Goal: Task Accomplishment & Management: Manage account settings

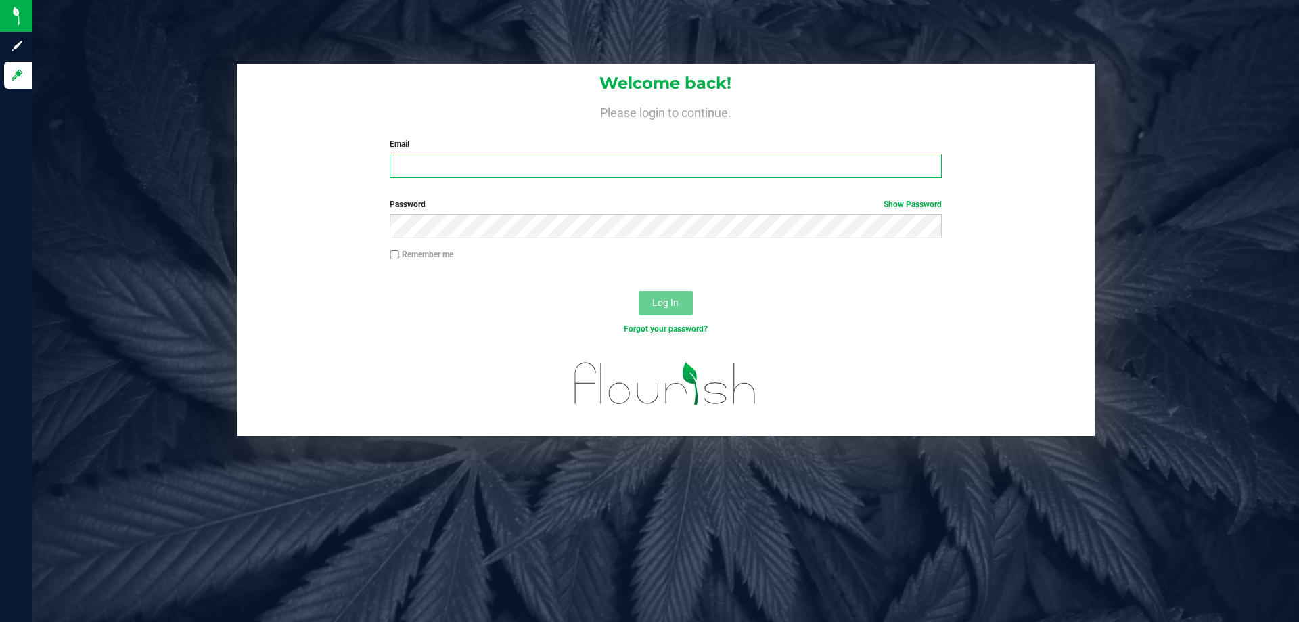
click at [581, 165] on input "Email" at bounding box center [665, 166] width 551 height 24
type input "[EMAIL_ADDRESS][DOMAIN_NAME]"
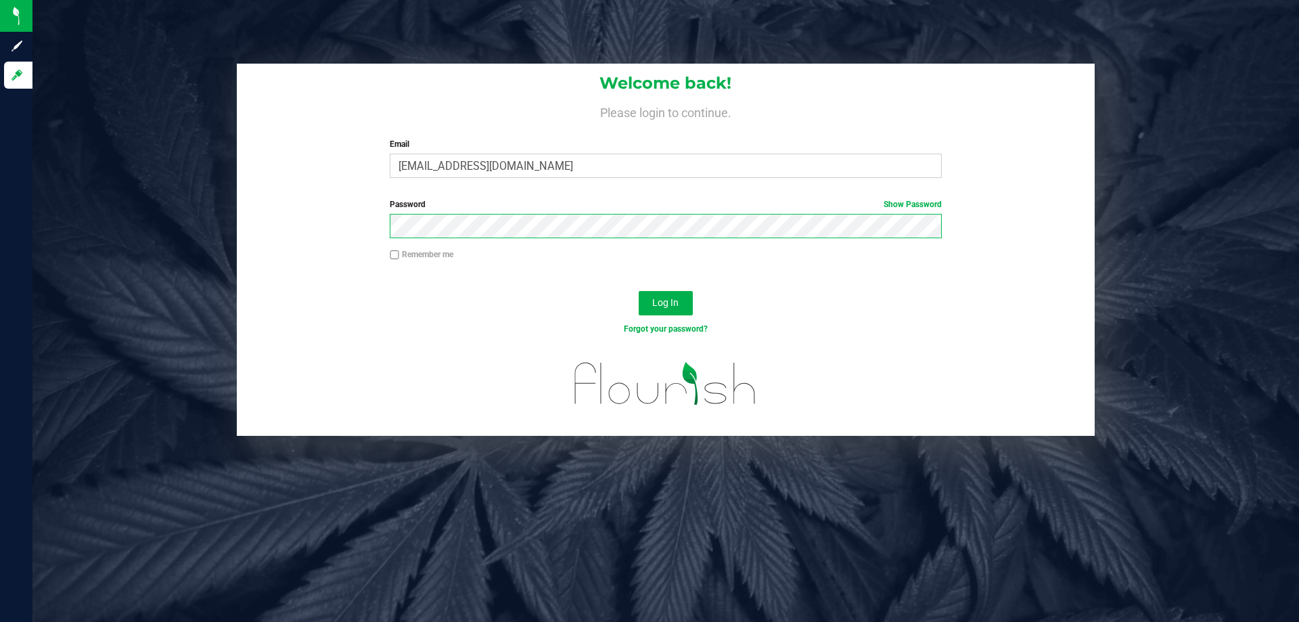
click at [639, 291] on button "Log In" at bounding box center [666, 303] width 54 height 24
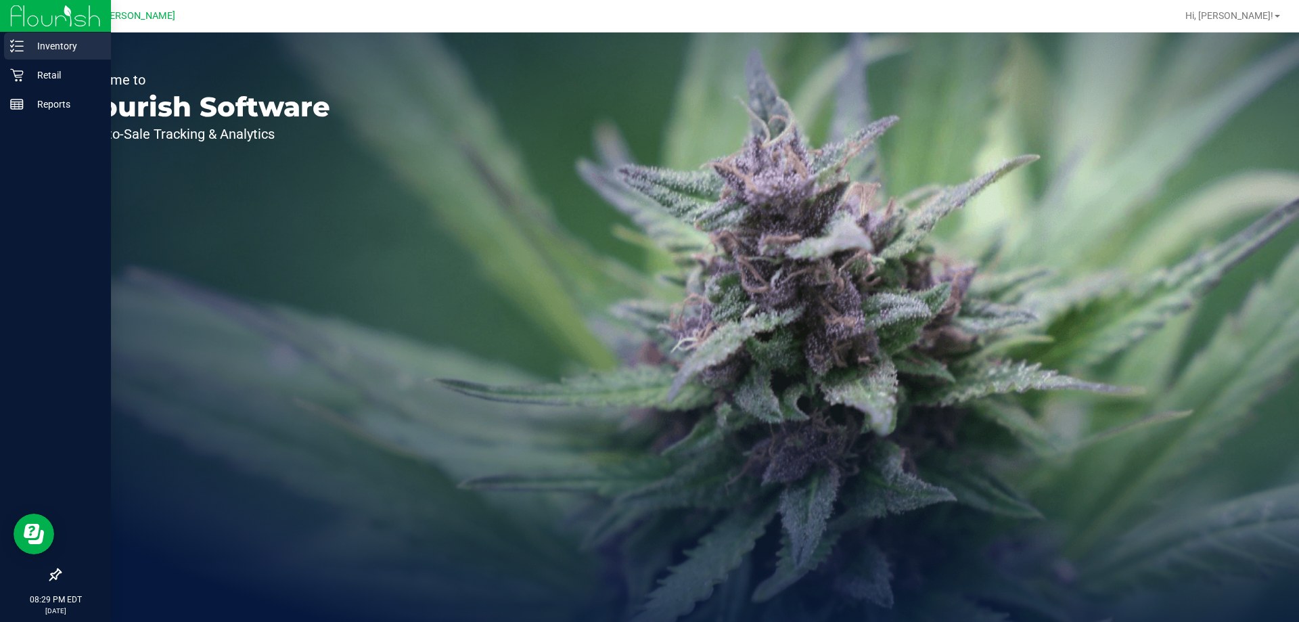
click at [25, 45] on p "Inventory" at bounding box center [64, 46] width 81 height 16
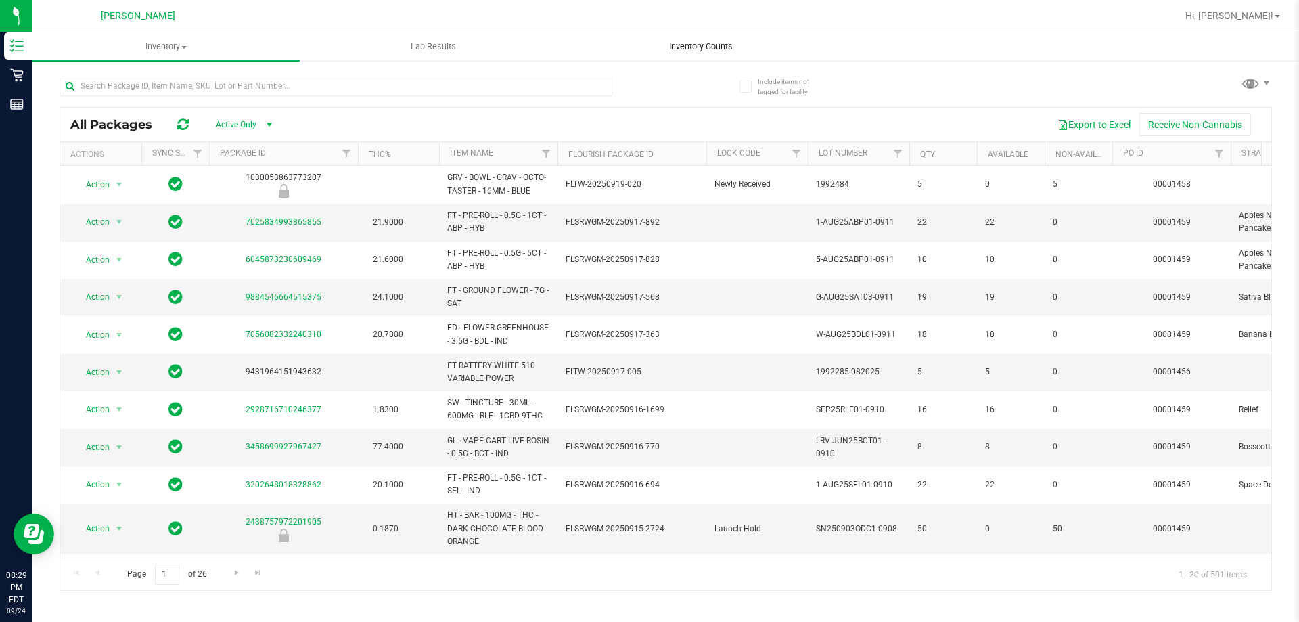
click at [722, 41] on span "Inventory Counts" at bounding box center [701, 47] width 100 height 12
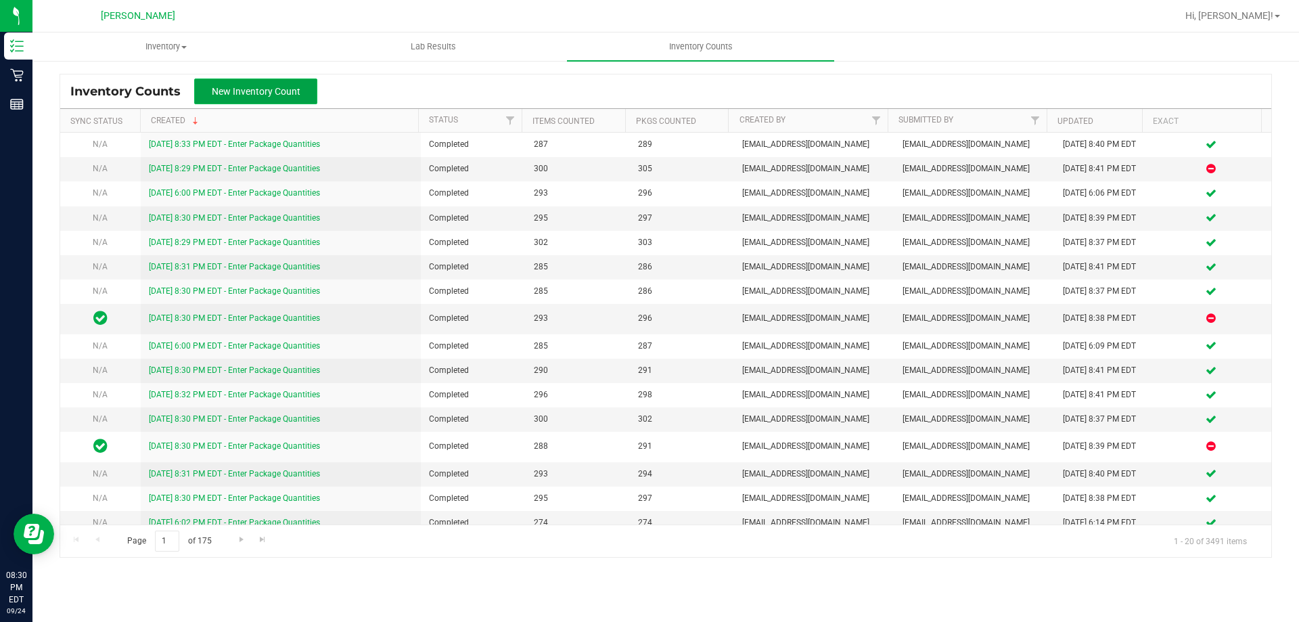
click at [249, 103] on button "New Inventory Count" at bounding box center [255, 91] width 123 height 26
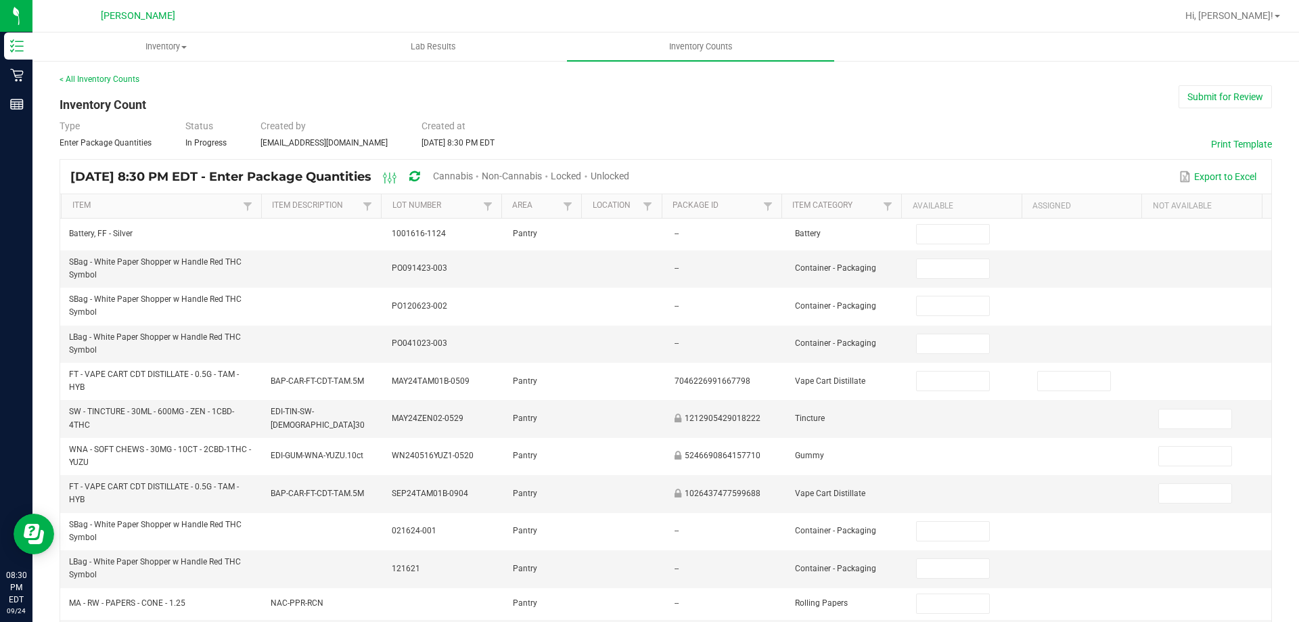
click at [716, 130] on div "Type Enter Package Quantities Status In Progress Created by [EMAIL_ADDRESS][DOM…" at bounding box center [666, 134] width 1212 height 30
click at [629, 168] on div "Unlocked" at bounding box center [609, 176] width 39 height 25
click at [629, 177] on span "Unlocked" at bounding box center [609, 175] width 39 height 11
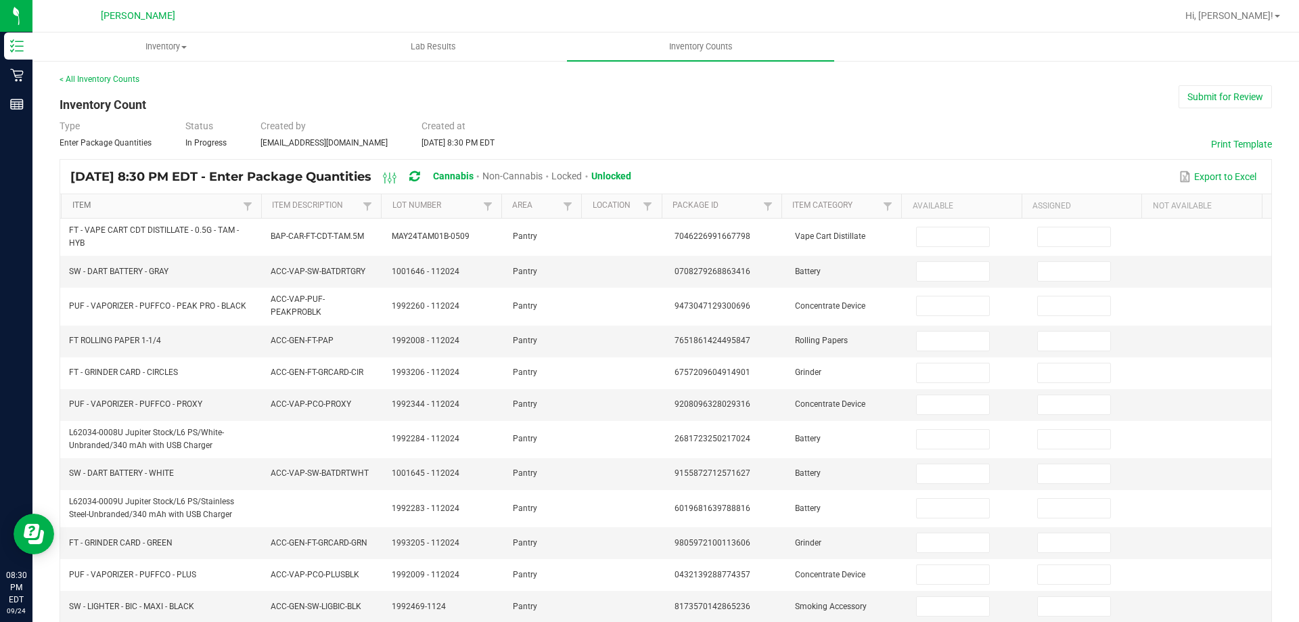
click at [181, 206] on link "Item" at bounding box center [155, 205] width 167 height 11
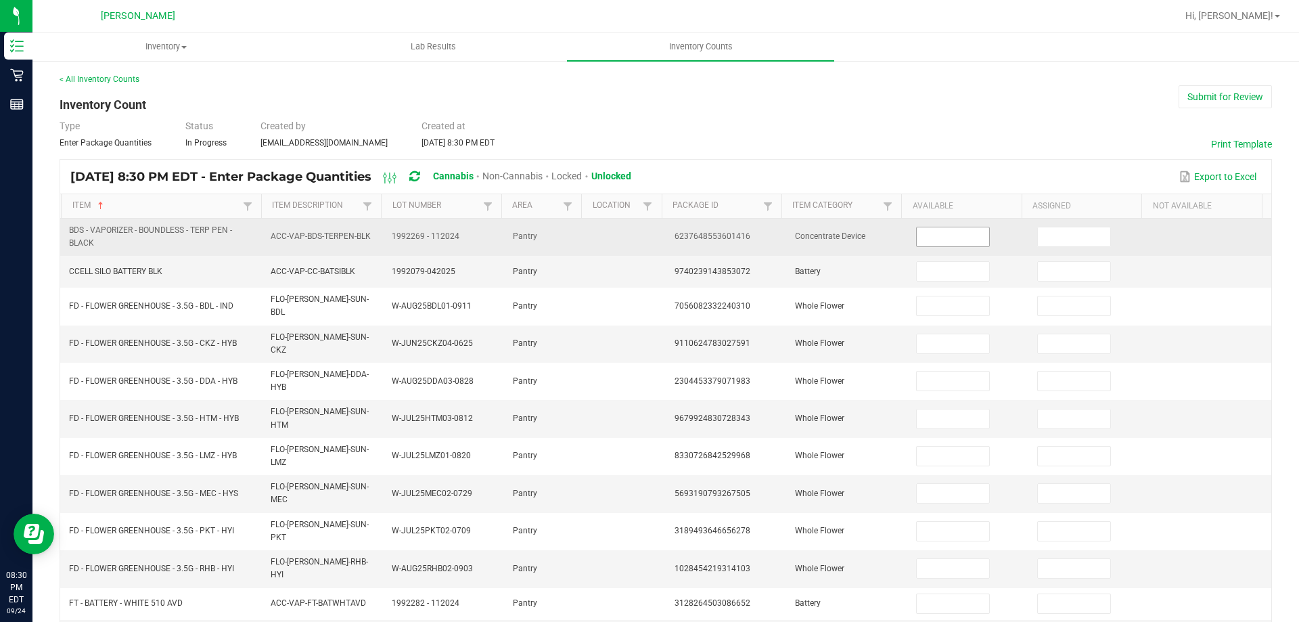
click at [950, 239] on input at bounding box center [952, 236] width 72 height 19
type input "1"
type input "5"
type input "18"
type input "16"
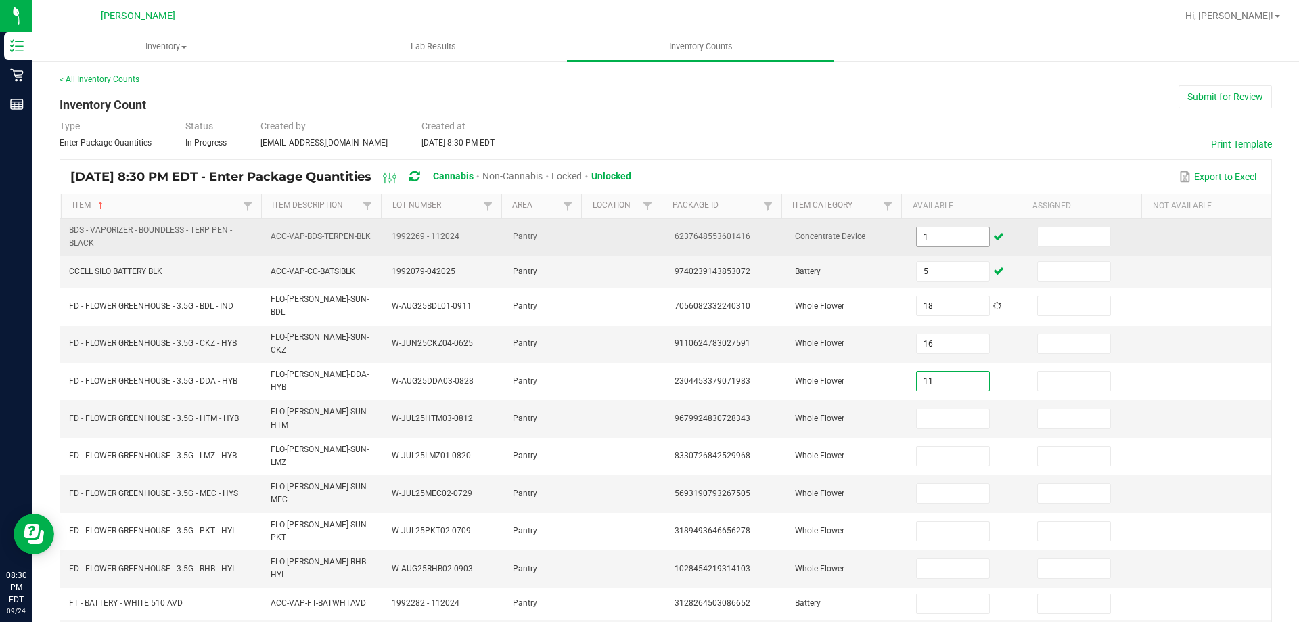
type input "11"
type input "4"
type input "7"
type input "16"
type input "18"
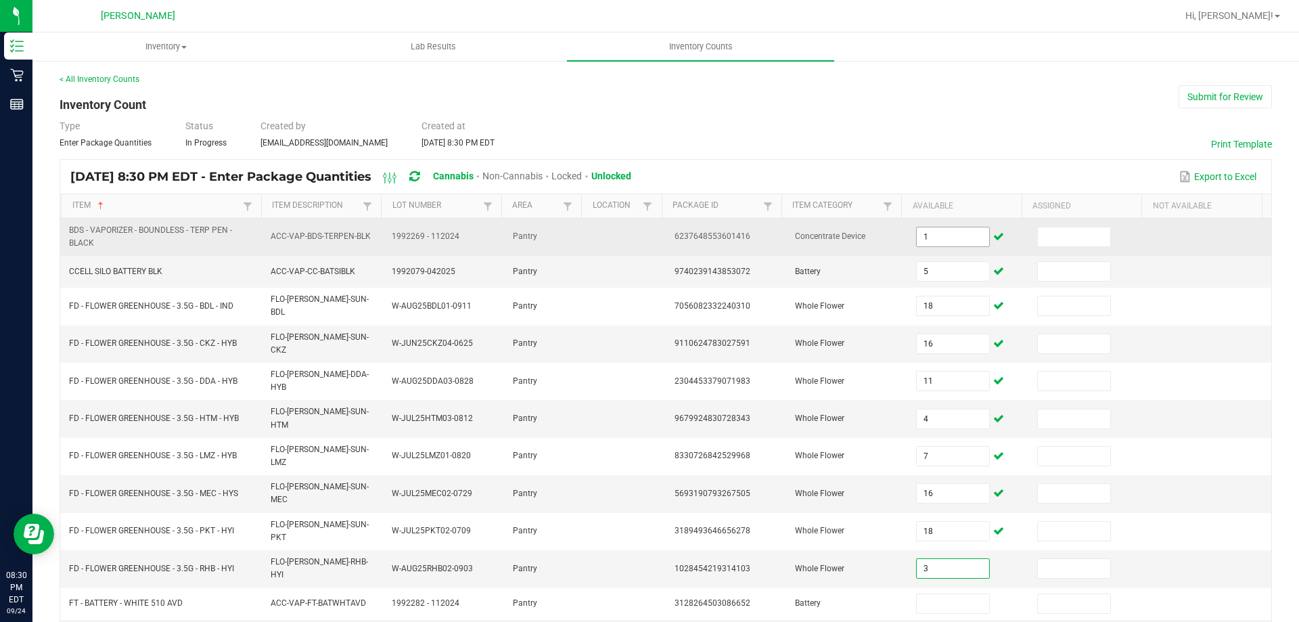
type input "3"
type input "35"
type input "2"
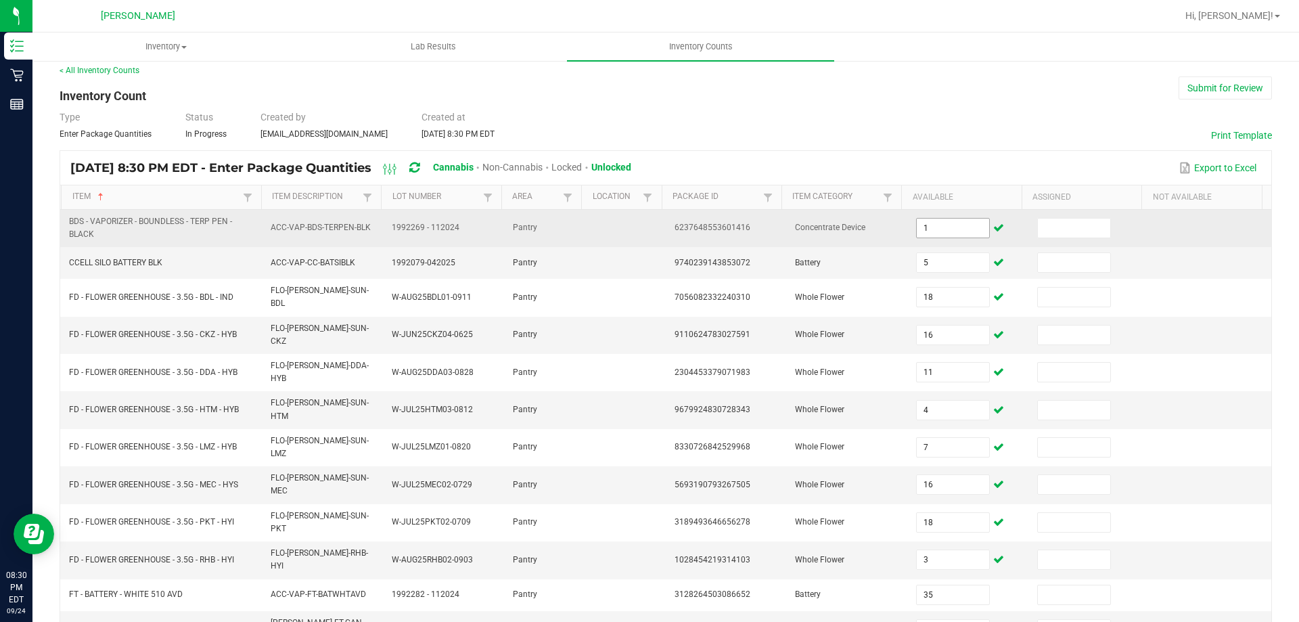
type input "3"
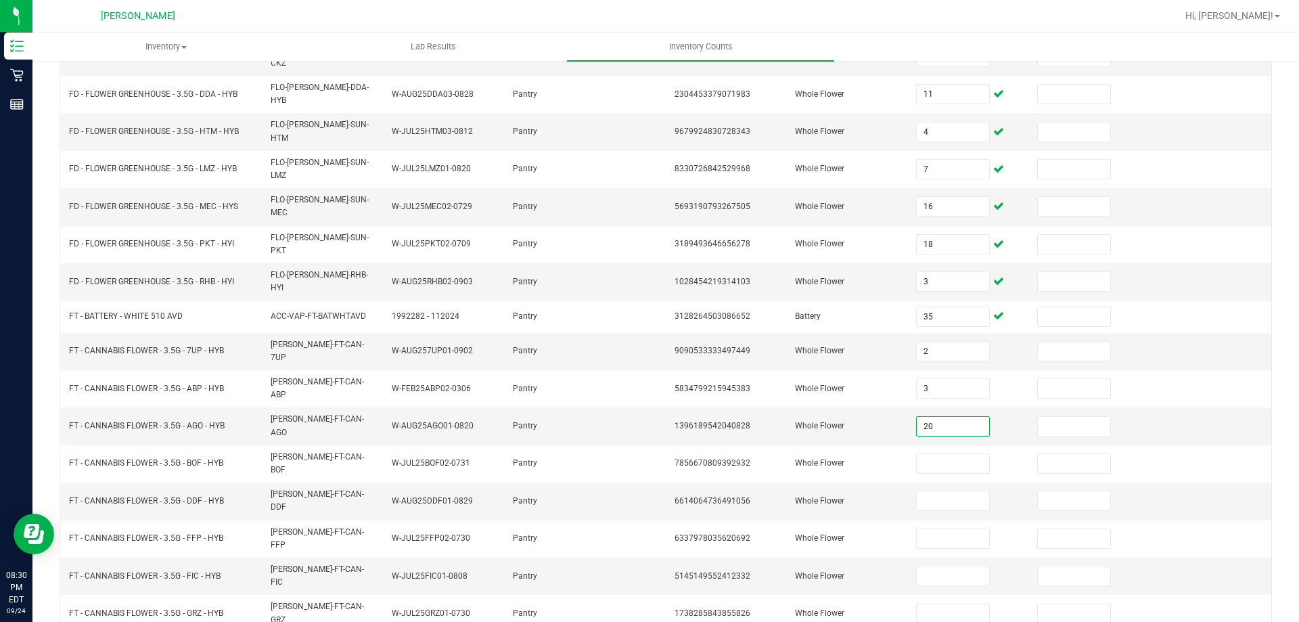
type input "20"
type input "11"
type input "16"
type input "4"
type input "8"
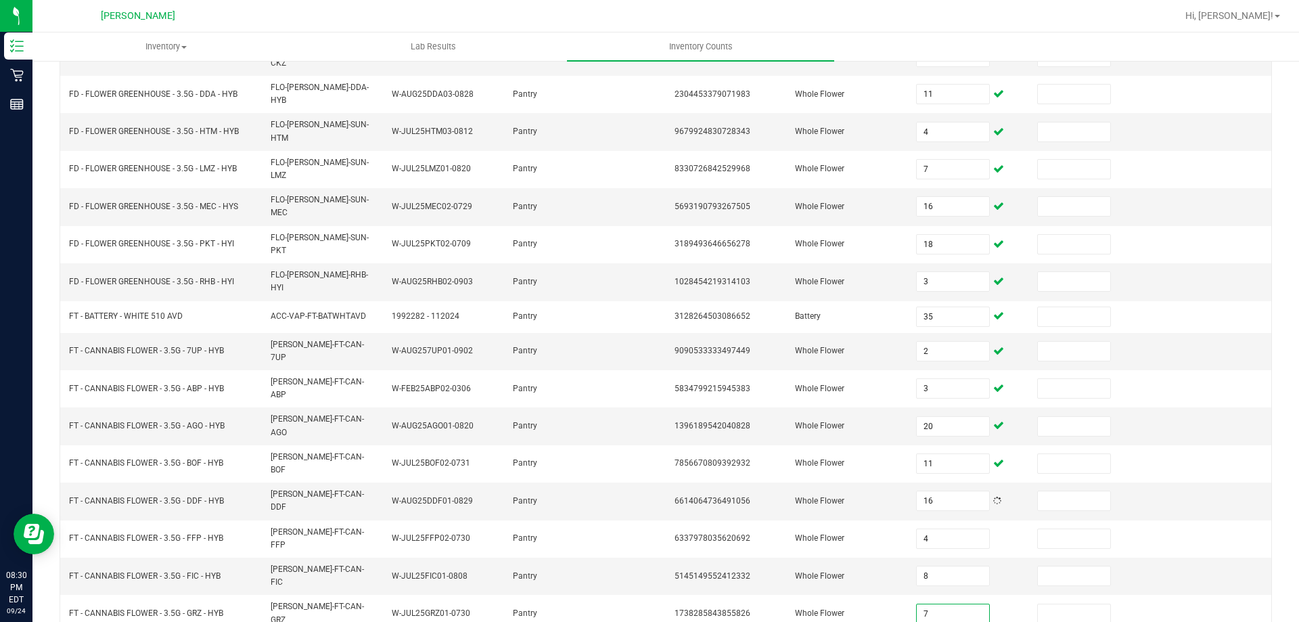
type input "7"
type input "12"
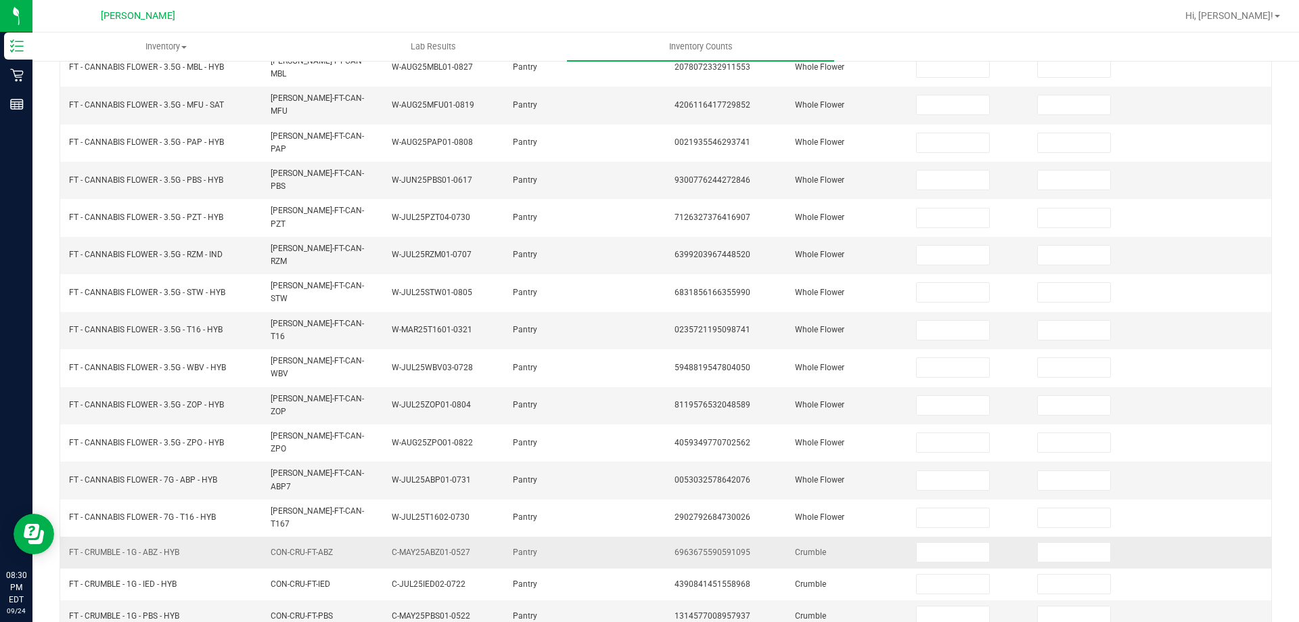
scroll to position [0, 0]
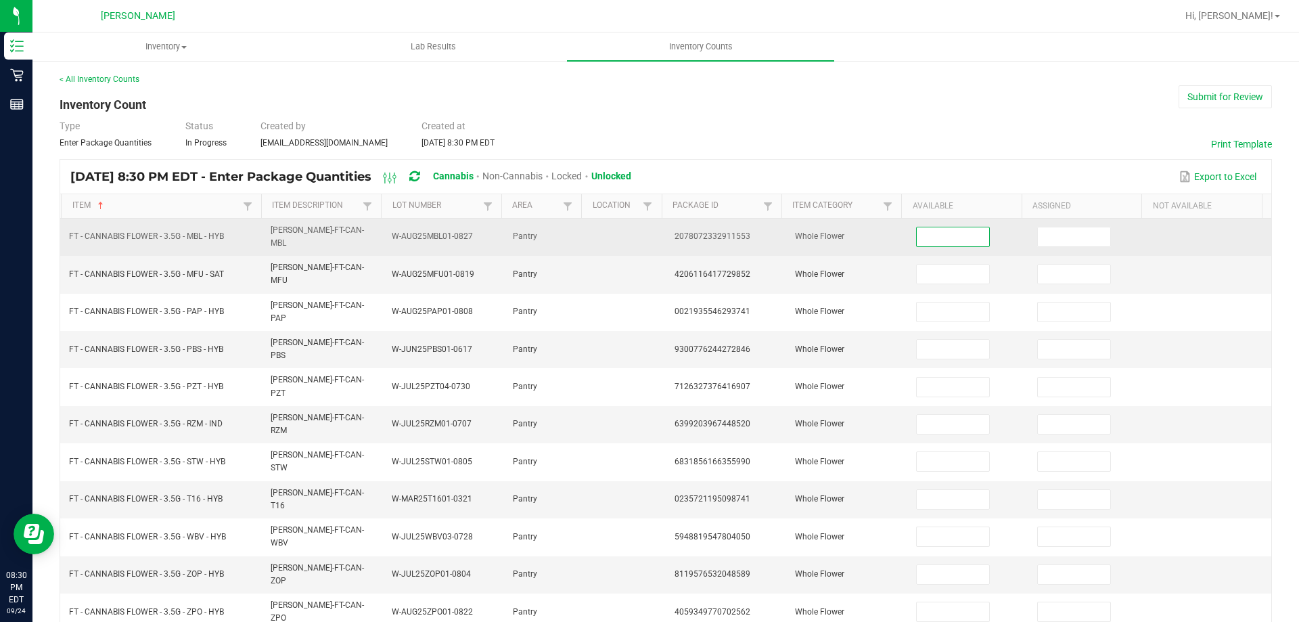
click at [946, 237] on input at bounding box center [952, 236] width 72 height 19
type input "8"
type input "19"
type input "5"
type input "20"
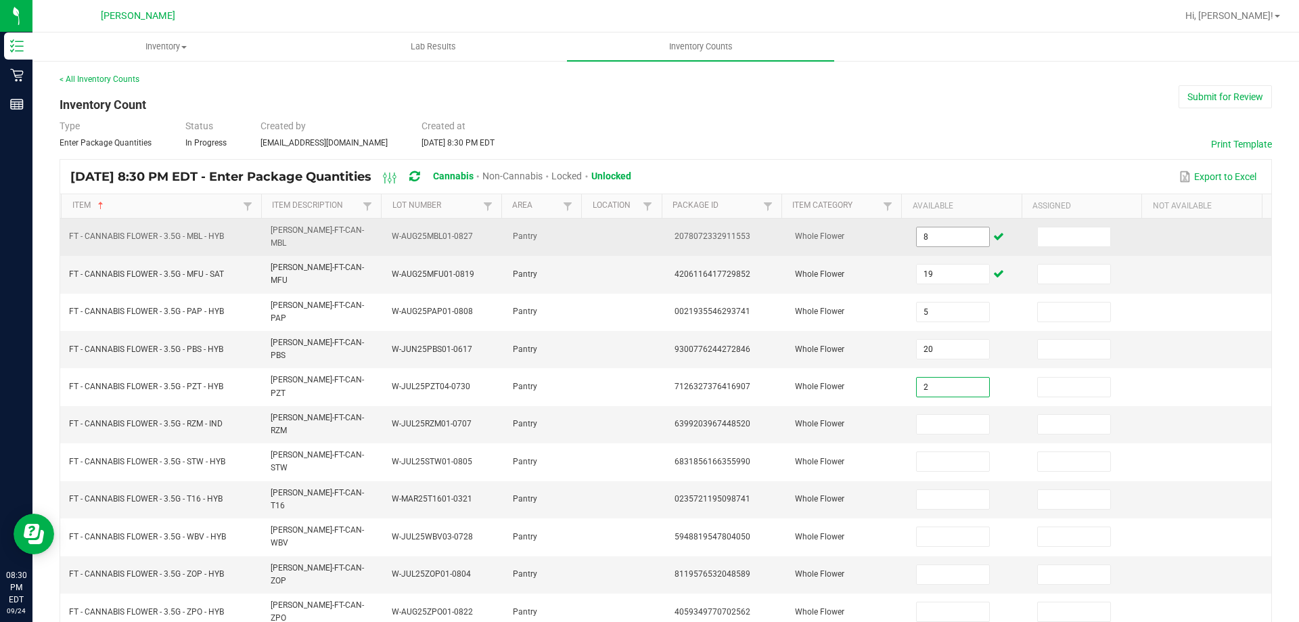
type input "2"
type input "16"
type input "15"
type input "3"
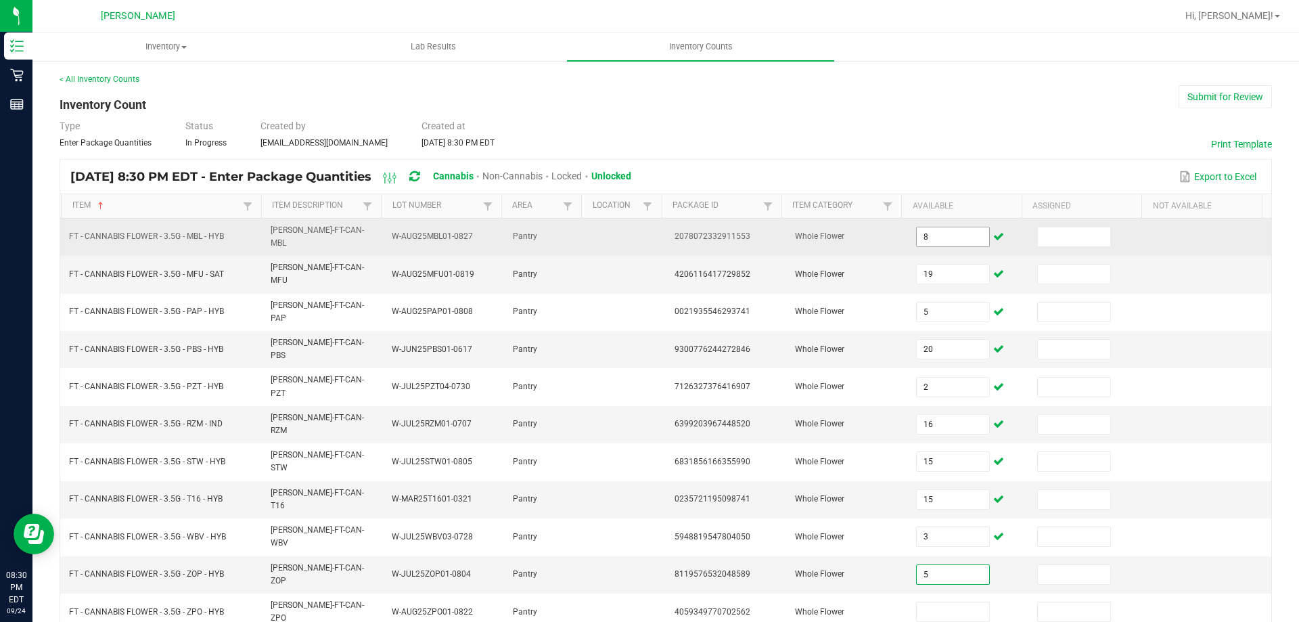
type input "5"
type input "17"
type input "18"
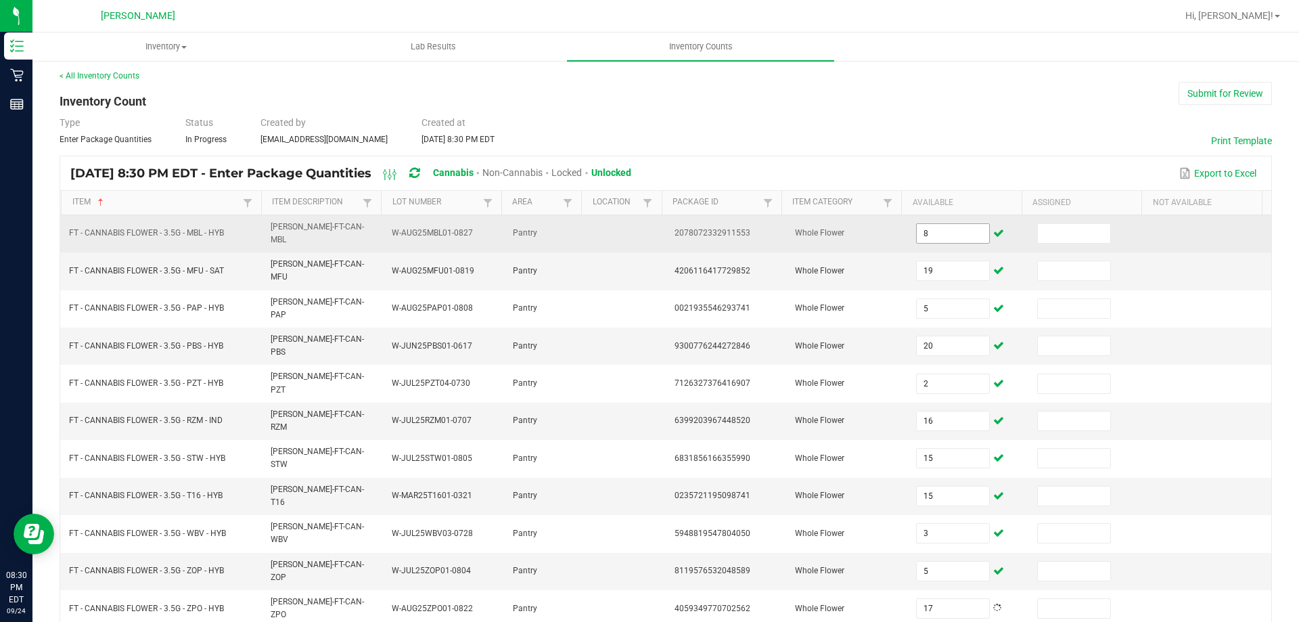
type input "14"
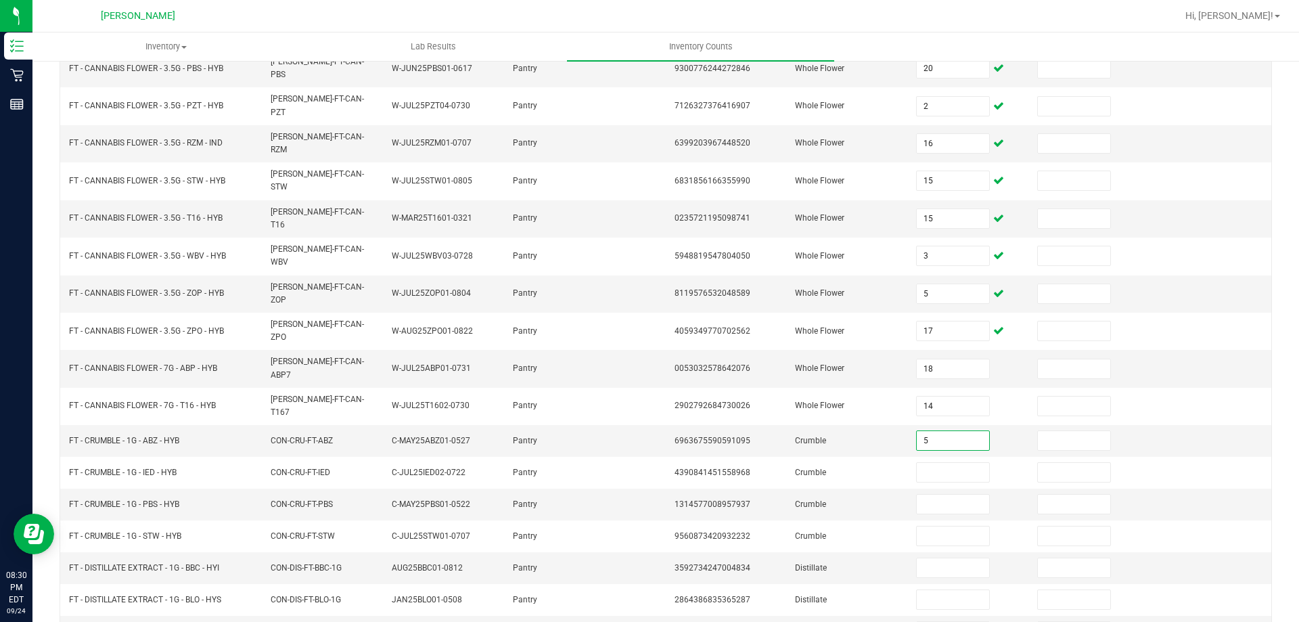
type input "5"
type input "8"
type input "1"
type input "5"
type input "7"
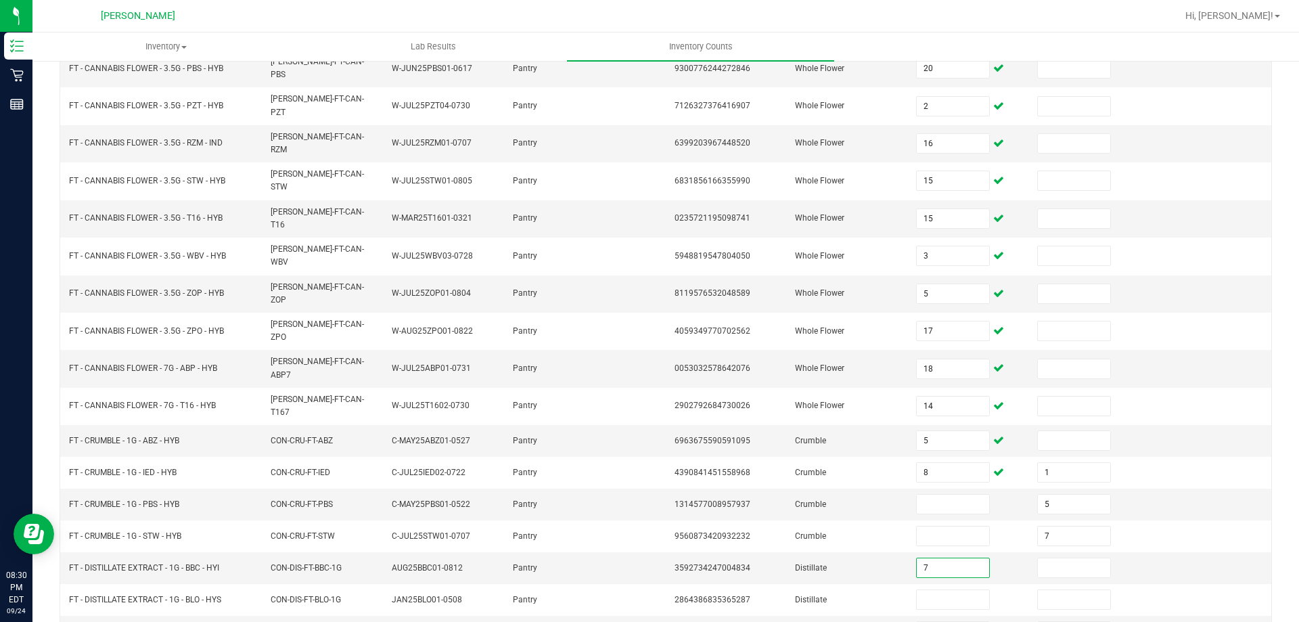
type input "7"
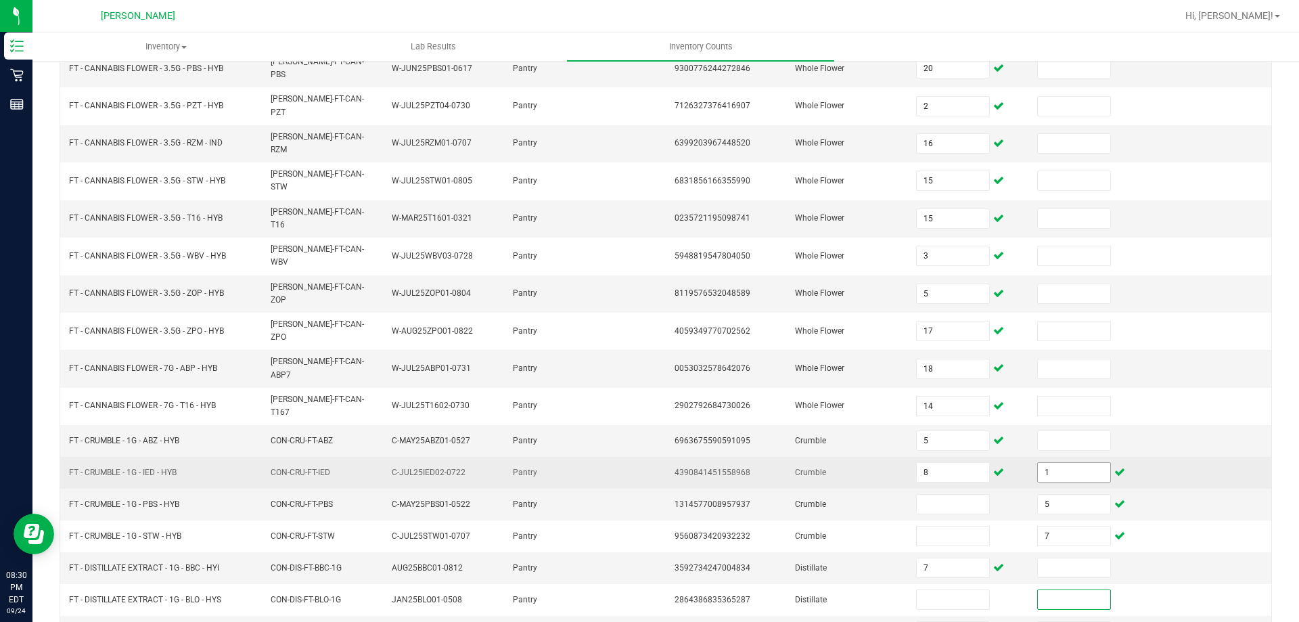
click at [1050, 463] on input "1" at bounding box center [1074, 472] width 72 height 19
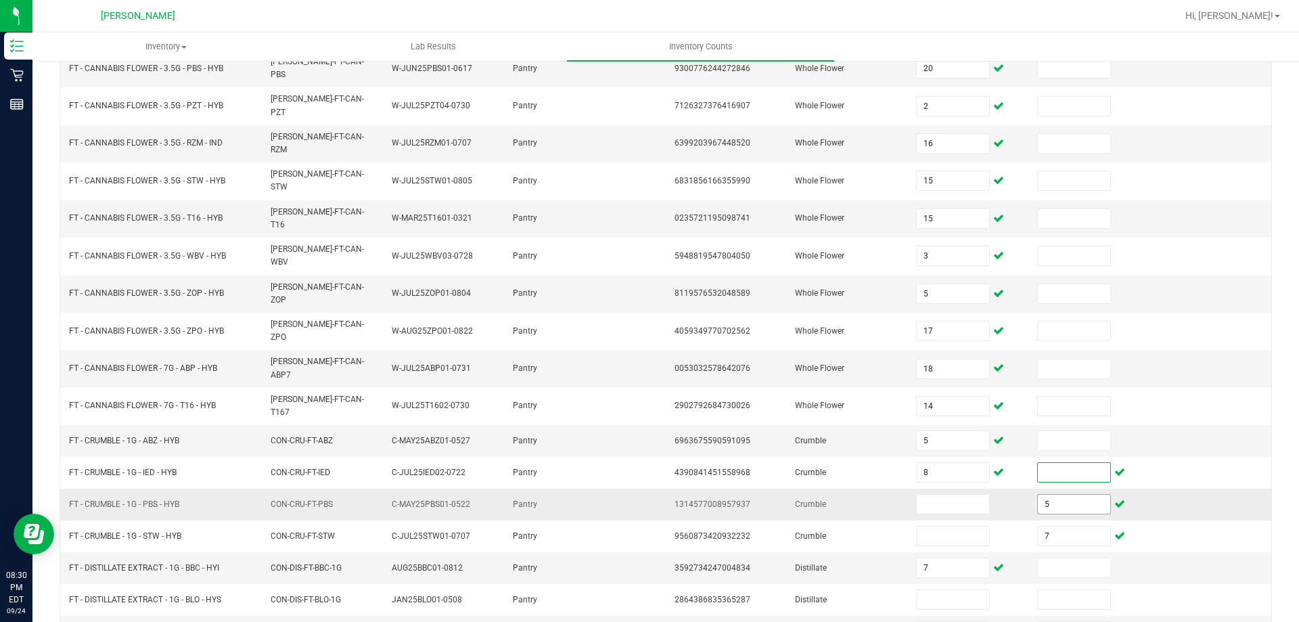
click at [1053, 494] on input "5" at bounding box center [1074, 503] width 72 height 19
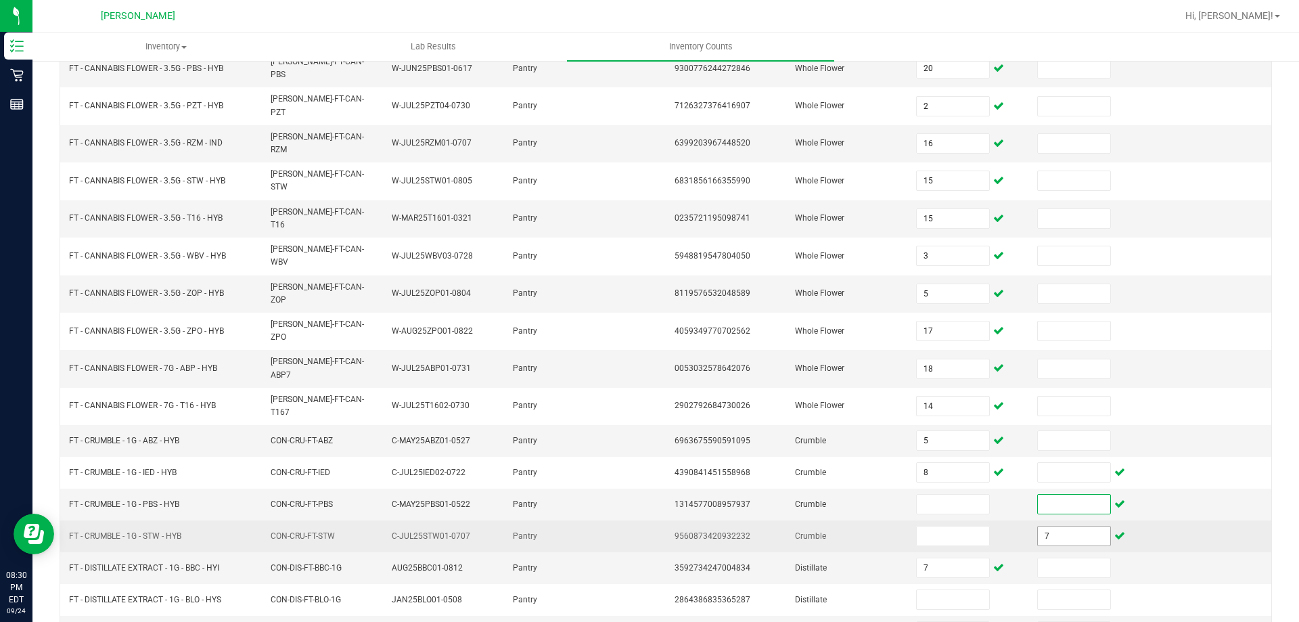
click at [1051, 526] on input "7" at bounding box center [1074, 535] width 72 height 19
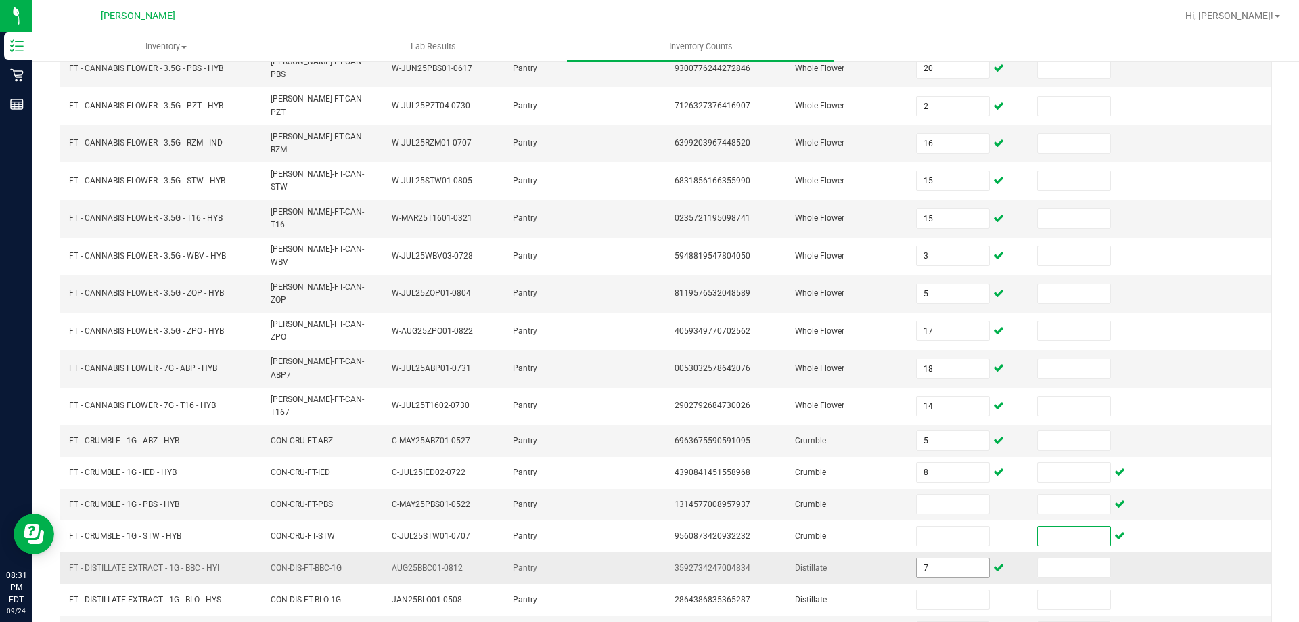
click at [971, 558] on input "7" at bounding box center [952, 567] width 72 height 19
click at [937, 488] on td at bounding box center [968, 504] width 121 height 32
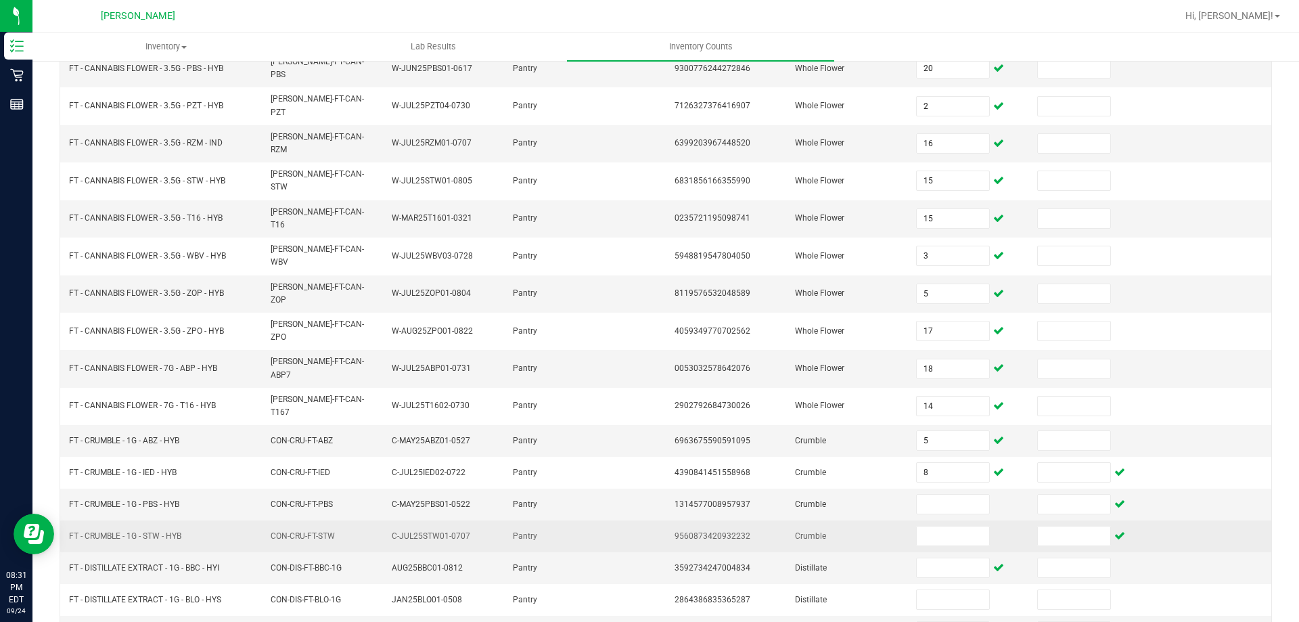
click at [936, 520] on td at bounding box center [968, 536] width 121 height 32
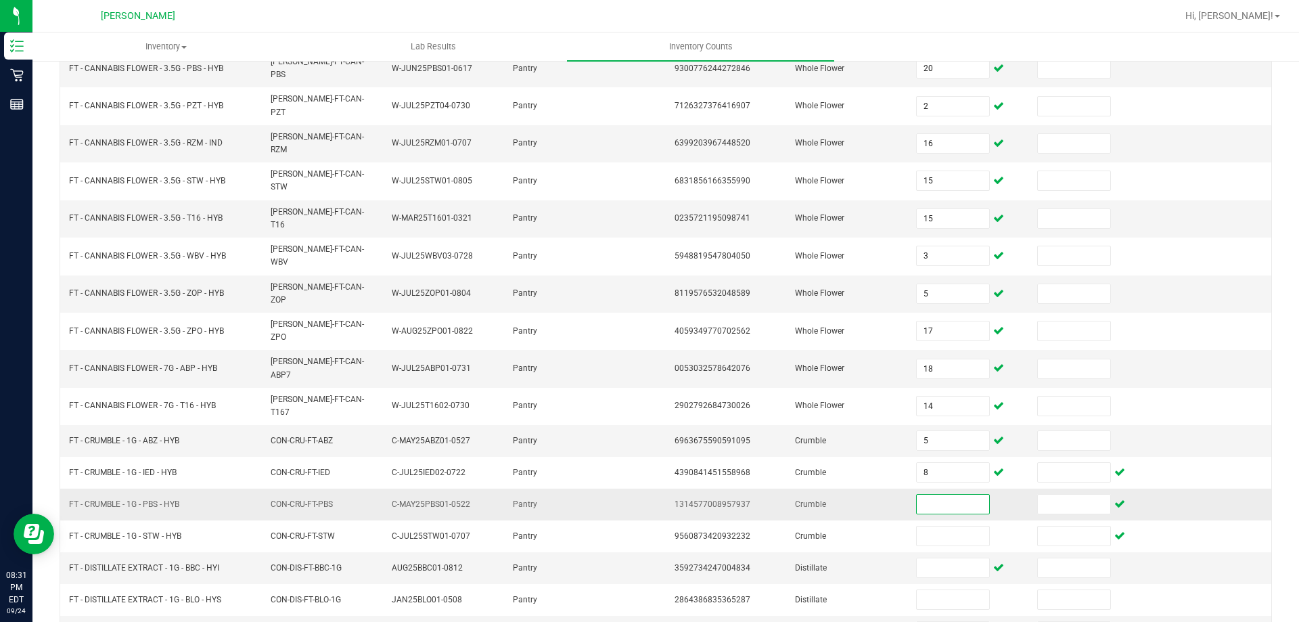
click at [932, 494] on input at bounding box center [952, 503] width 72 height 19
type input "1"
type input "5"
type input "7"
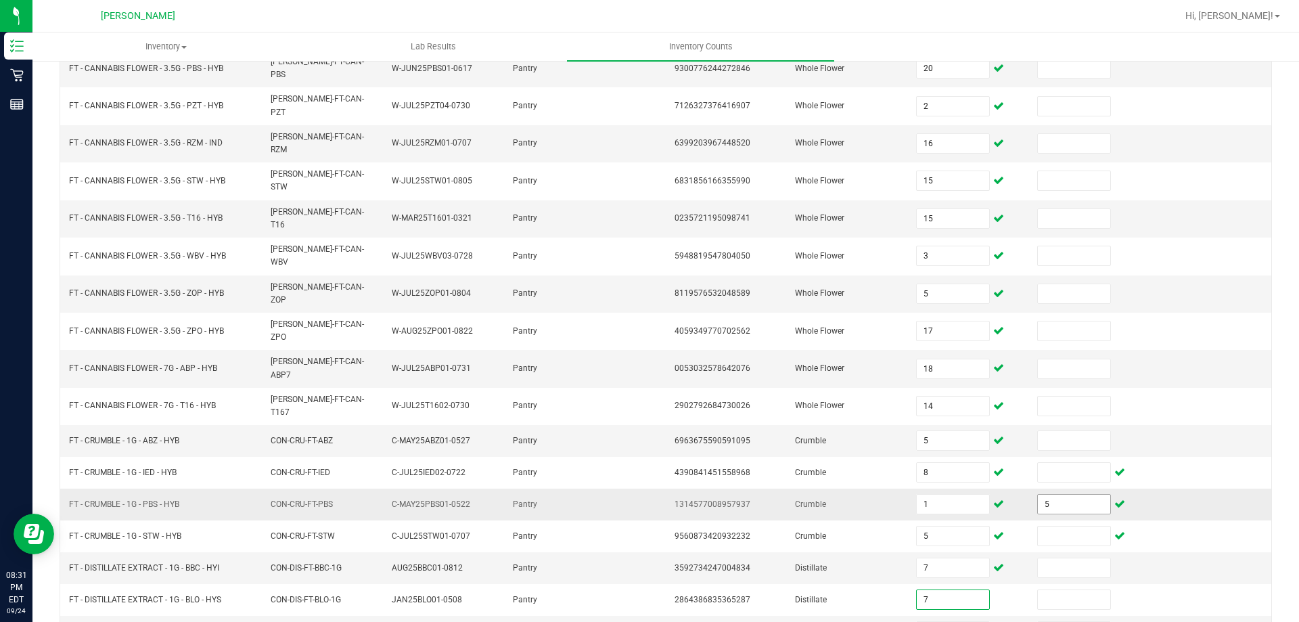
type input "7"
click at [1054, 494] on input "5" at bounding box center [1074, 503] width 72 height 19
click at [957, 621] on input at bounding box center [952, 631] width 72 height 19
type input "1"
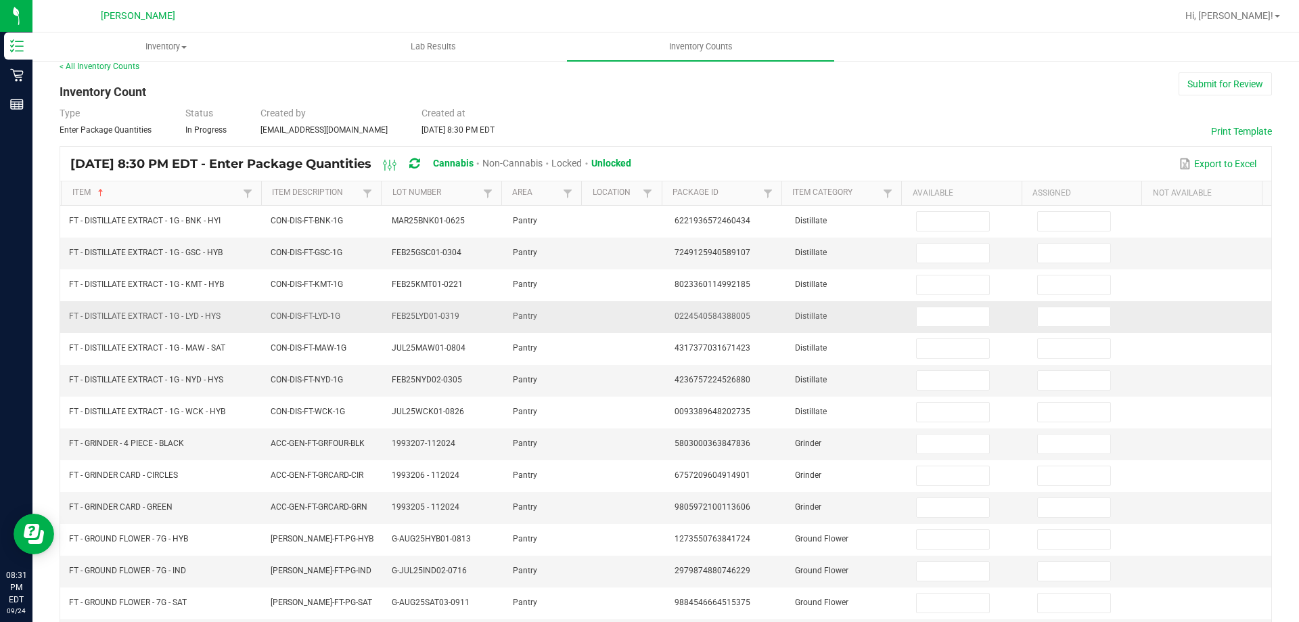
scroll to position [0, 0]
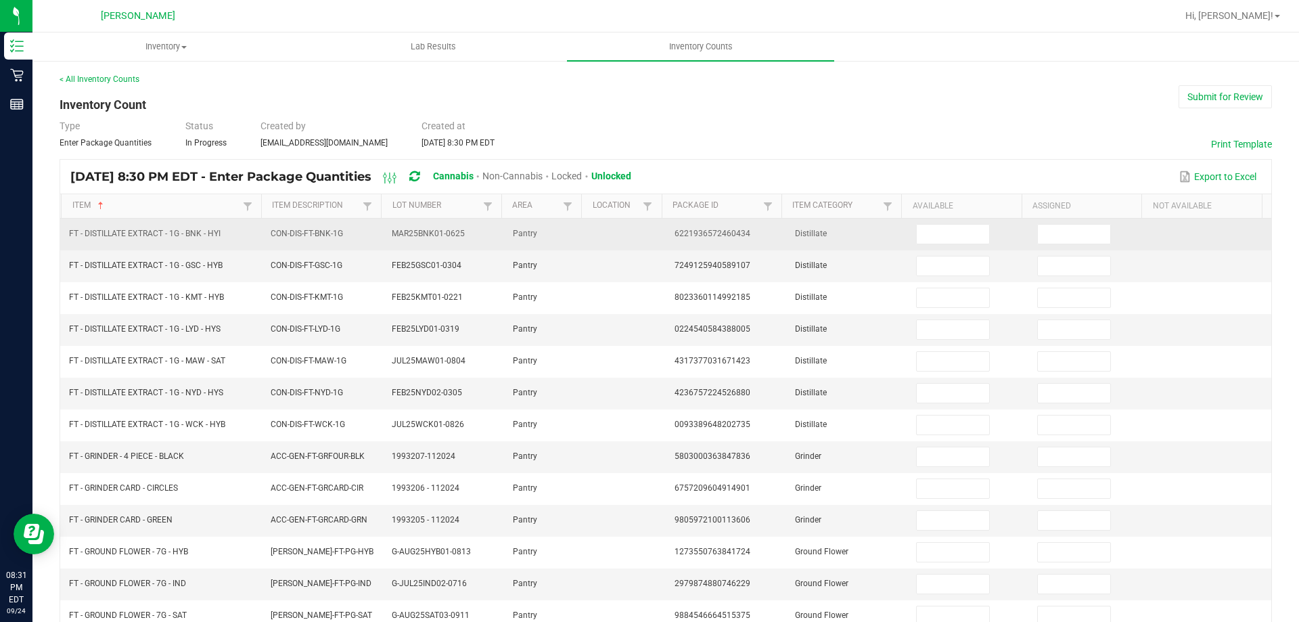
click at [939, 244] on td at bounding box center [968, 234] width 121 height 32
click at [937, 240] on input at bounding box center [952, 234] width 72 height 19
type input "9"
type input "12"
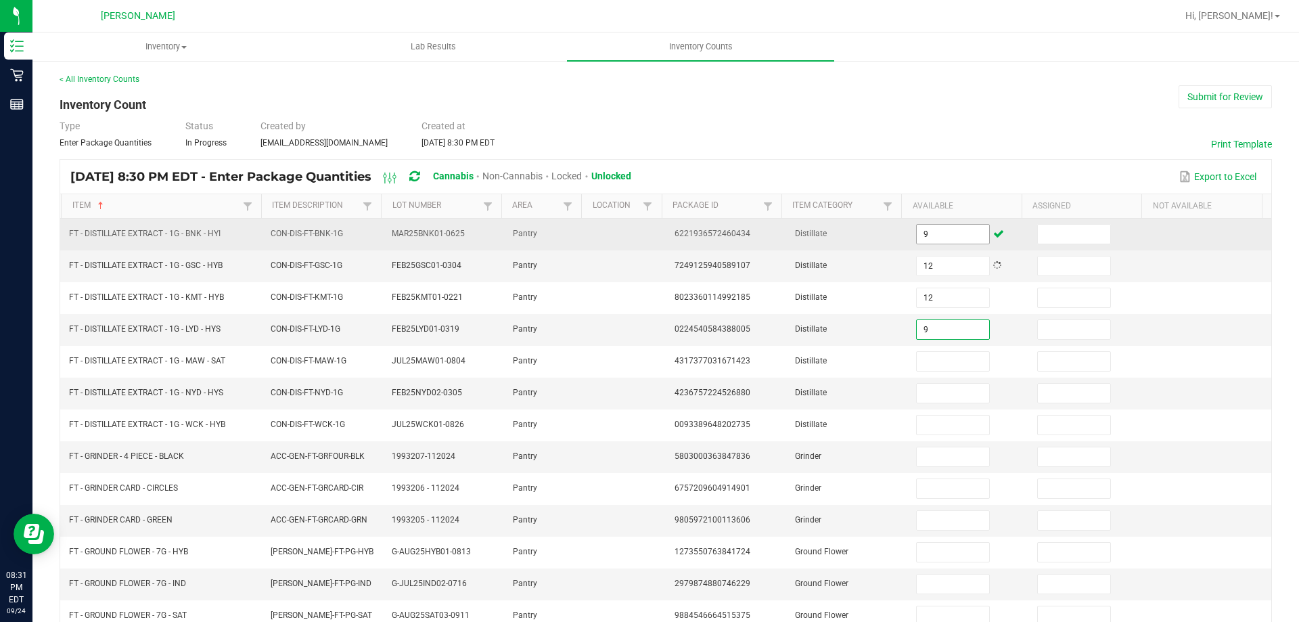
type input "9"
type input "10"
type input "7"
type input "11"
type input "2"
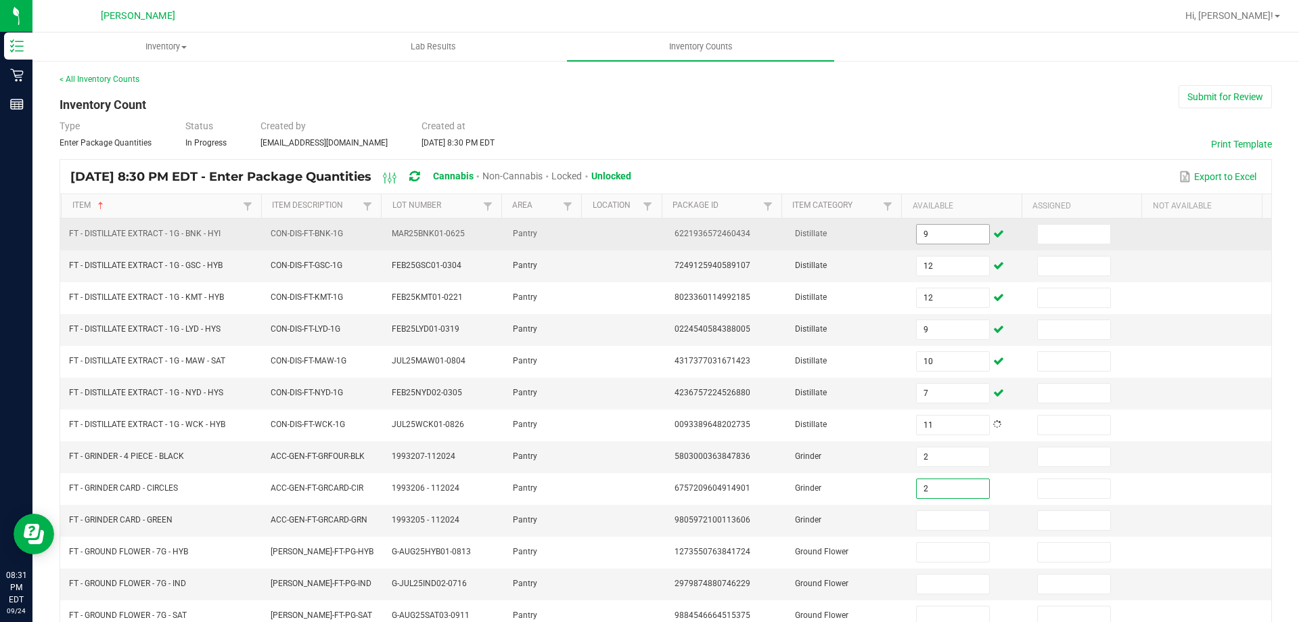
type input "2"
type input "1"
type input "2"
type input "6"
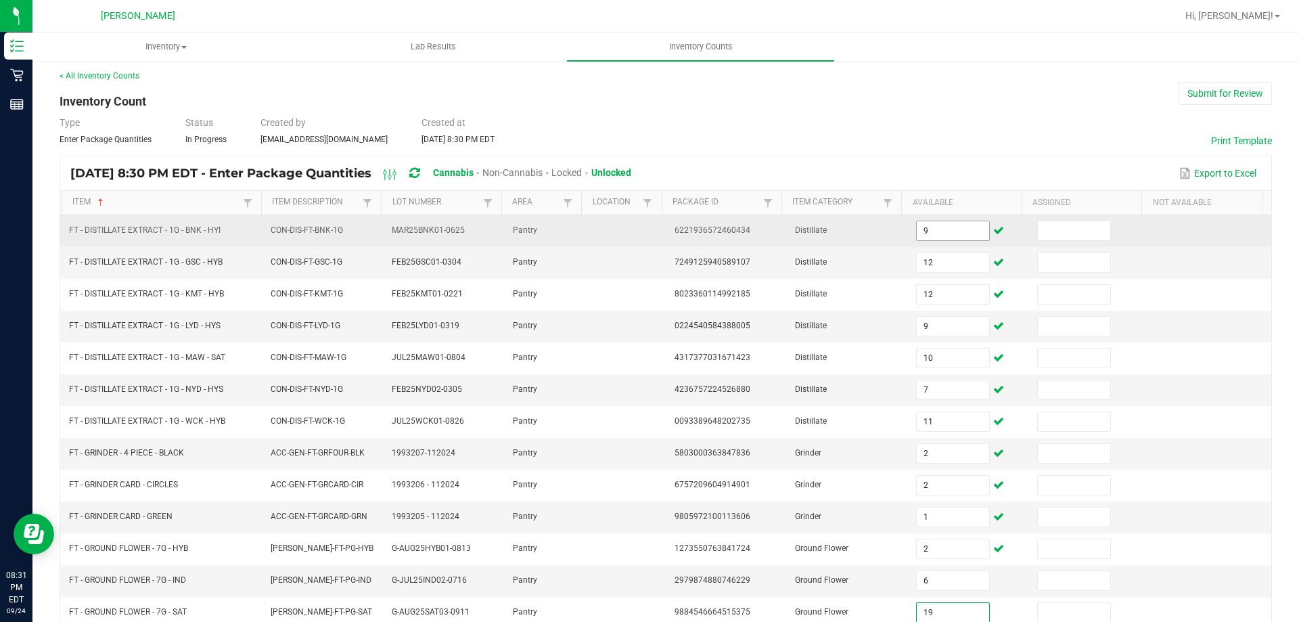
type input "19"
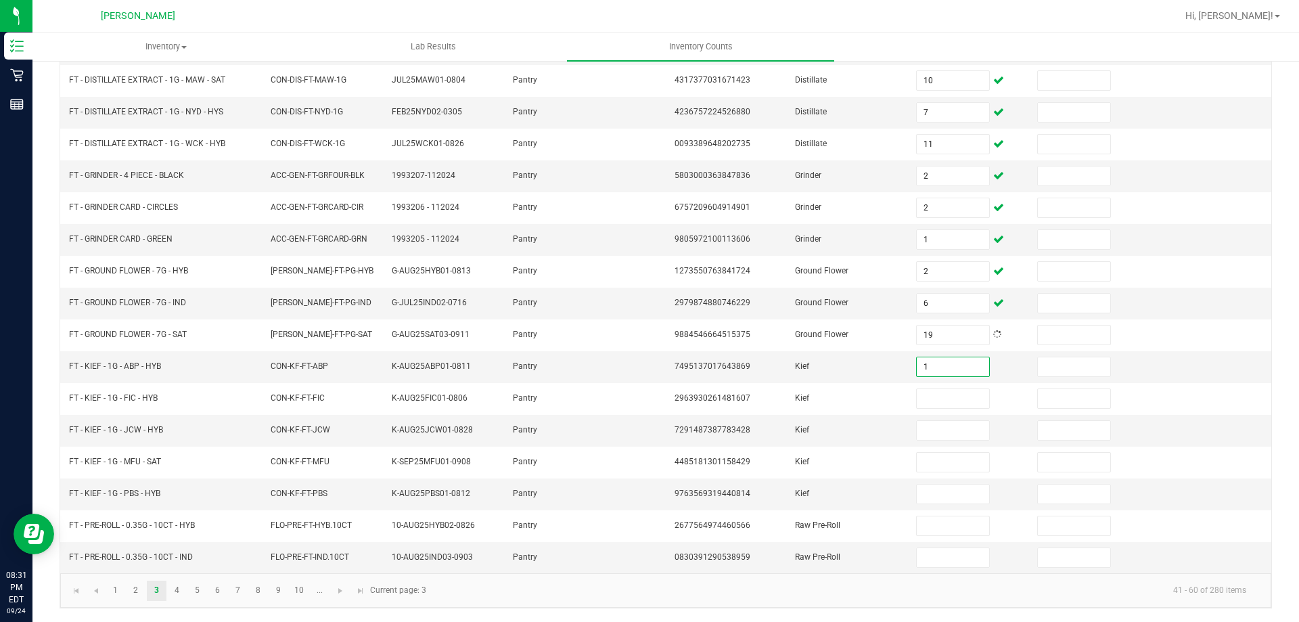
type input "1"
type input "8"
type input "6"
type input "3"
type input "7"
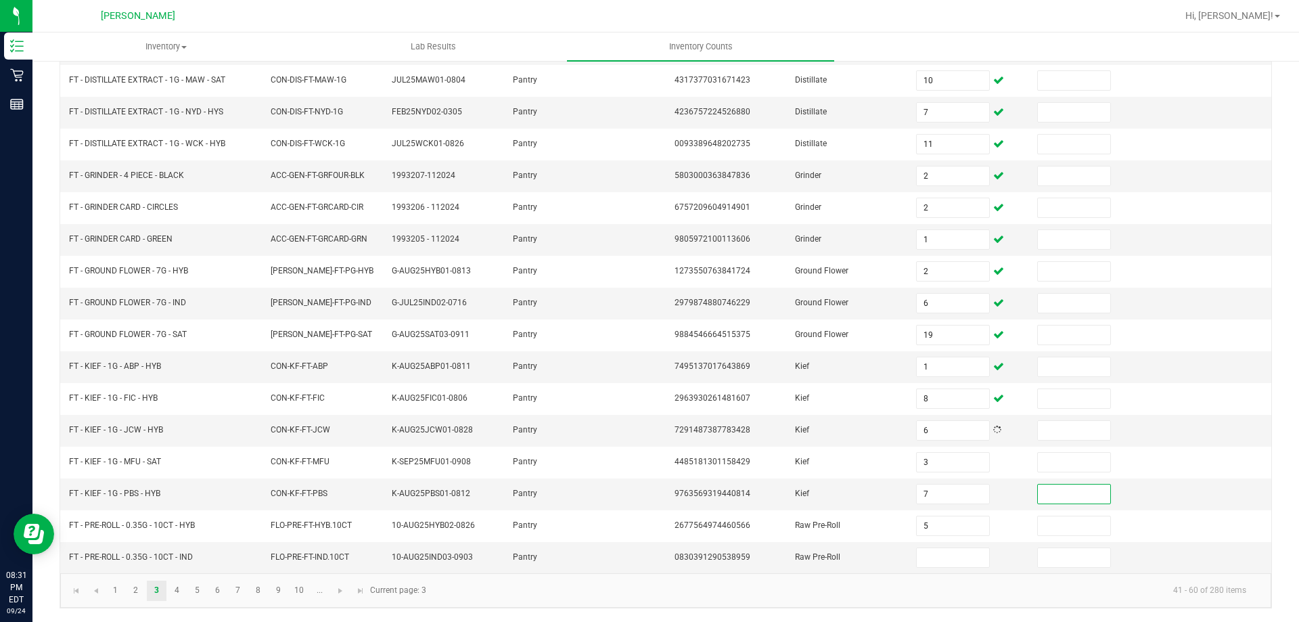
type input "5"
type input "14"
click at [348, 594] on link at bounding box center [341, 590] width 20 height 20
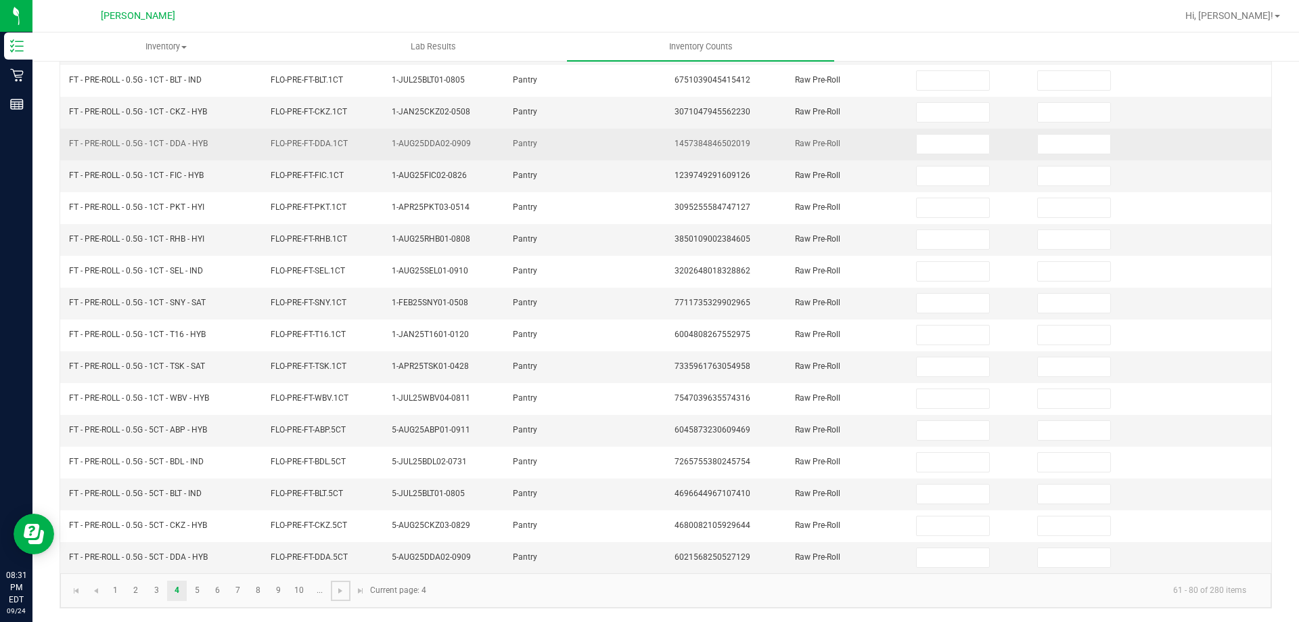
scroll to position [0, 0]
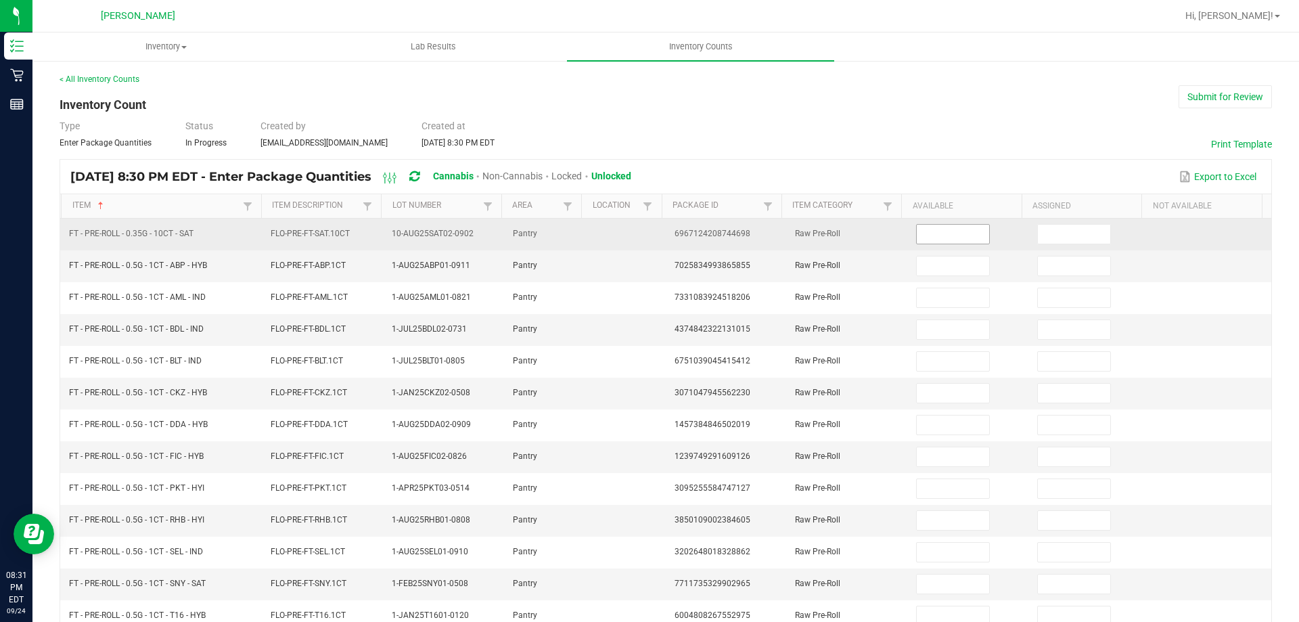
click at [916, 240] on input at bounding box center [952, 234] width 72 height 19
type input "18"
type input "22"
type input "11"
type input "10"
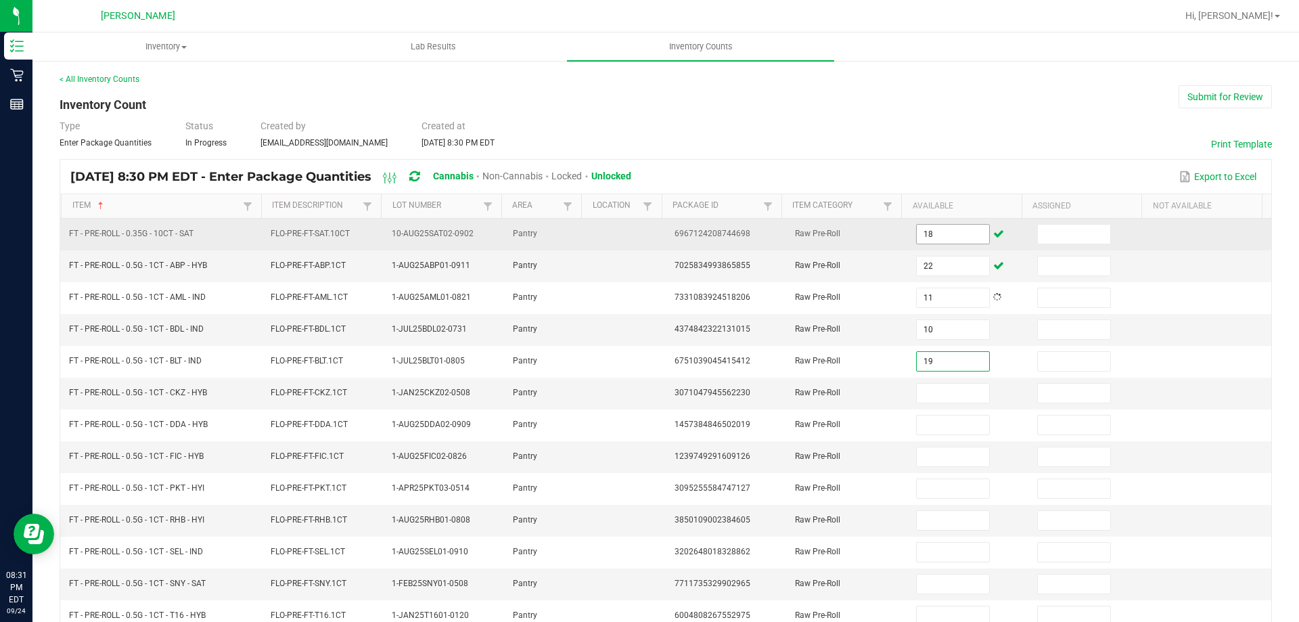
type input "19"
type input "11"
type input "25"
type input "21"
type input "5"
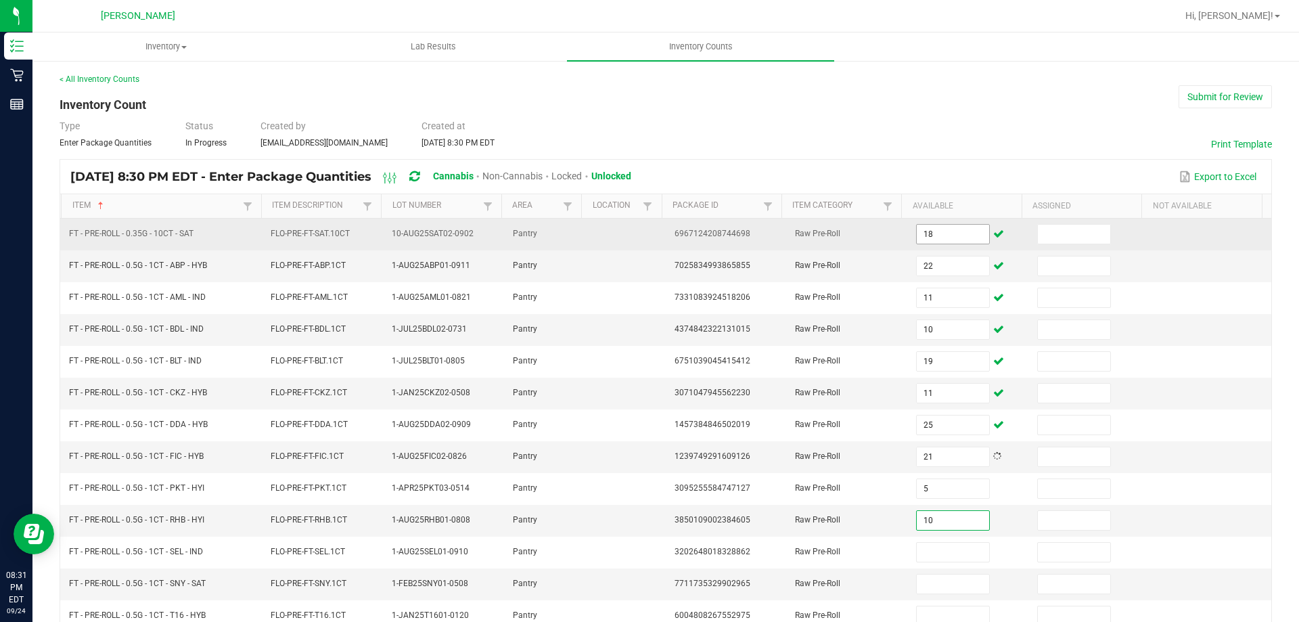
type input "10"
type input "22"
type input "14"
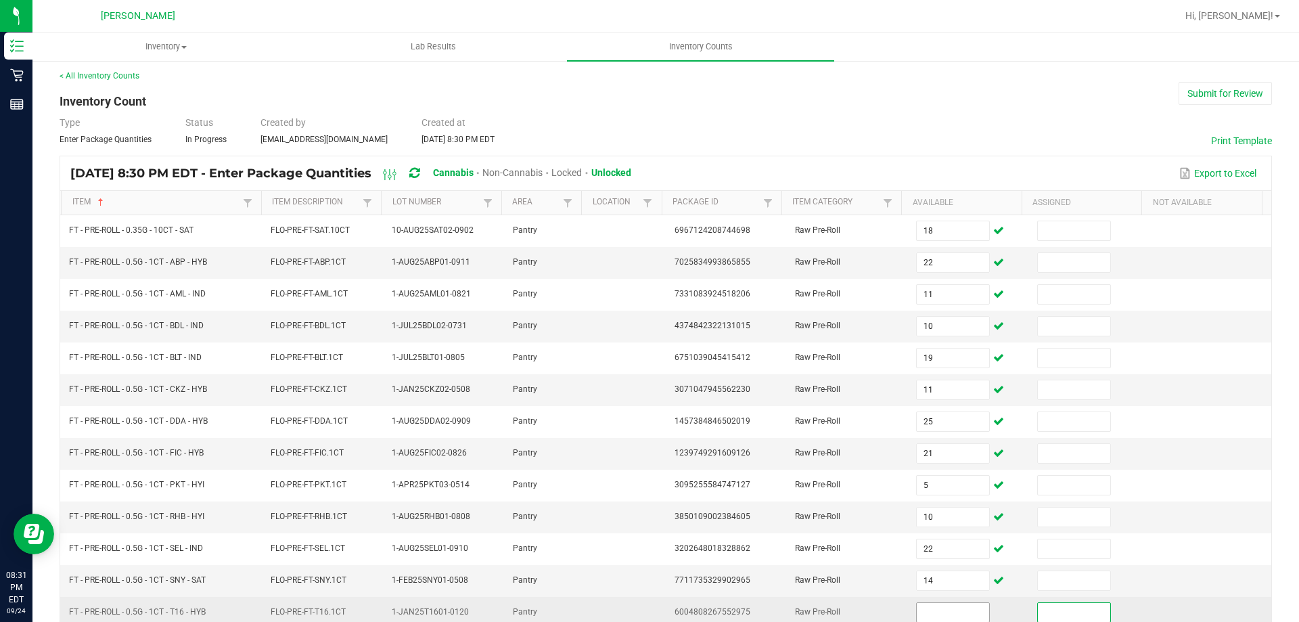
click at [961, 615] on input at bounding box center [952, 612] width 72 height 19
type input "2"
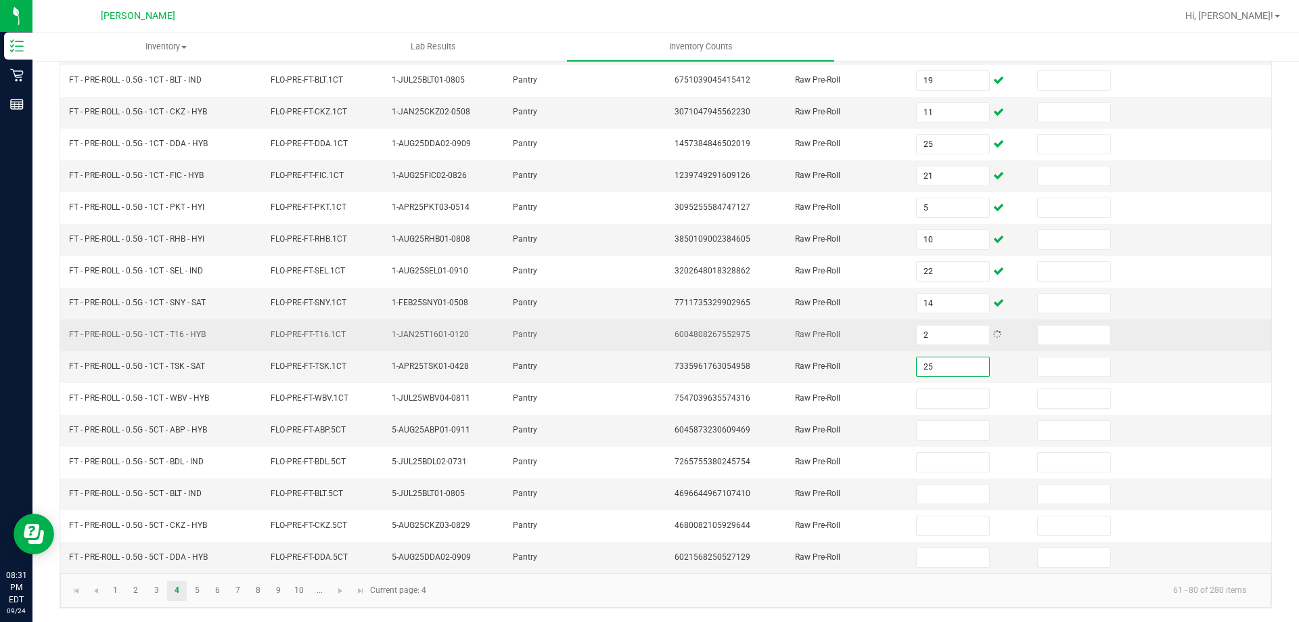
type input "25"
type input "7"
type input "10"
type input "4"
type input "2"
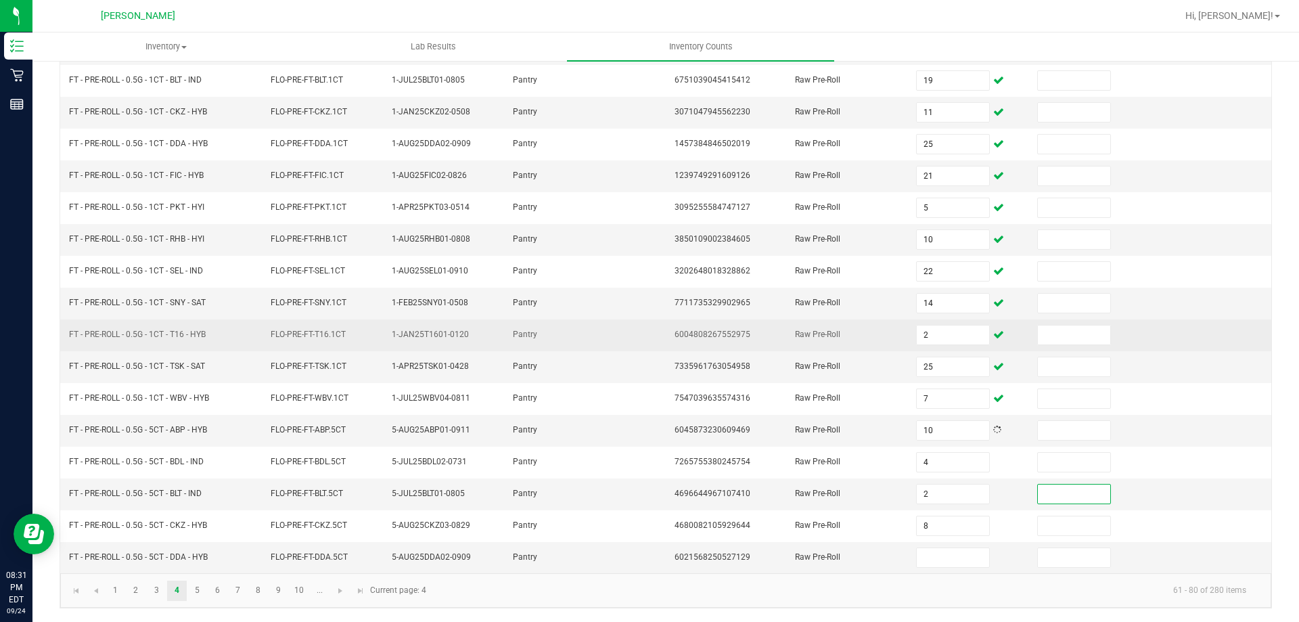
type input "8"
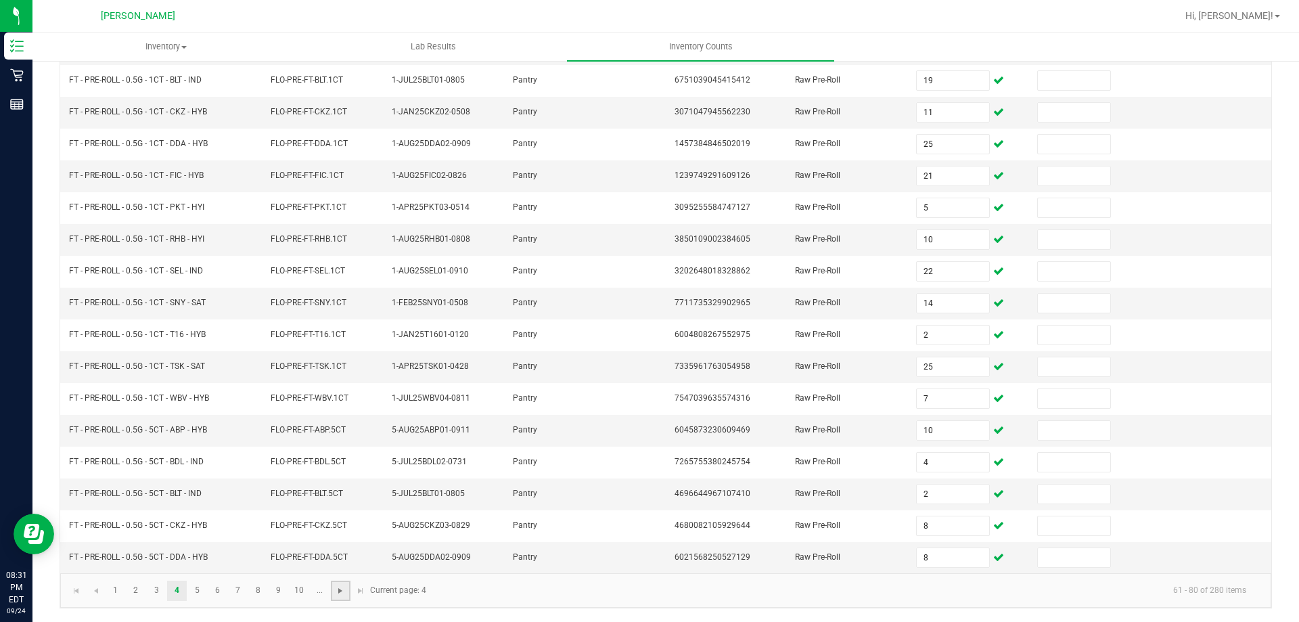
click at [337, 586] on span "Go to the next page" at bounding box center [340, 590] width 11 height 11
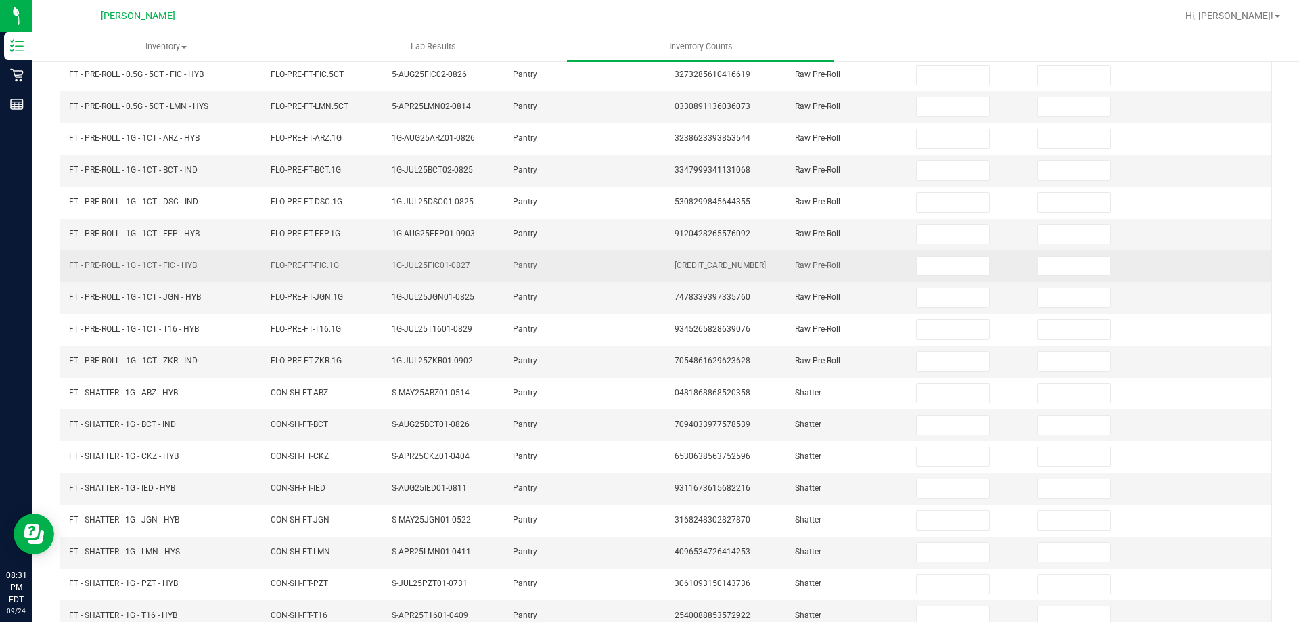
scroll to position [0, 0]
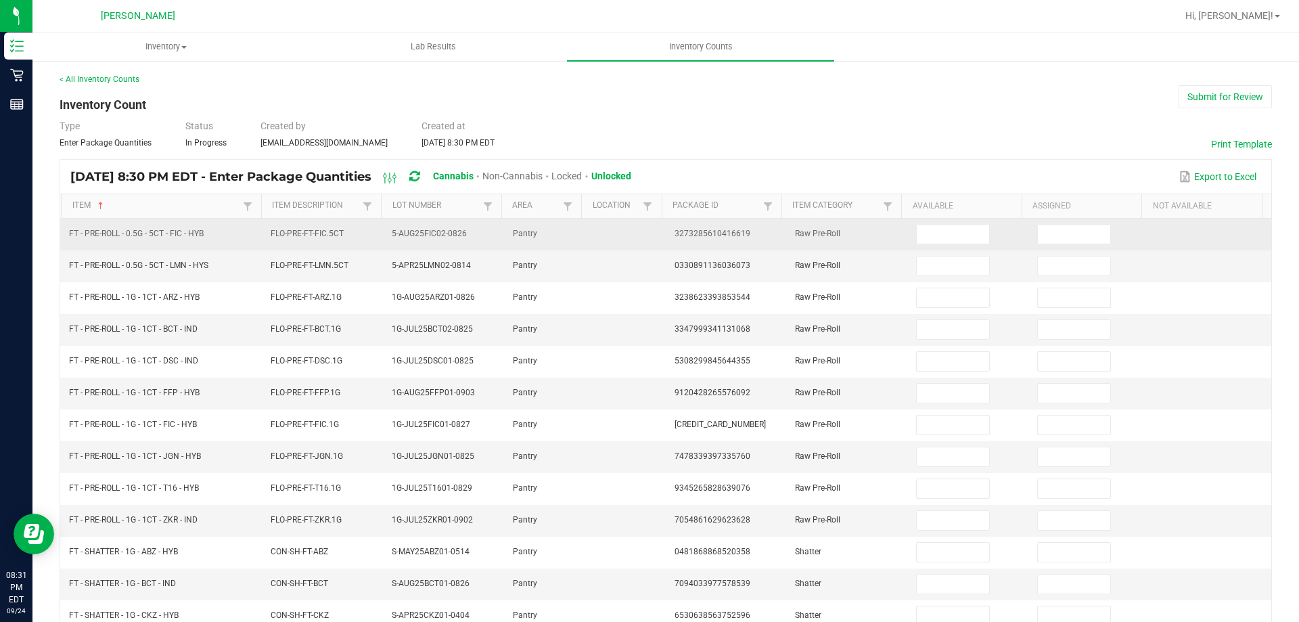
click at [944, 248] on td at bounding box center [968, 234] width 121 height 32
click at [931, 244] on td at bounding box center [968, 234] width 121 height 32
click at [929, 237] on input at bounding box center [952, 234] width 72 height 19
type input "2"
type input "3"
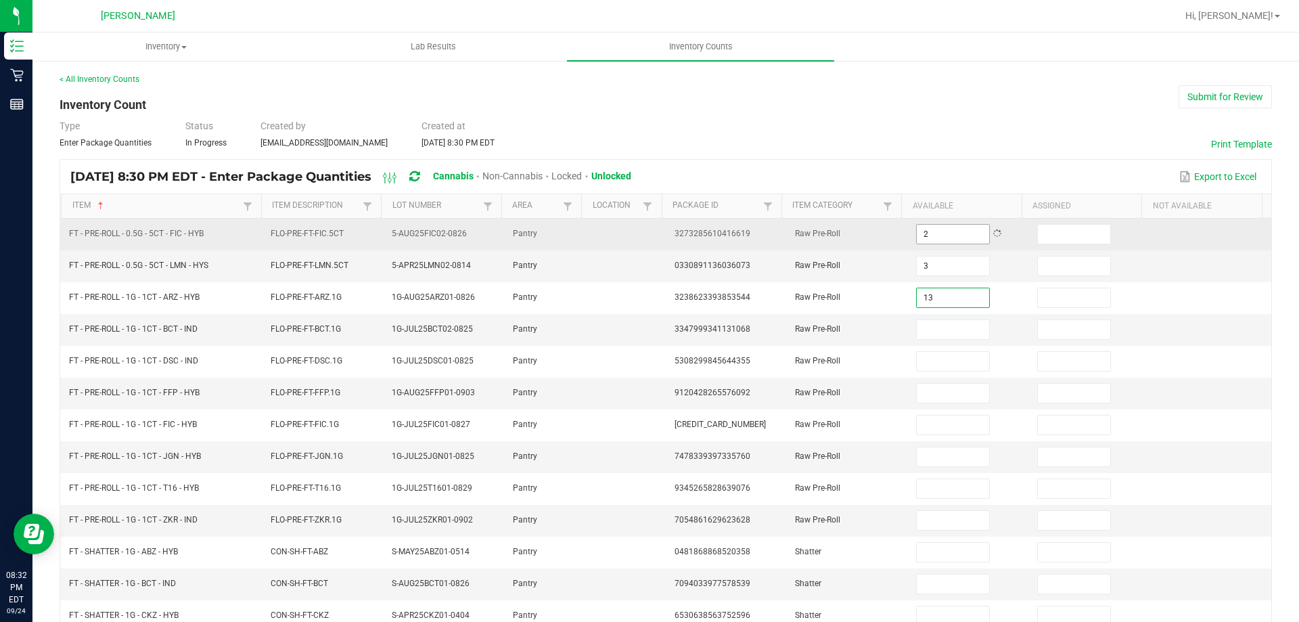
type input "13"
type input "22"
type input "13"
type input "15"
type input "21"
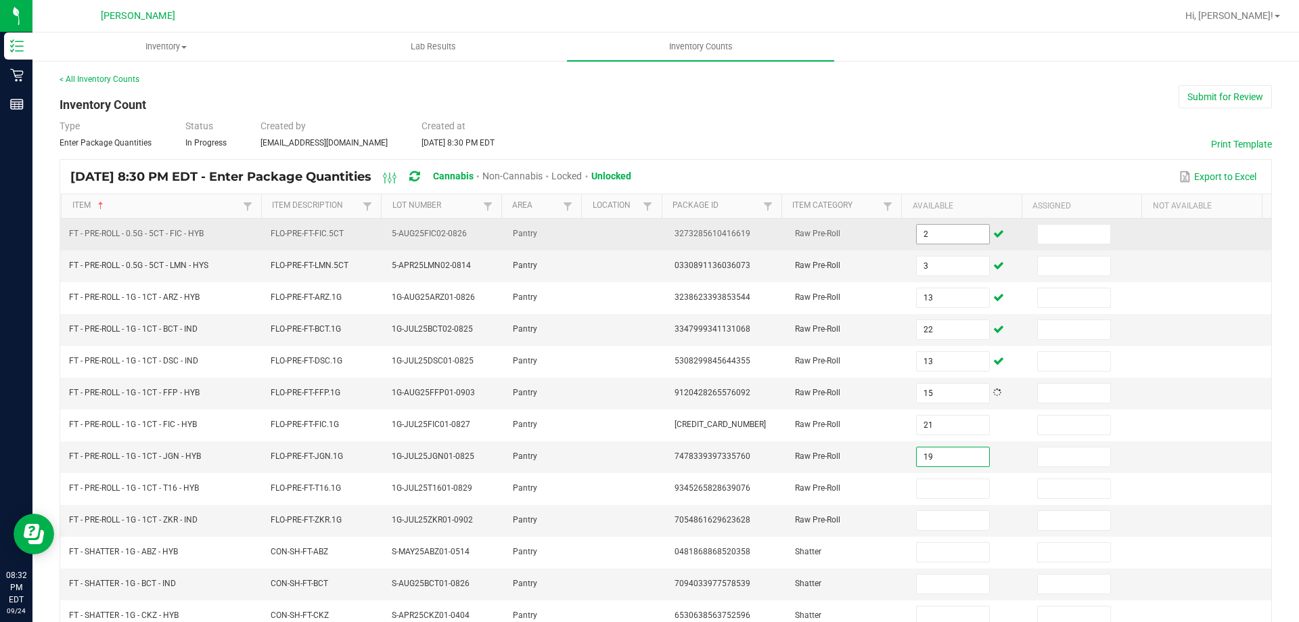
type input "19"
type input "25"
type input "24"
type input "6"
type input "3"
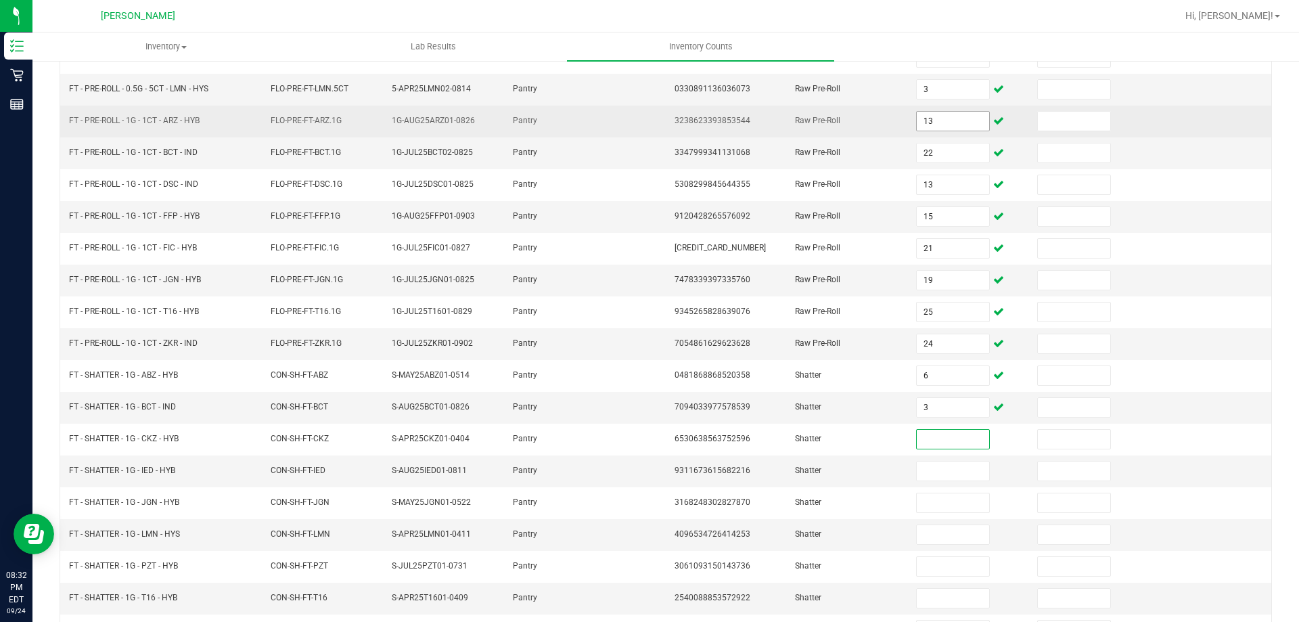
scroll to position [206, 0]
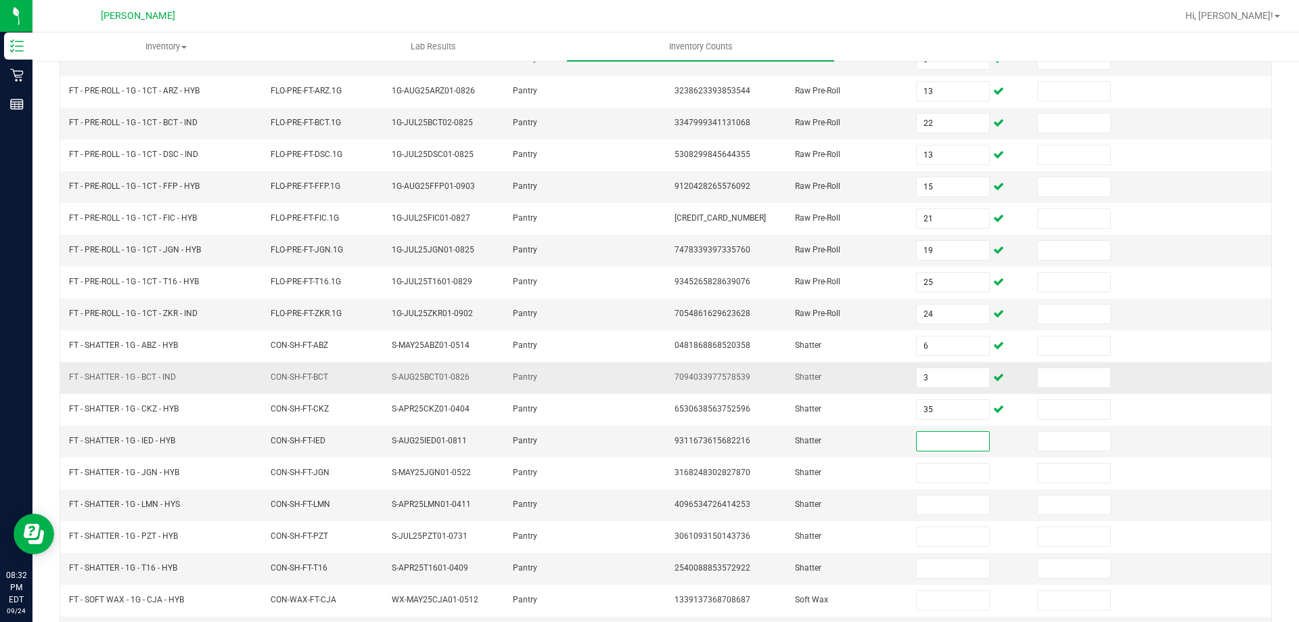
click at [941, 390] on td "3" at bounding box center [968, 378] width 121 height 32
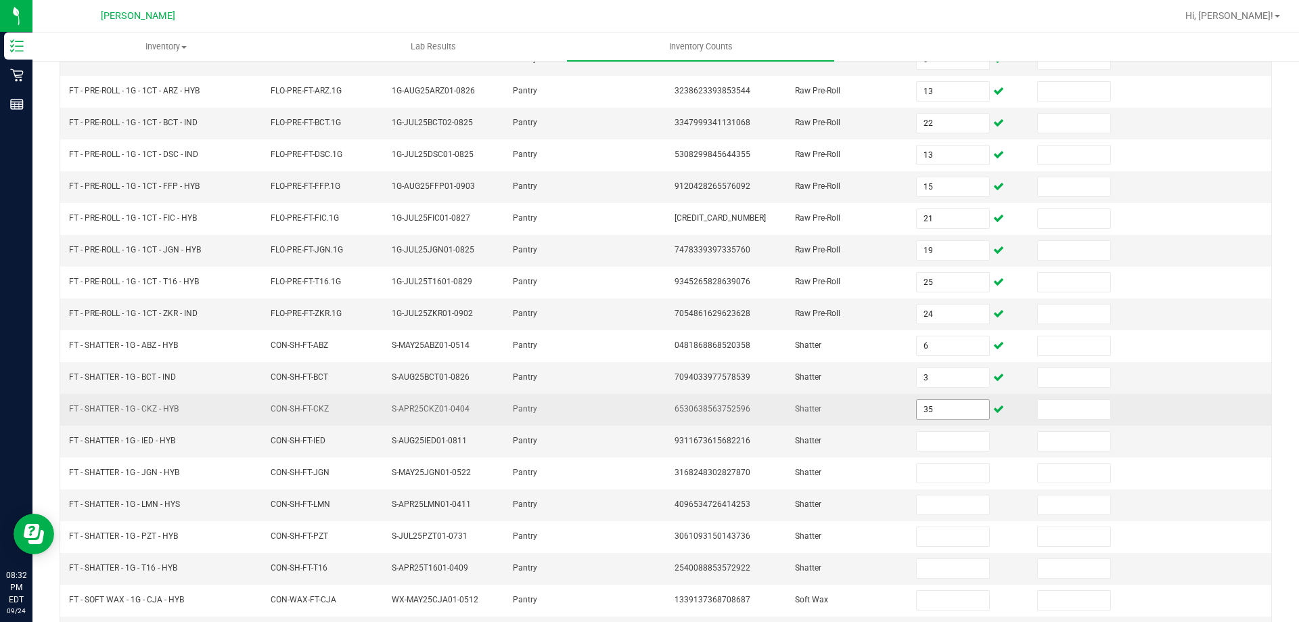
click at [939, 407] on input "35" at bounding box center [952, 409] width 72 height 19
type input "3"
type input "5"
type input "2"
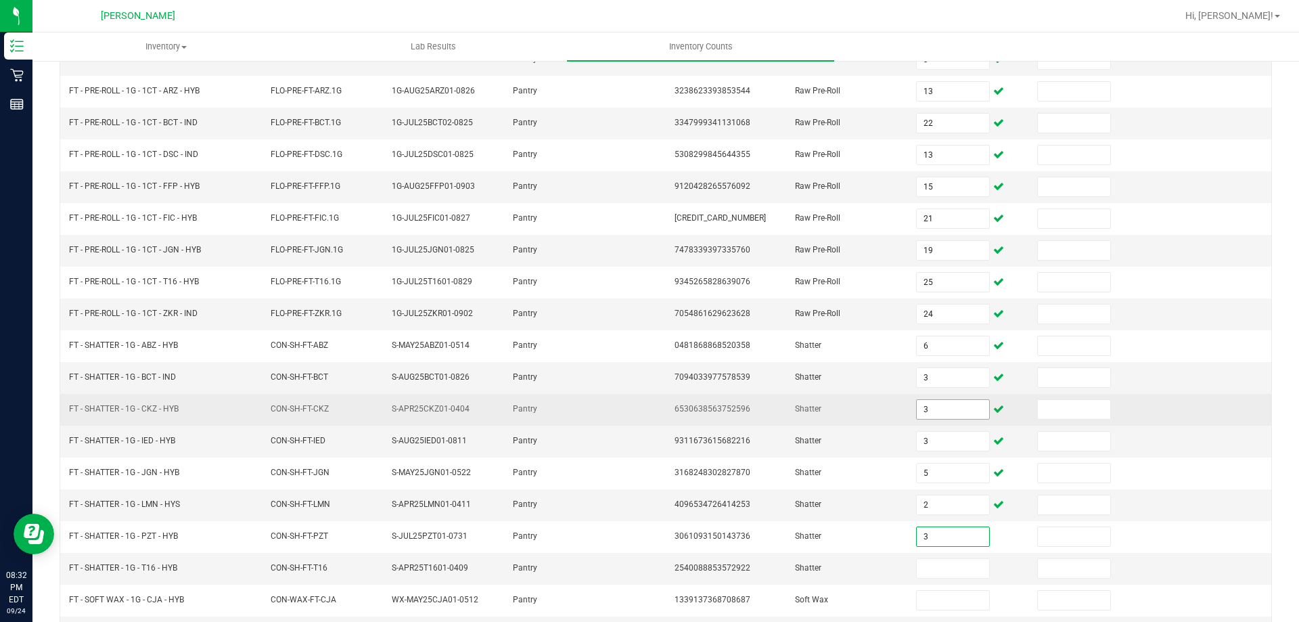
type input "3"
type input "2"
type input "3"
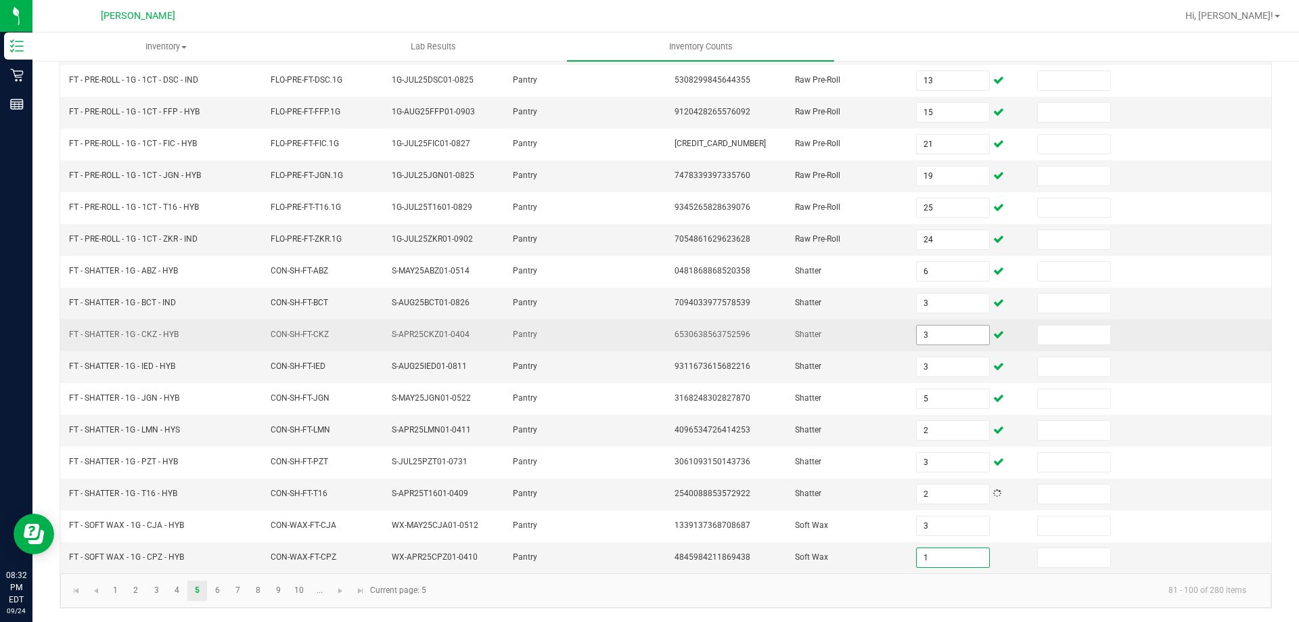
type input "1"
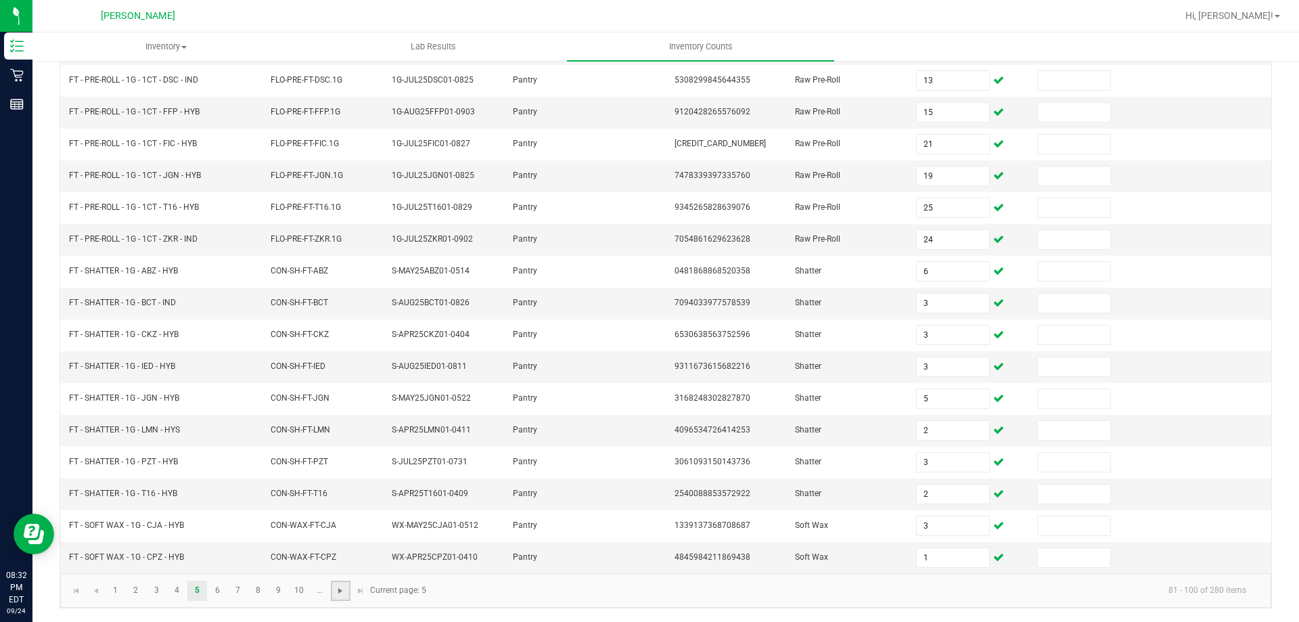
click at [341, 586] on span "Go to the next page" at bounding box center [340, 590] width 11 height 11
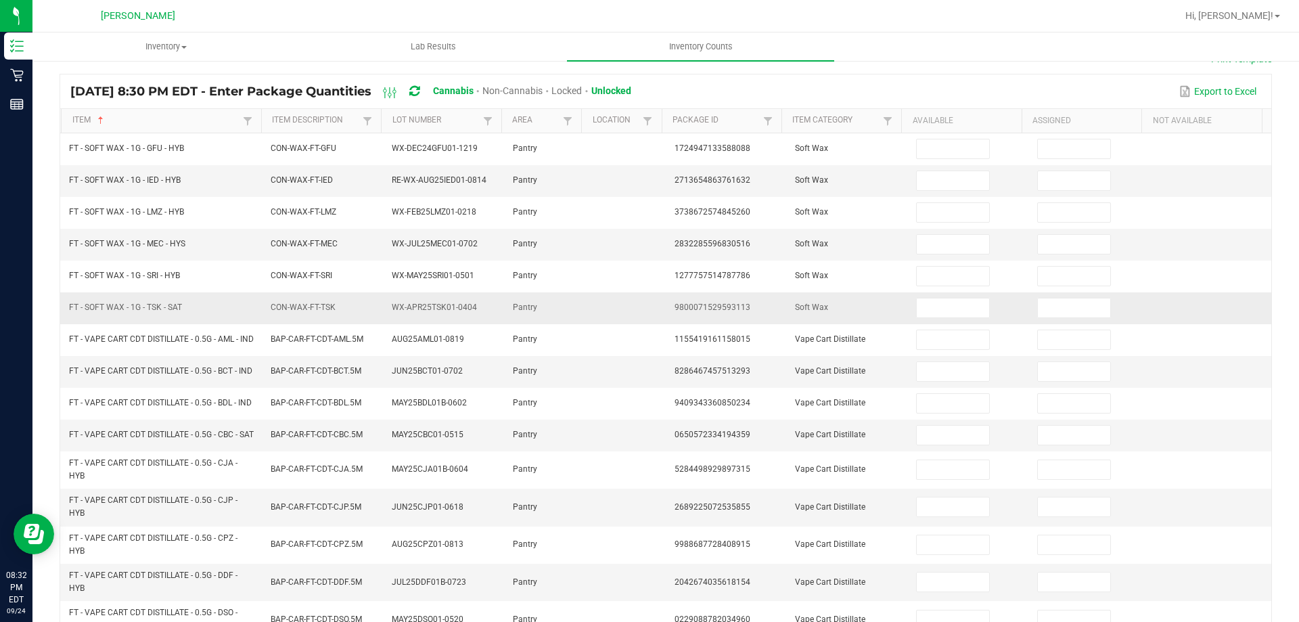
scroll to position [0, 0]
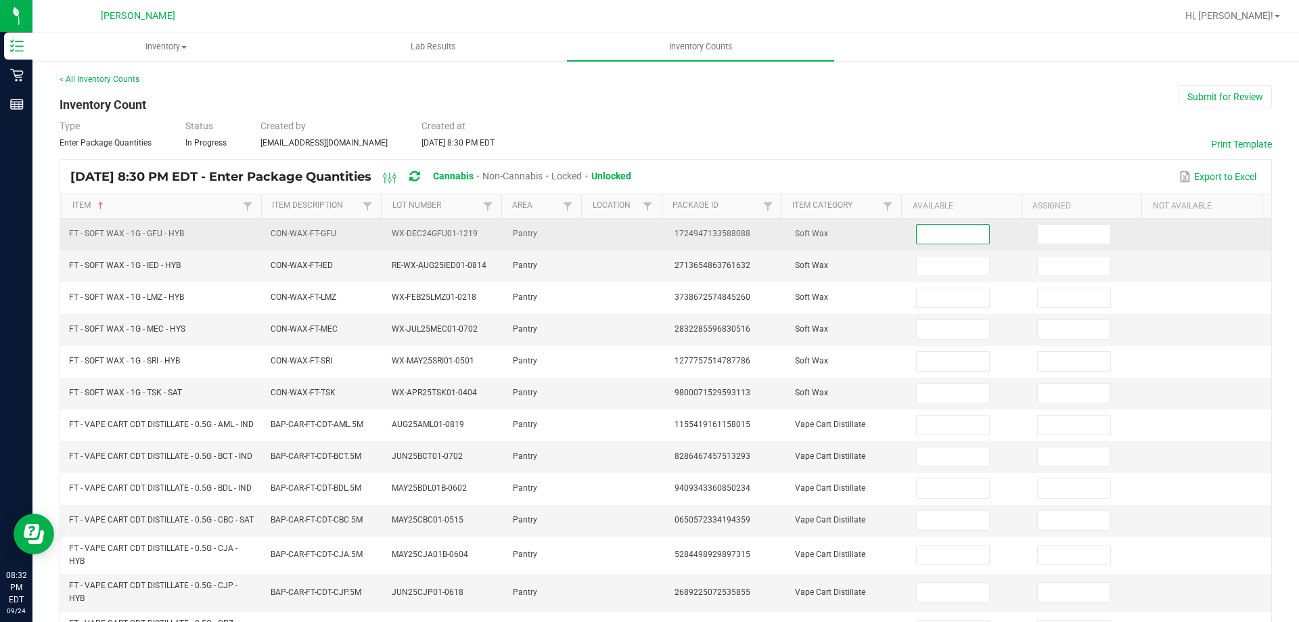
click at [917, 232] on input at bounding box center [952, 234] width 72 height 19
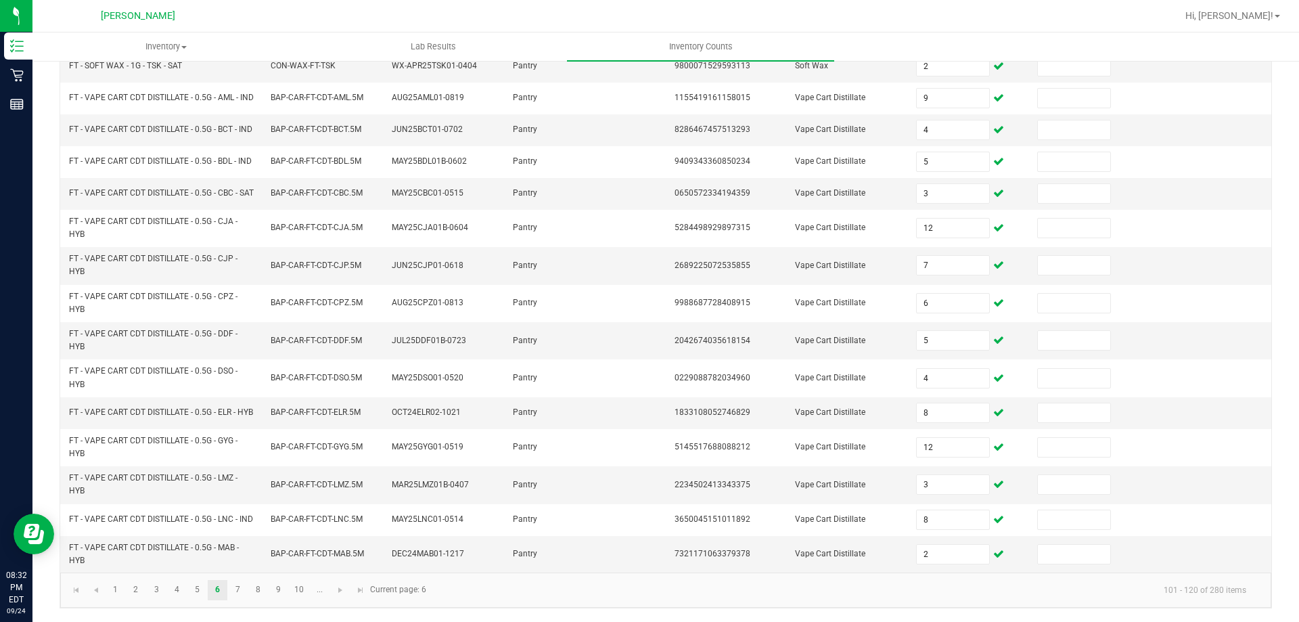
scroll to position [361, 0]
click at [337, 586] on span "Go to the next page" at bounding box center [340, 589] width 11 height 11
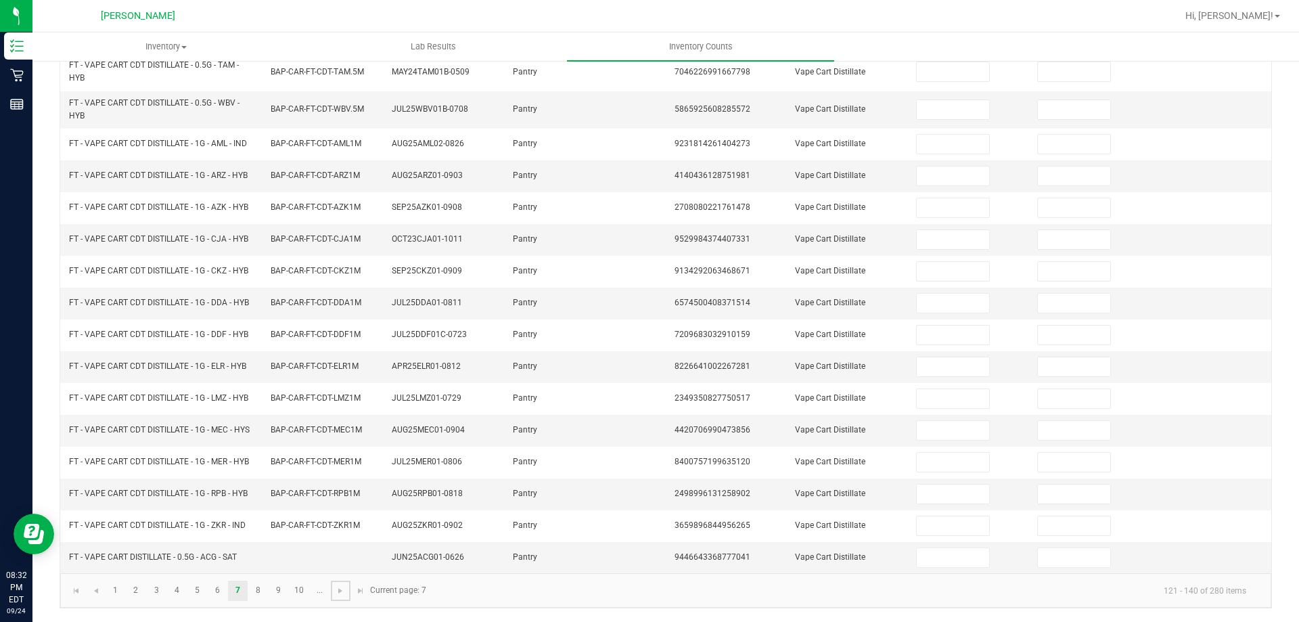
scroll to position [0, 0]
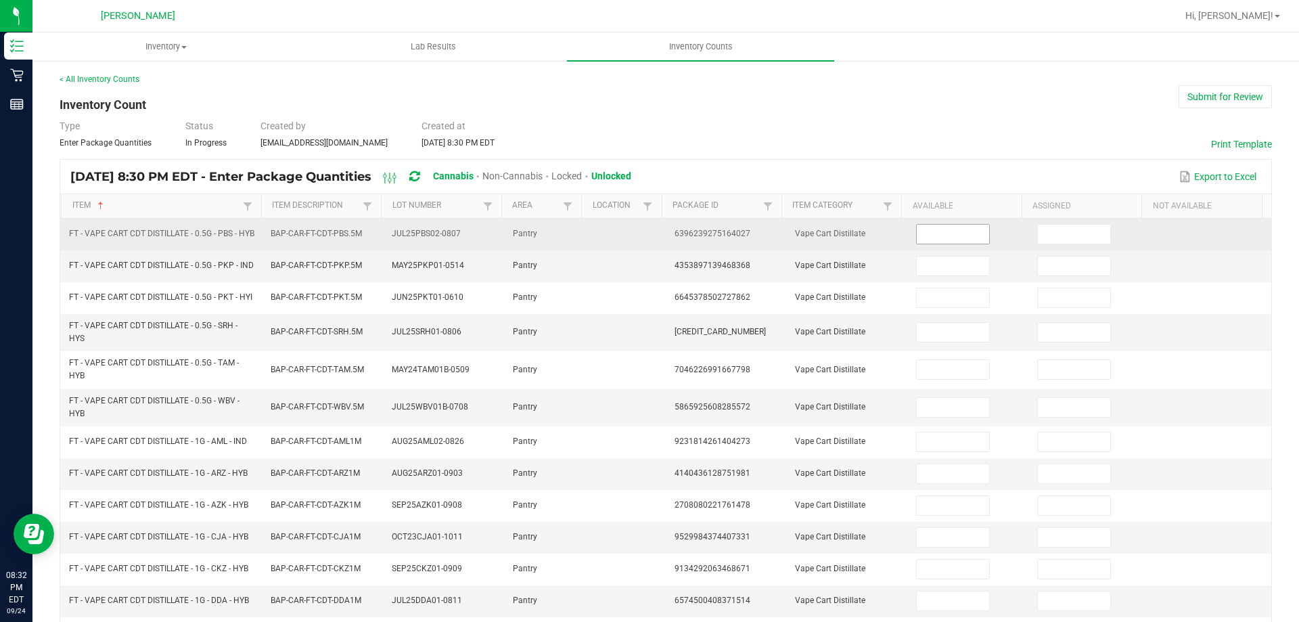
click at [923, 241] on input at bounding box center [952, 234] width 72 height 19
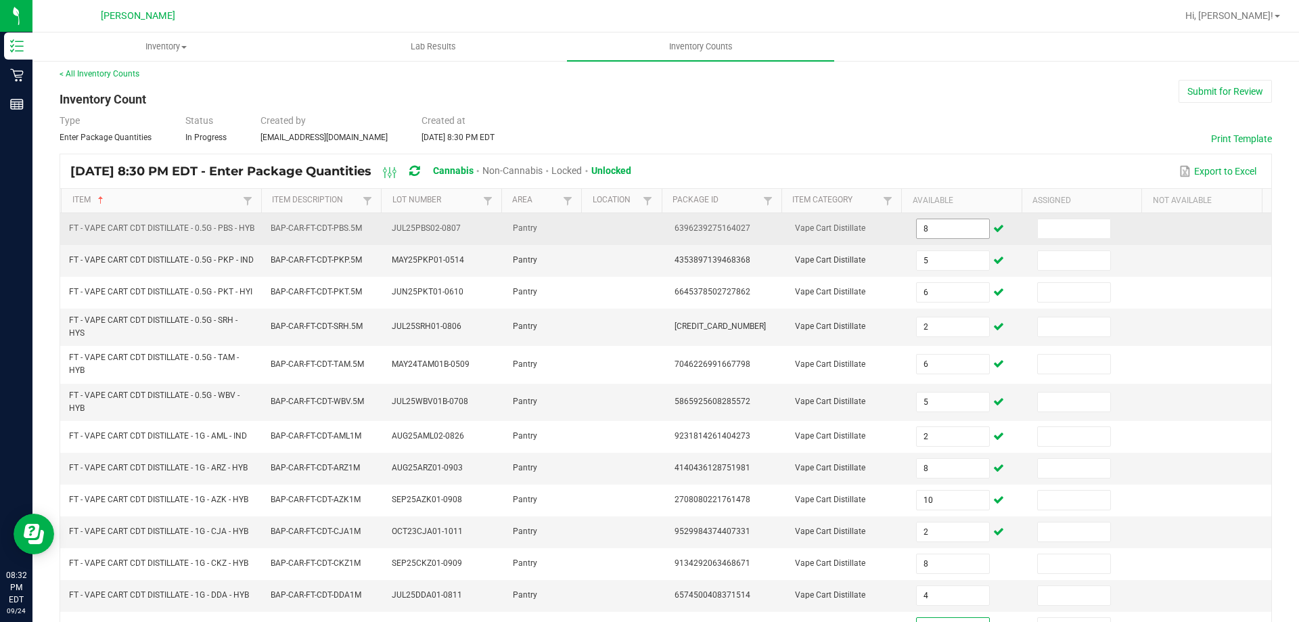
scroll to position [315, 0]
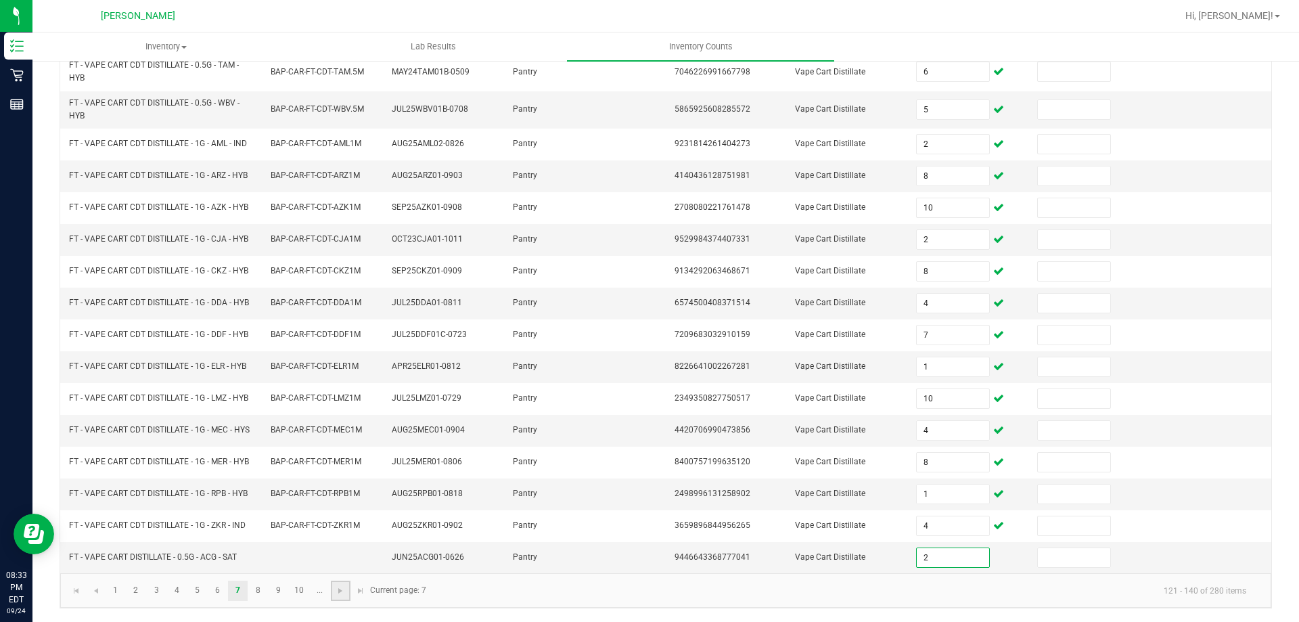
click at [334, 597] on link at bounding box center [341, 590] width 20 height 20
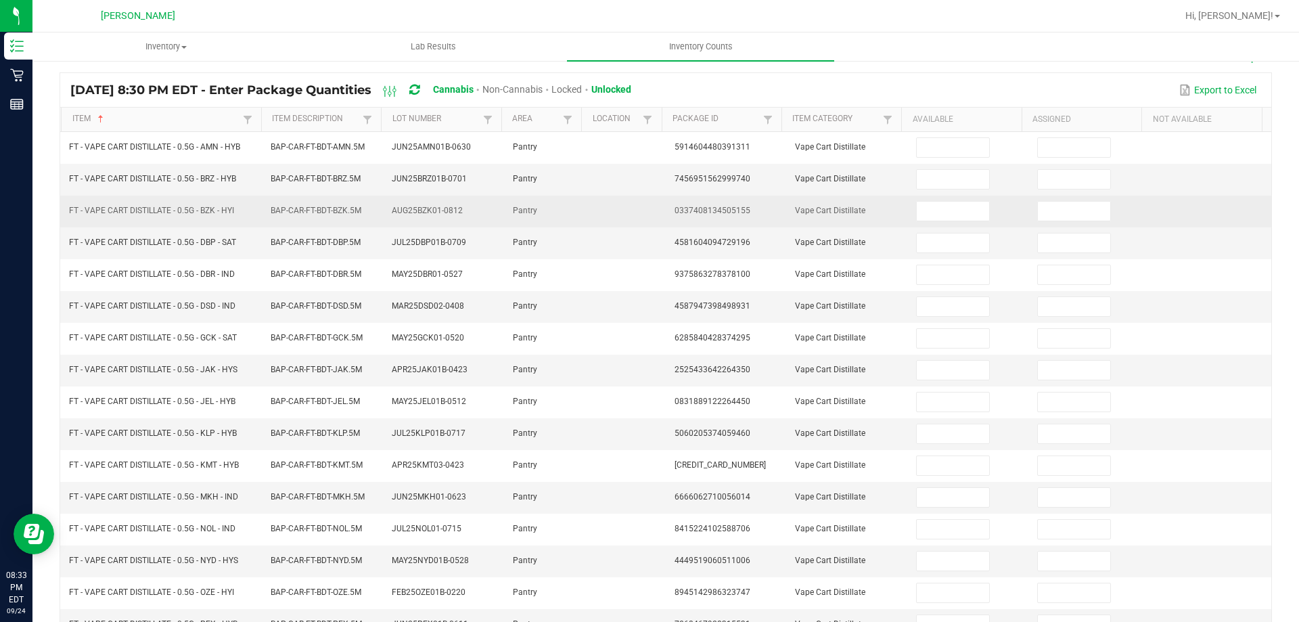
scroll to position [0, 0]
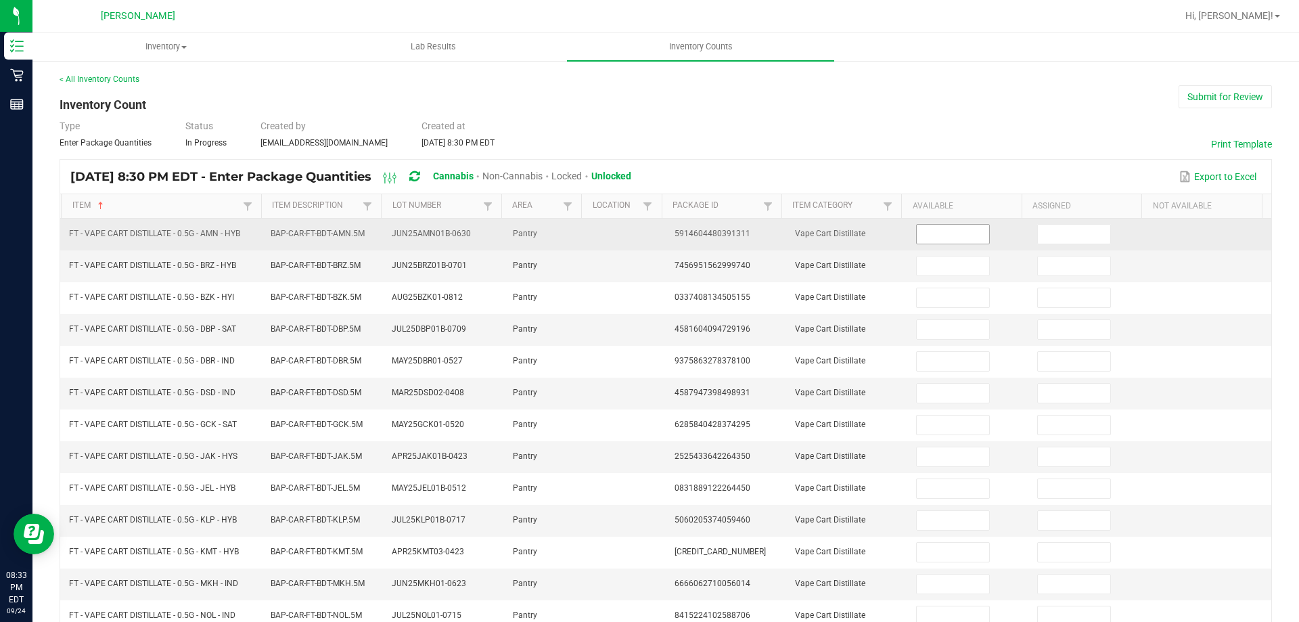
click at [956, 231] on input at bounding box center [952, 234] width 72 height 19
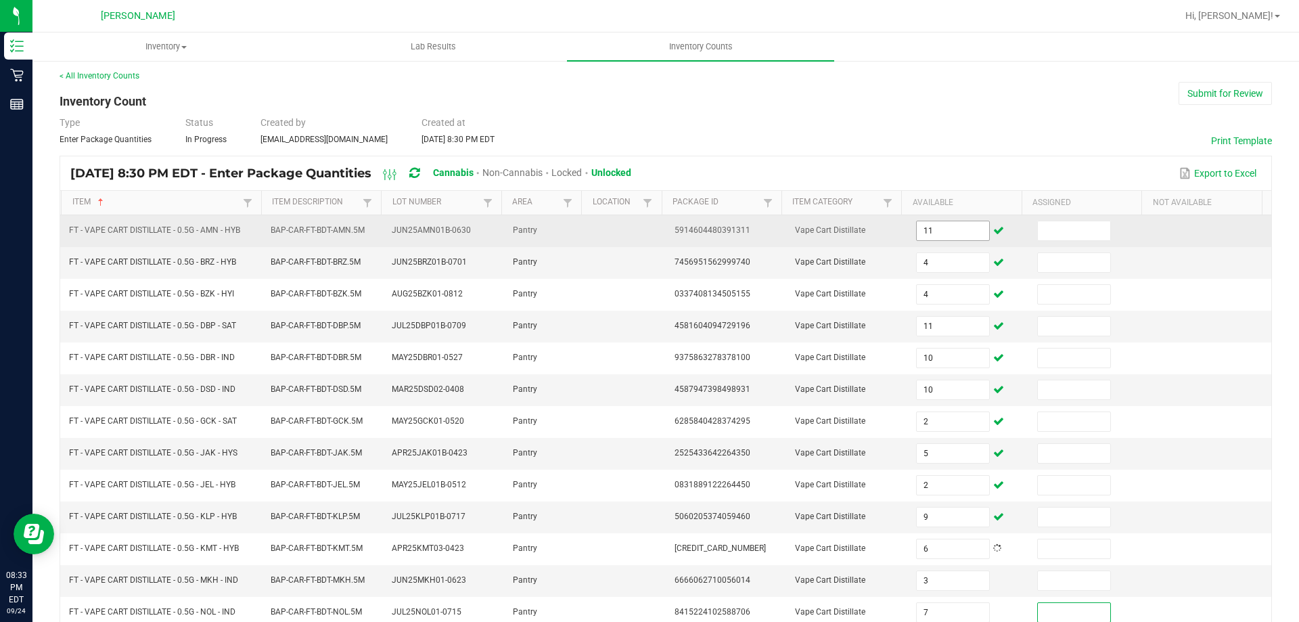
scroll to position [281, 0]
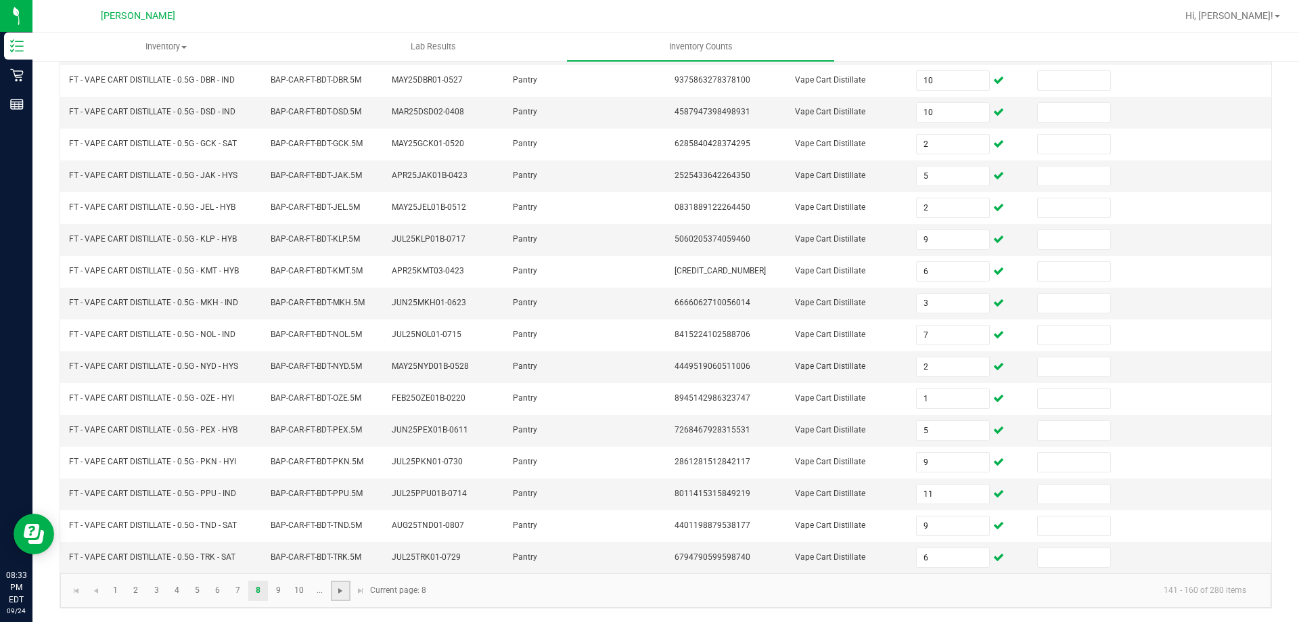
click at [342, 595] on span "Go to the next page" at bounding box center [340, 590] width 11 height 11
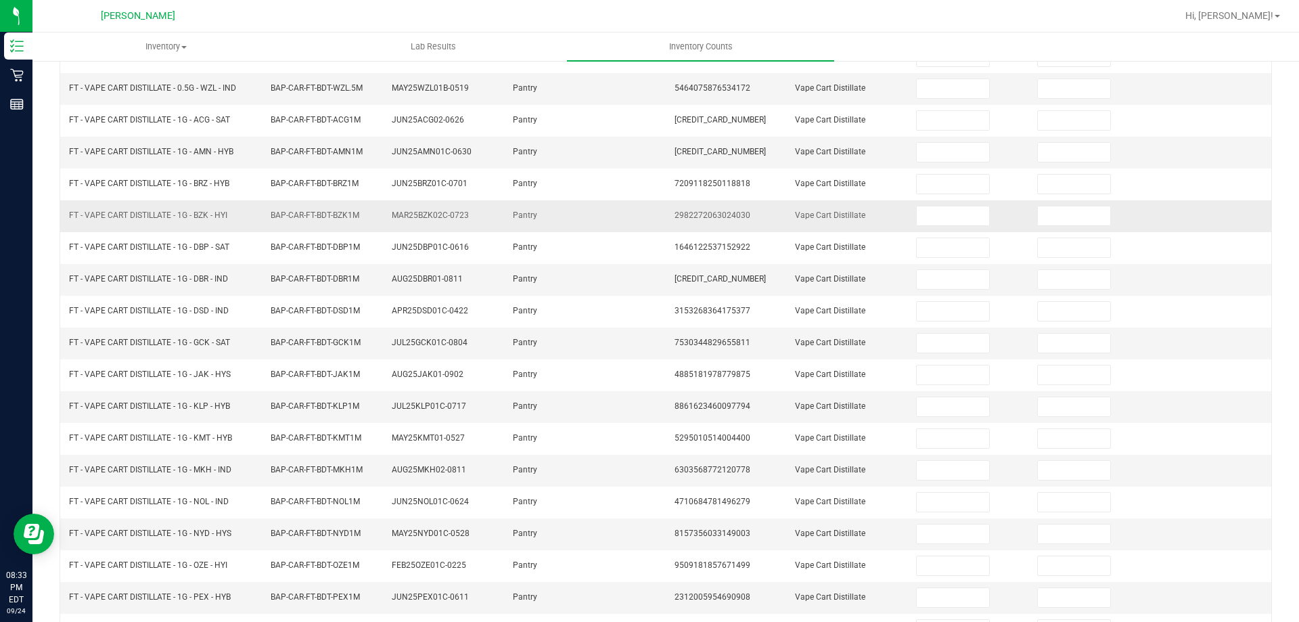
scroll to position [0, 0]
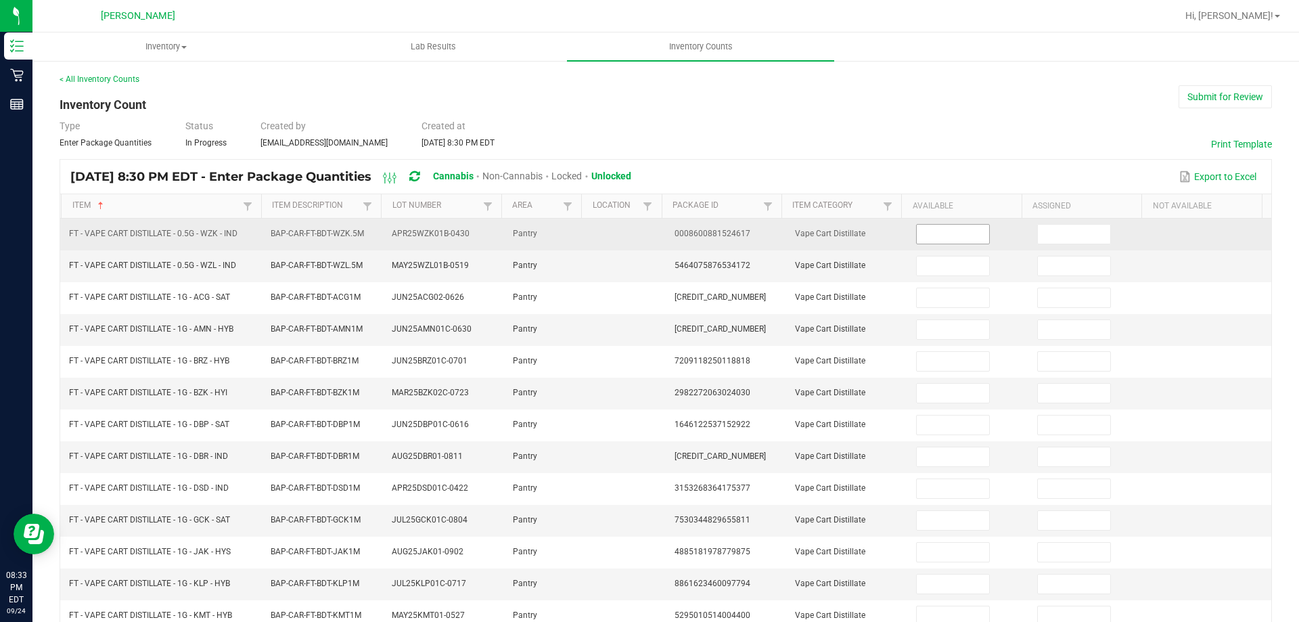
click at [916, 225] on input at bounding box center [952, 234] width 72 height 19
click at [925, 231] on input at bounding box center [952, 234] width 72 height 19
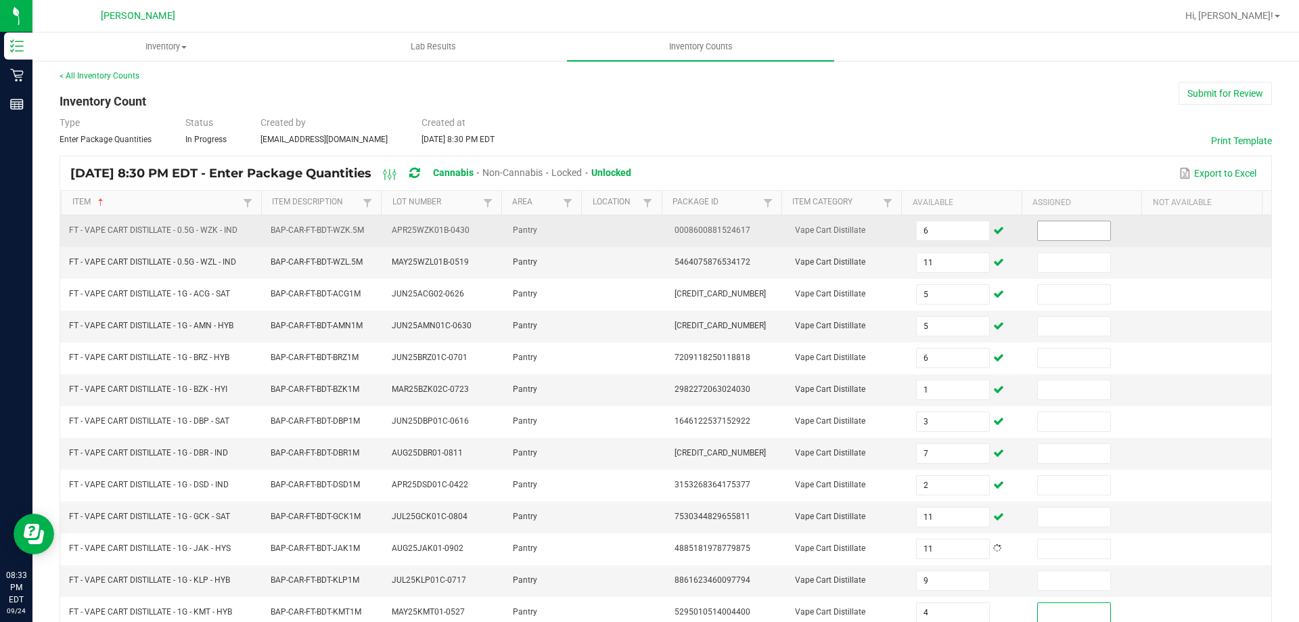
scroll to position [281, 0]
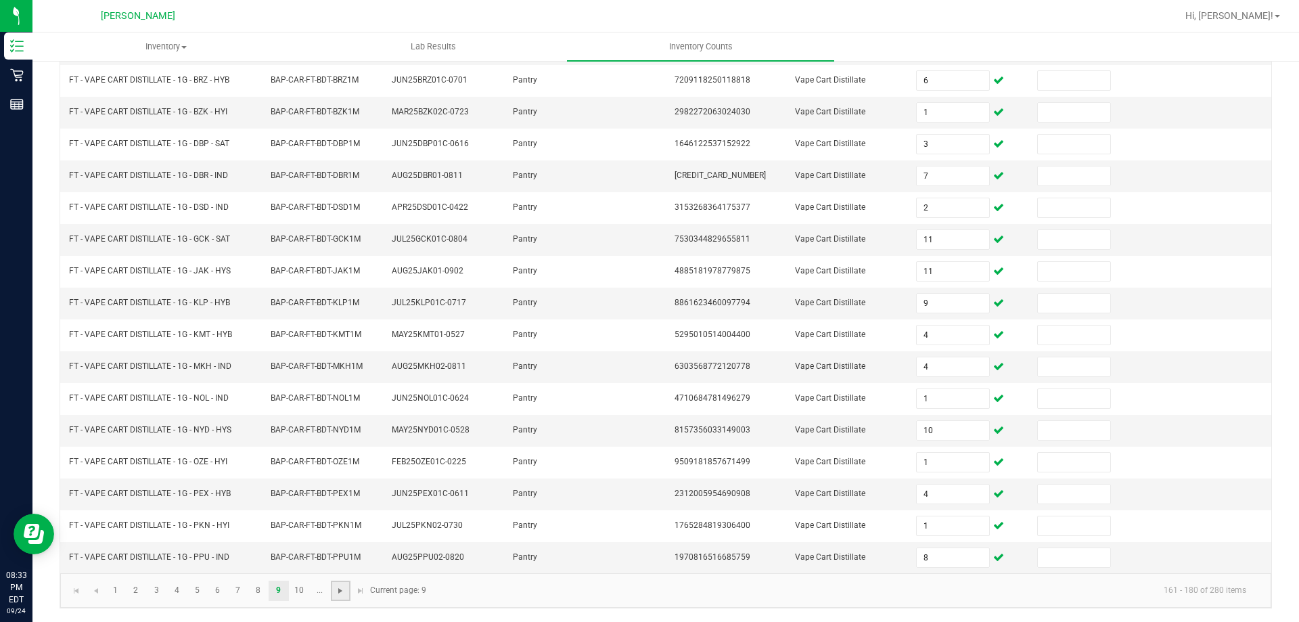
click at [341, 586] on span "Go to the next page" at bounding box center [340, 590] width 11 height 11
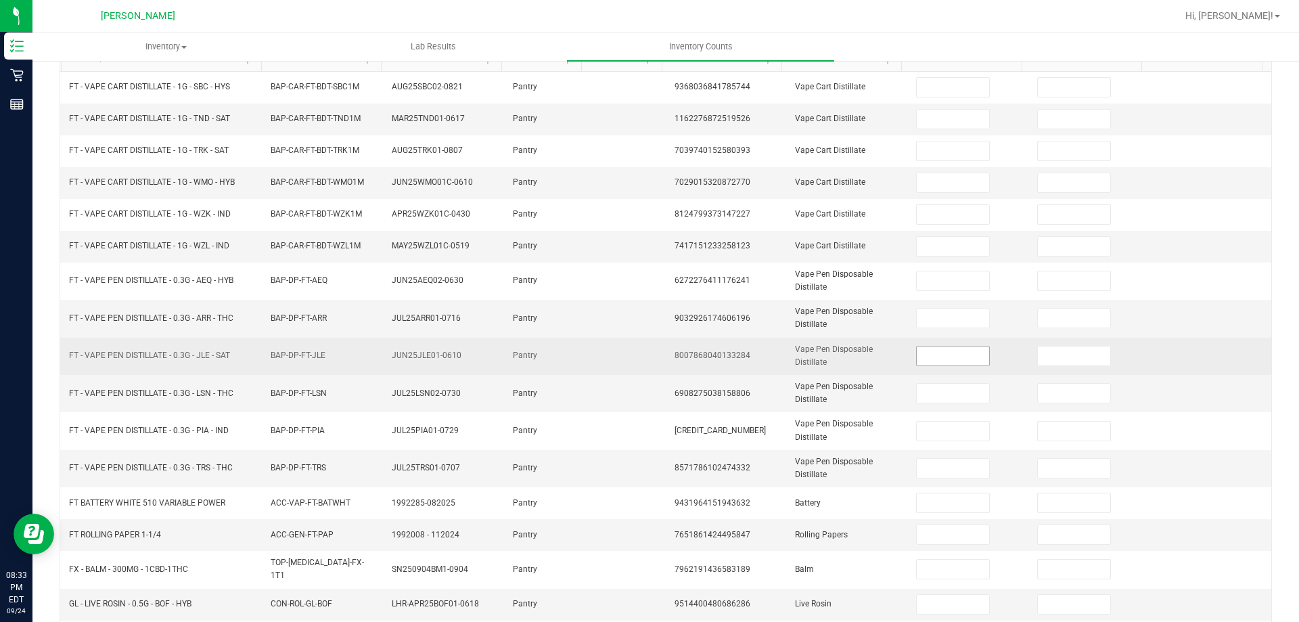
scroll to position [0, 0]
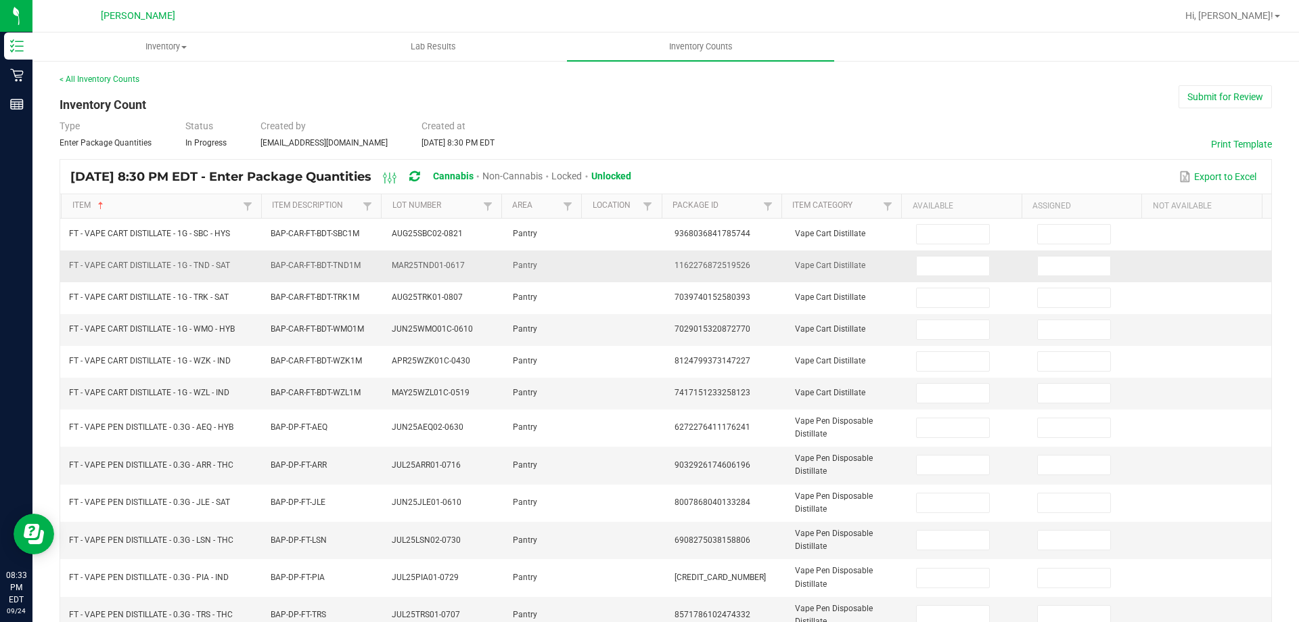
click at [908, 254] on td at bounding box center [968, 266] width 121 height 32
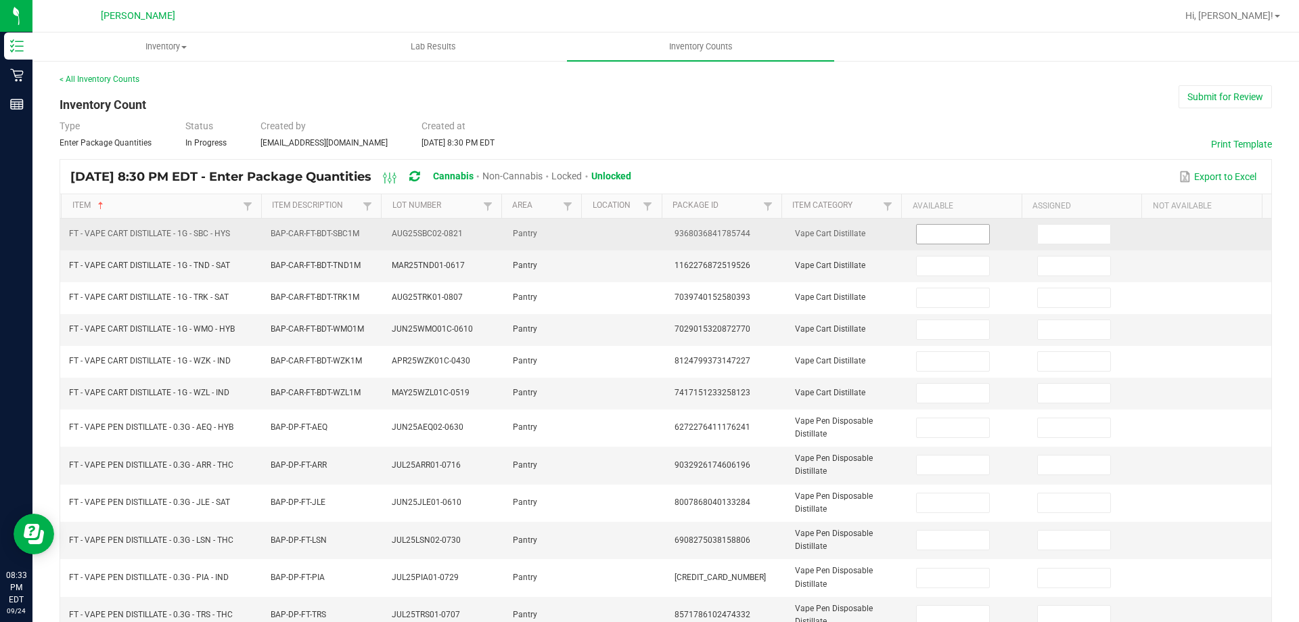
click at [950, 228] on input at bounding box center [952, 234] width 72 height 19
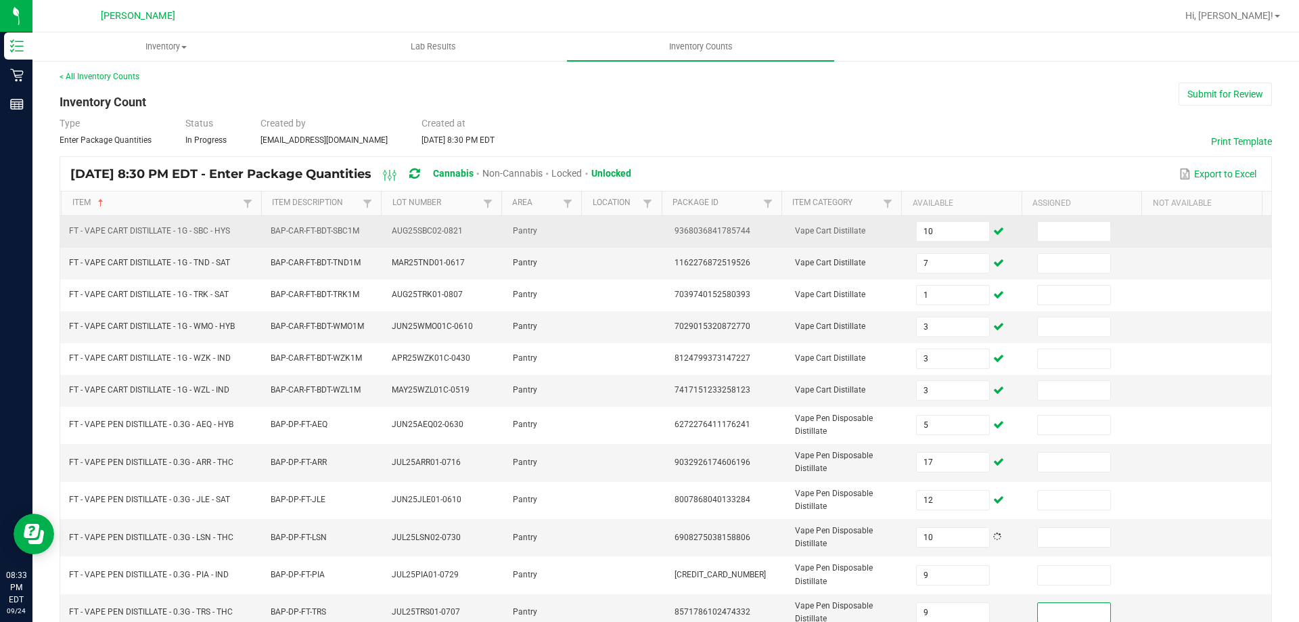
scroll to position [315, 0]
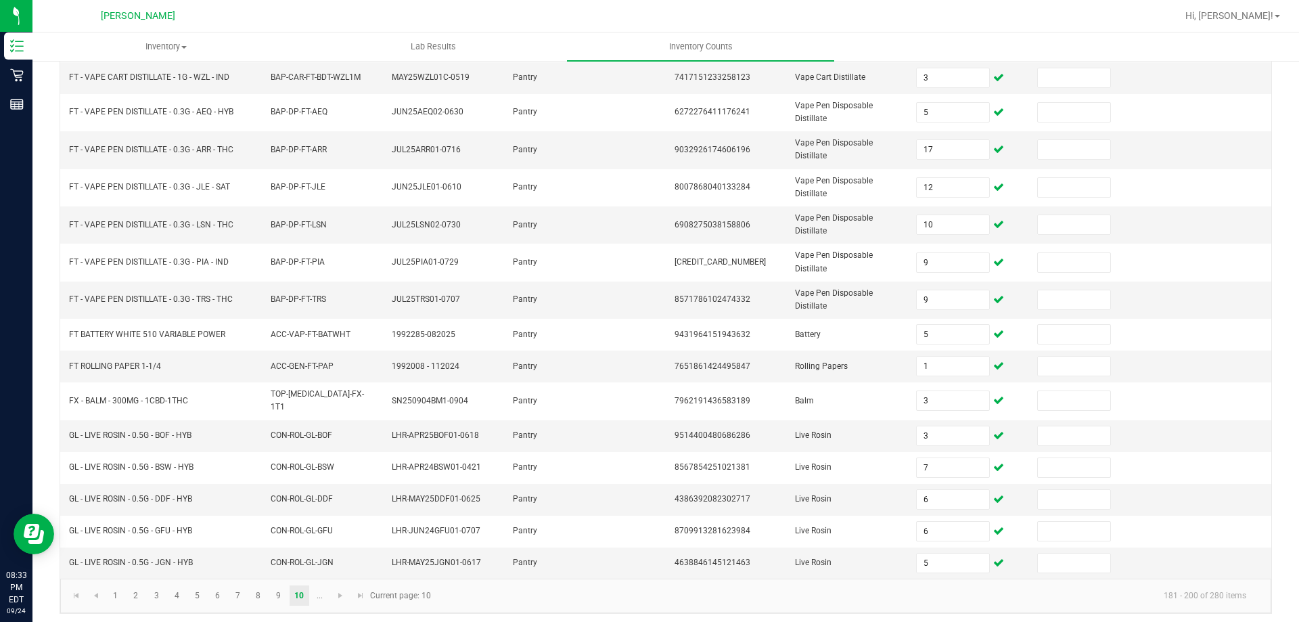
click at [327, 606] on kendo-pager "1 2 3 4 5 6 7 8 9 10 ... 181 - 200 of 280 items Current page: 10" at bounding box center [665, 595] width 1211 height 34
click at [335, 593] on span "Go to the next page" at bounding box center [340, 595] width 11 height 11
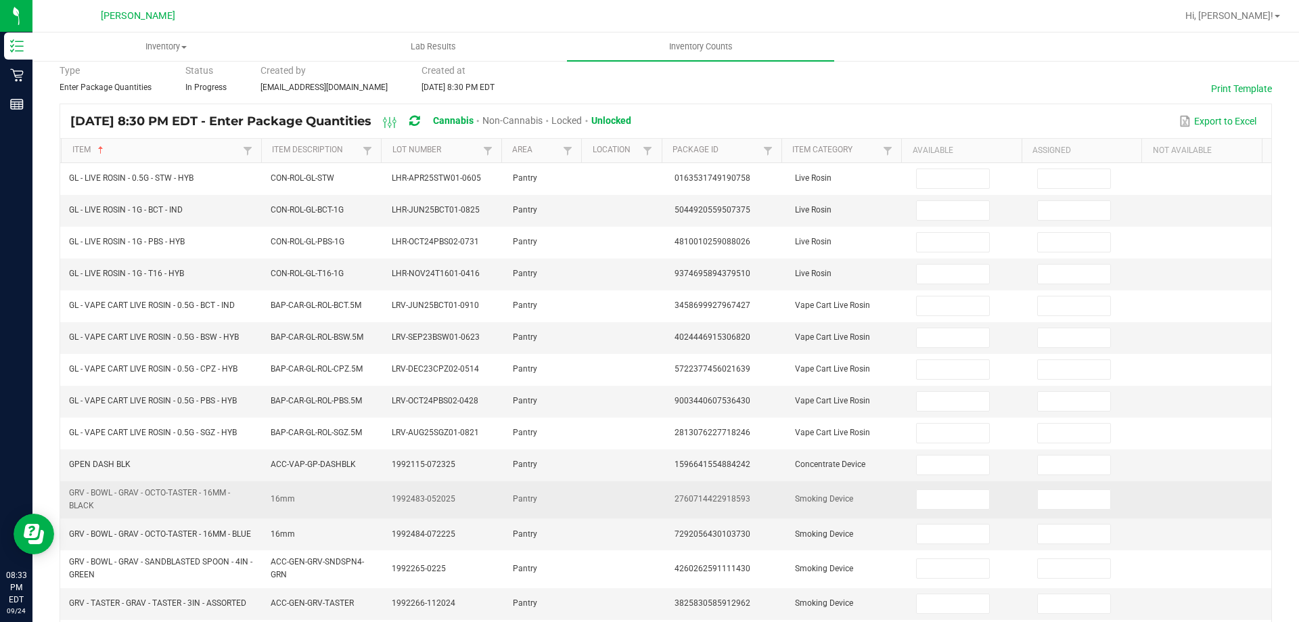
scroll to position [0, 0]
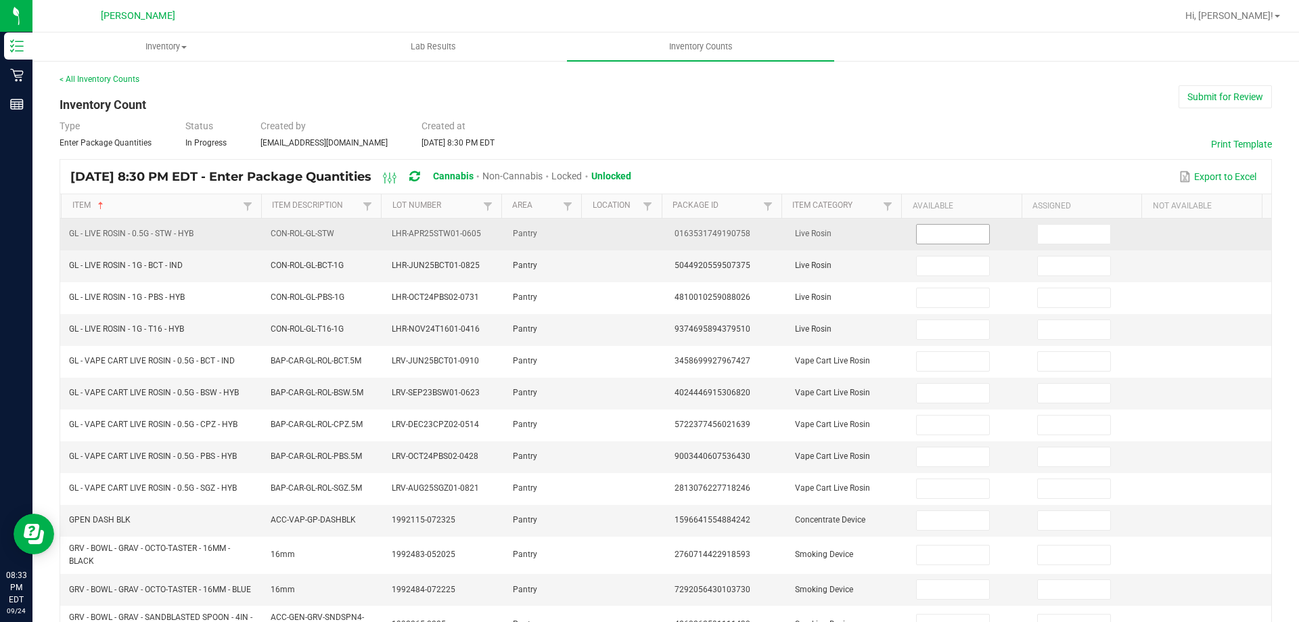
click at [916, 235] on input at bounding box center [952, 234] width 72 height 19
click at [916, 240] on input at bounding box center [952, 234] width 72 height 19
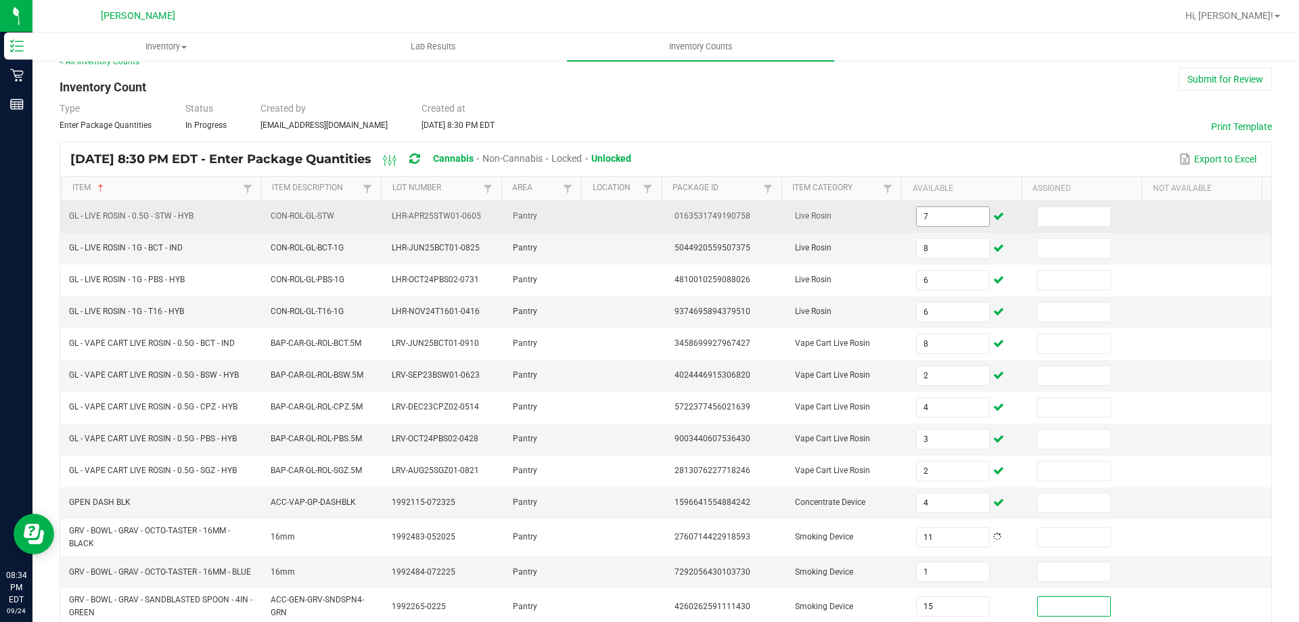
scroll to position [321, 0]
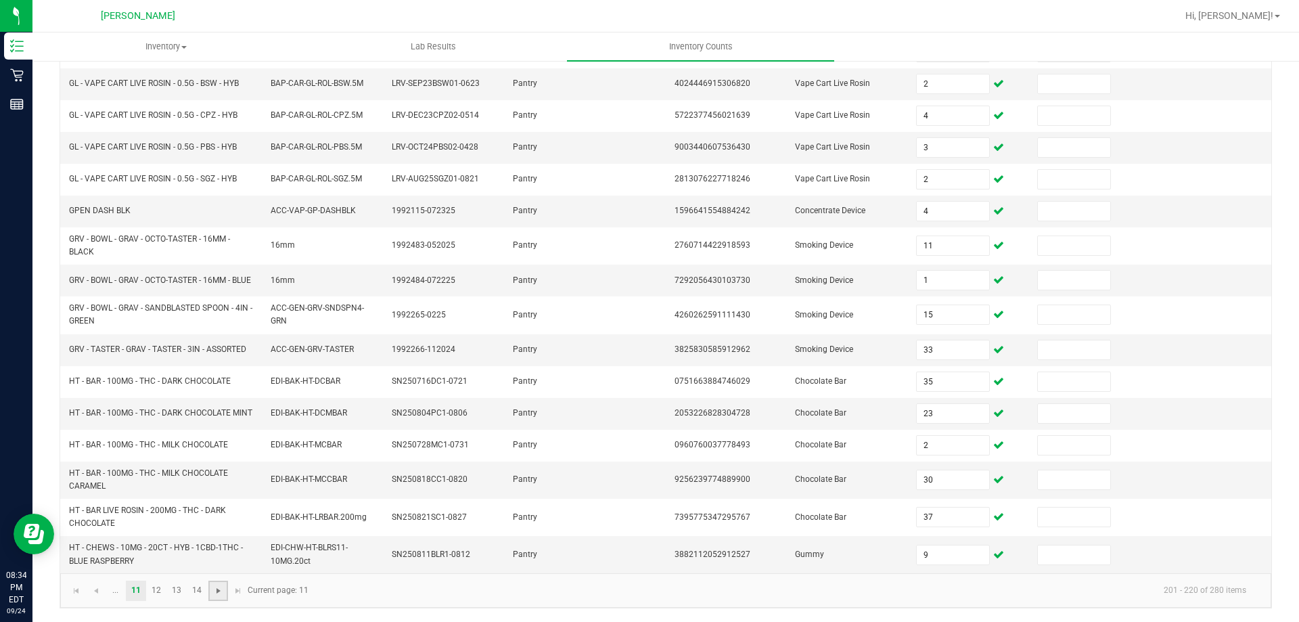
click at [219, 587] on span "Go to the next page" at bounding box center [218, 590] width 11 height 11
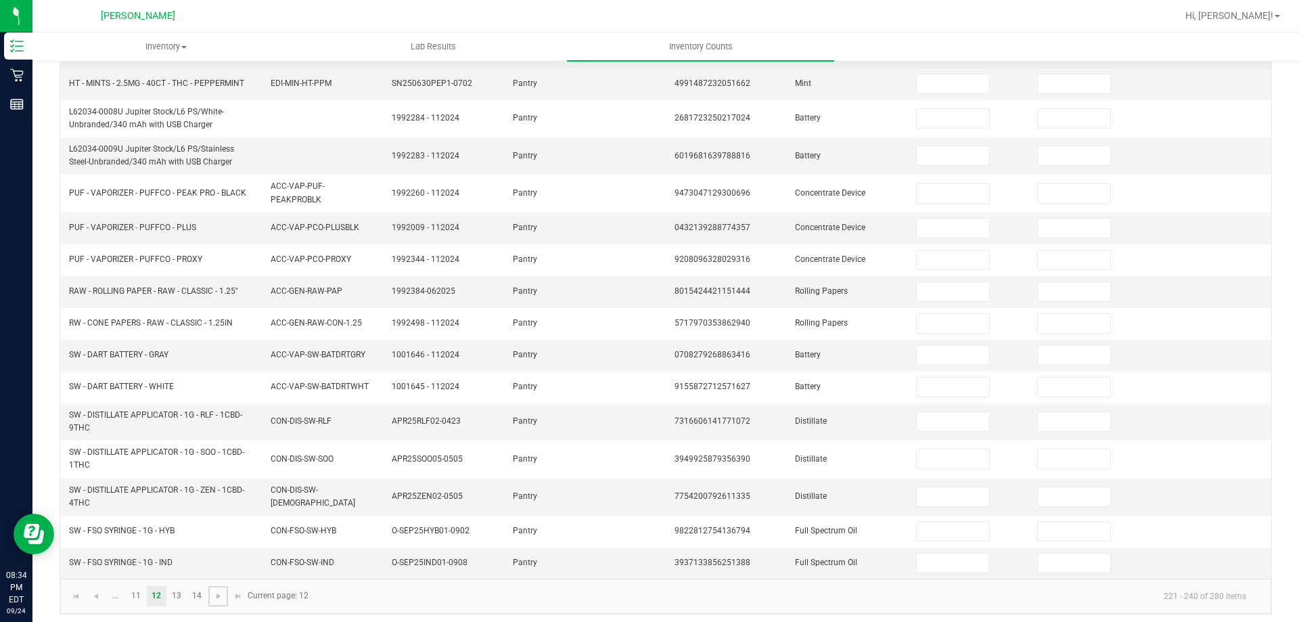
scroll to position [0, 0]
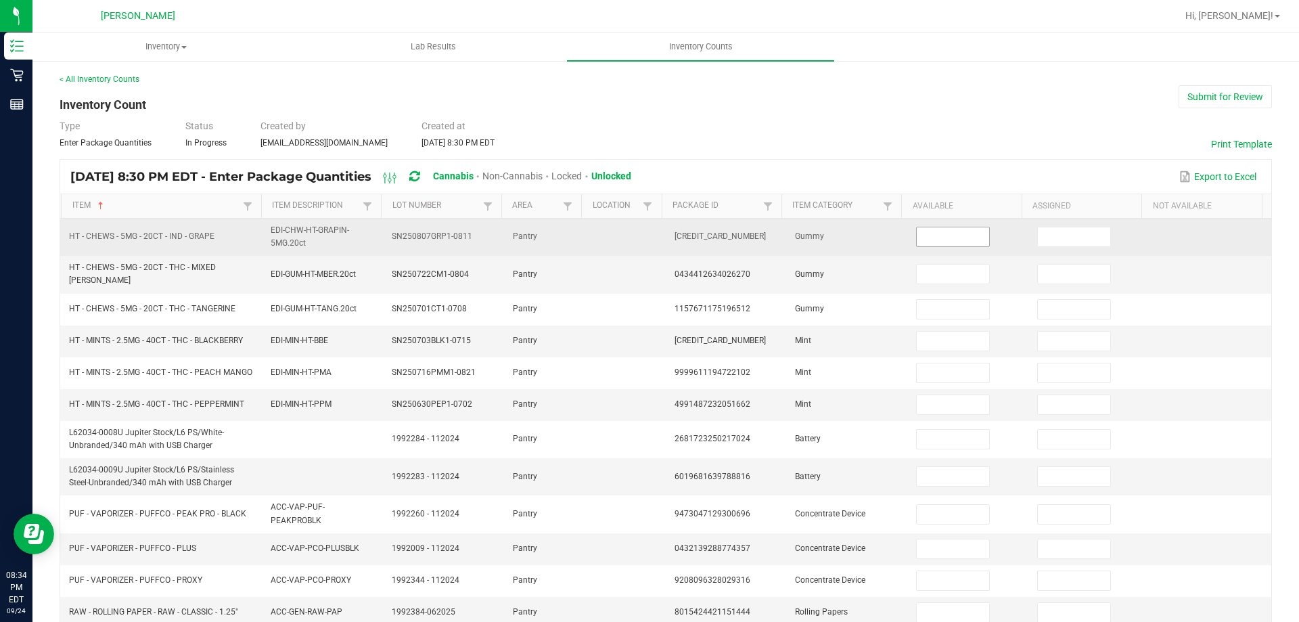
click at [928, 244] on input at bounding box center [952, 236] width 72 height 19
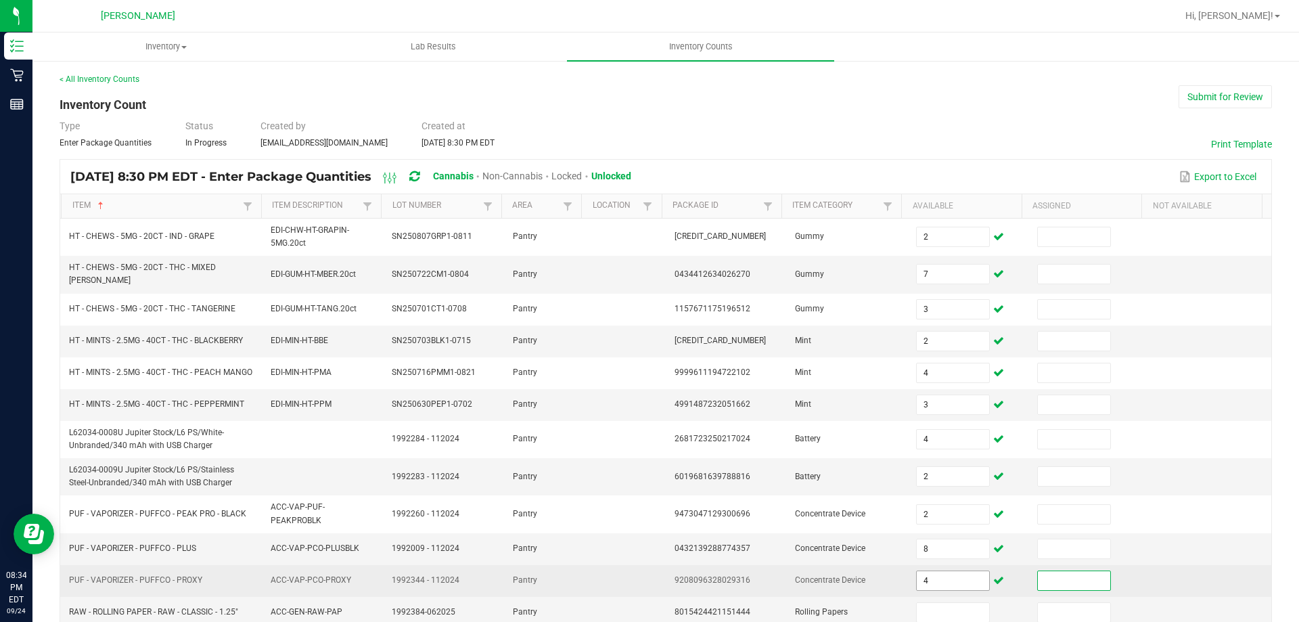
click at [938, 574] on input "4" at bounding box center [952, 580] width 72 height 19
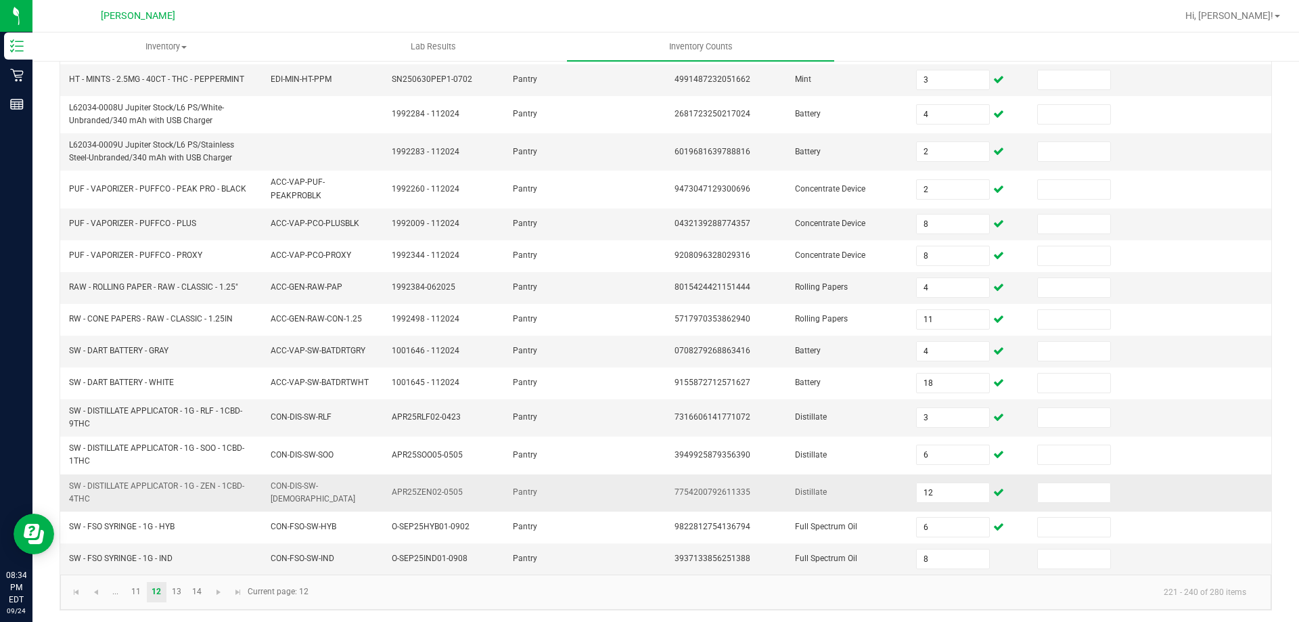
scroll to position [327, 0]
click at [221, 593] on span "Go to the next page" at bounding box center [218, 589] width 11 height 11
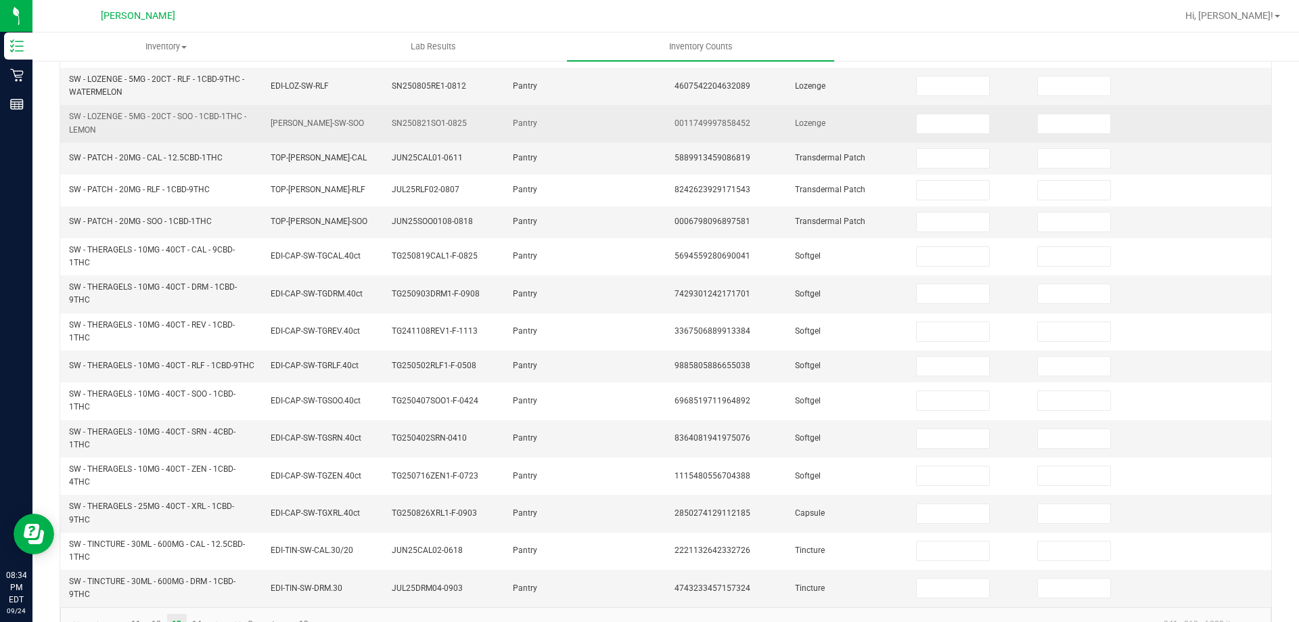
scroll to position [0, 0]
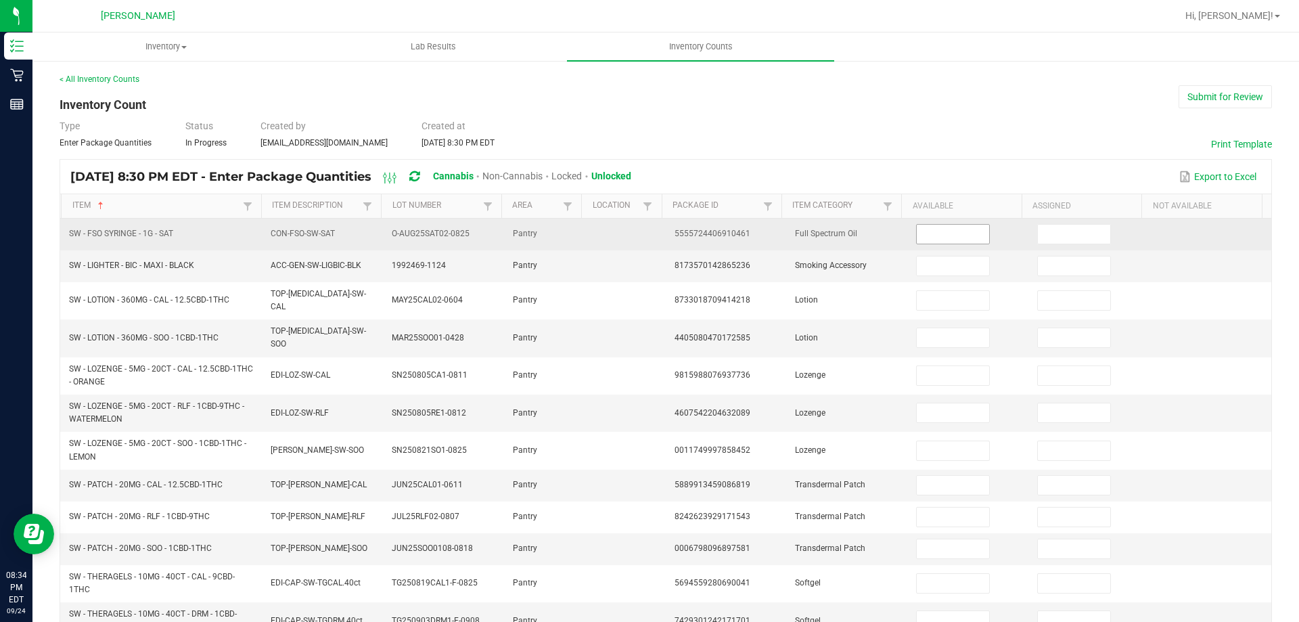
click at [954, 225] on input at bounding box center [952, 234] width 72 height 19
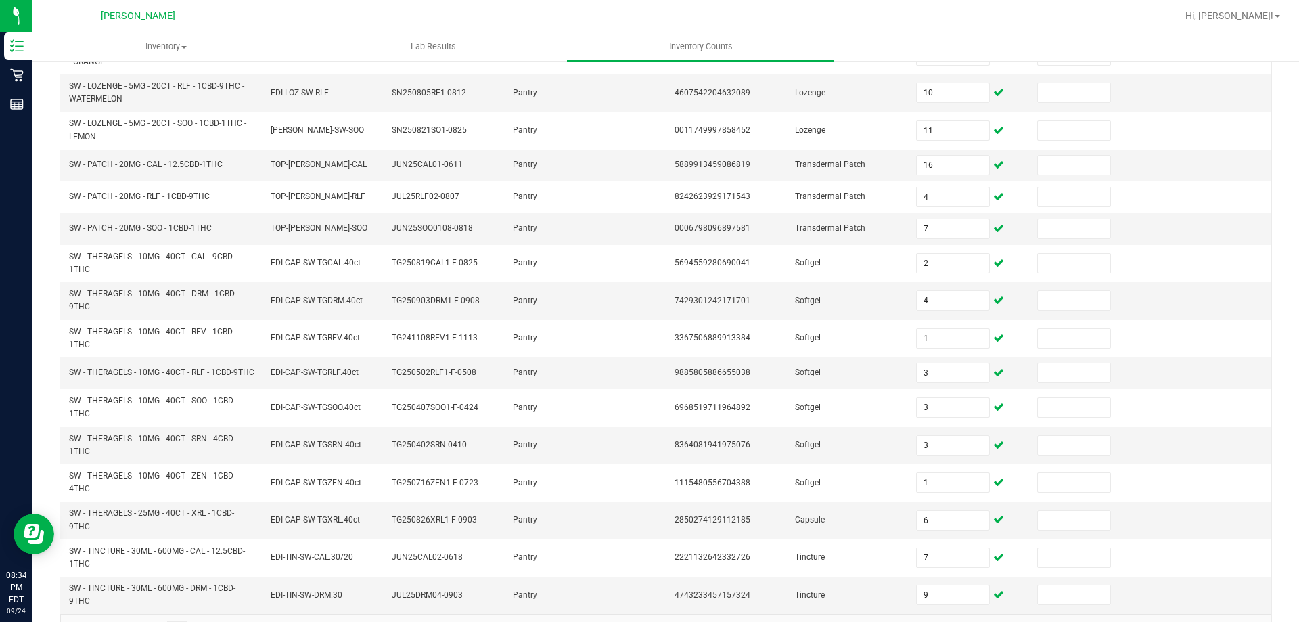
scroll to position [355, 0]
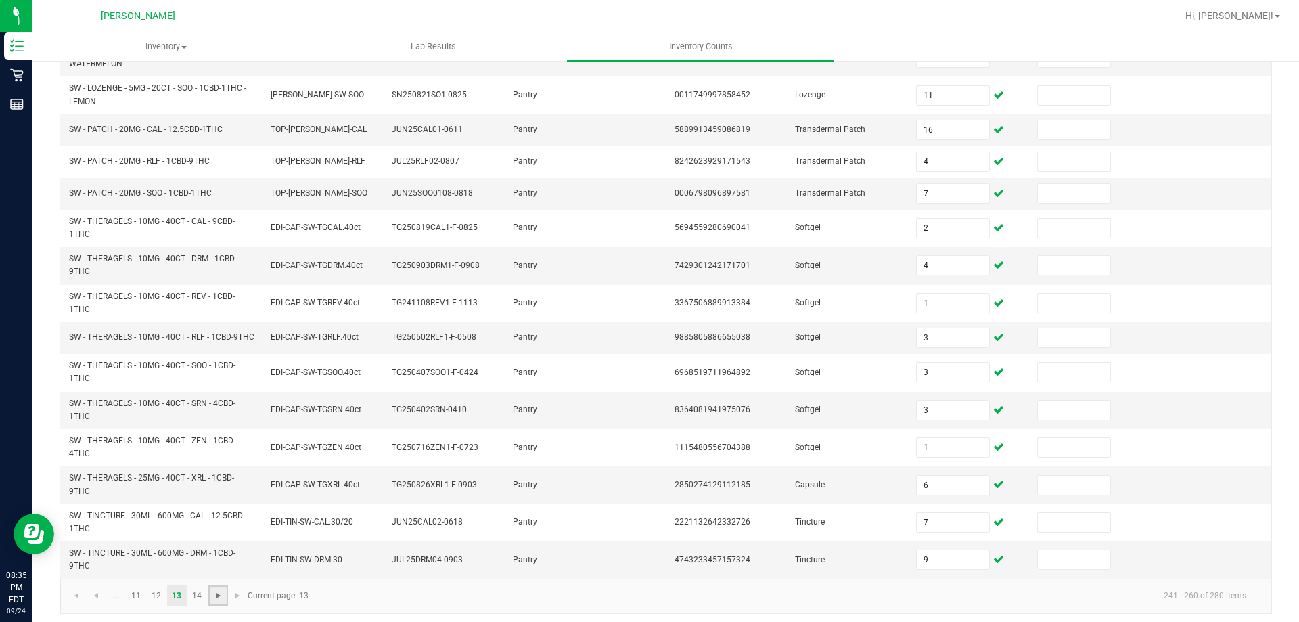
click at [220, 591] on span "Go to the next page" at bounding box center [218, 595] width 11 height 11
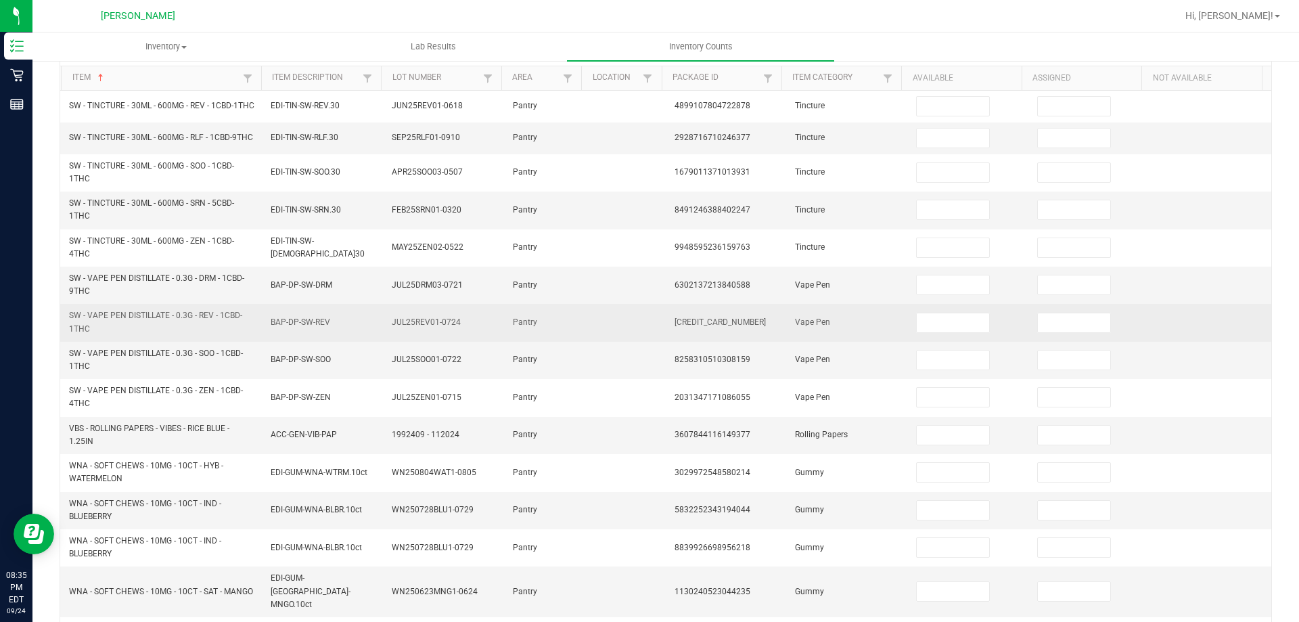
scroll to position [0, 0]
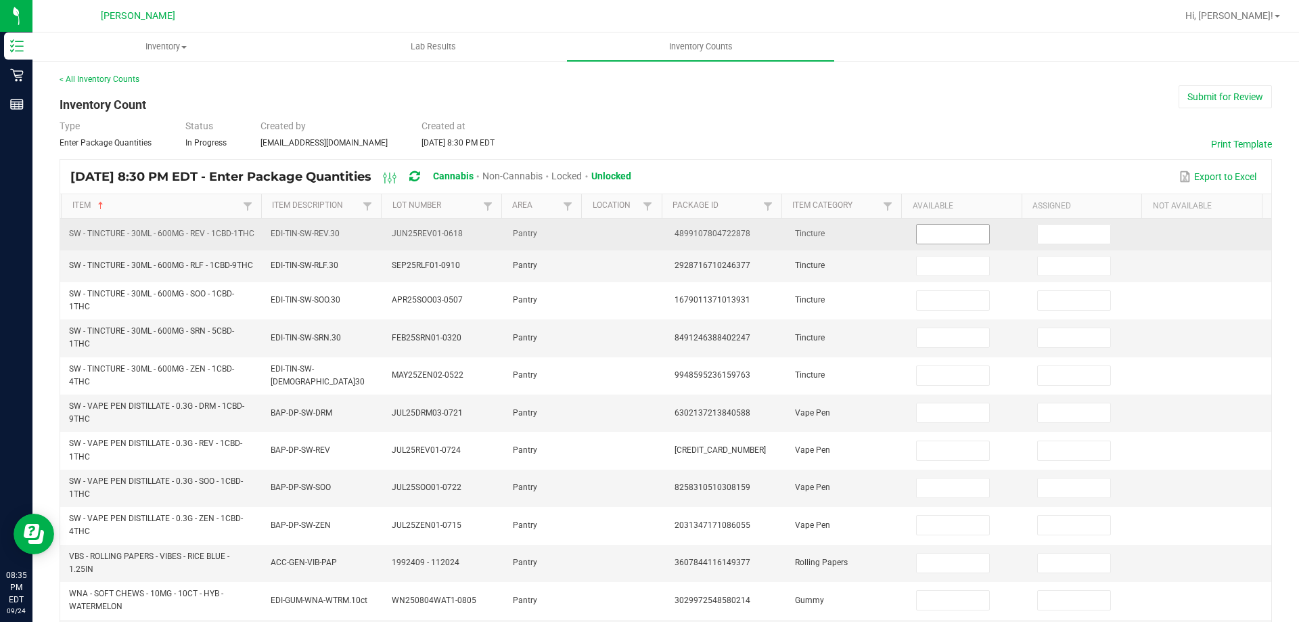
click at [933, 231] on input at bounding box center [952, 234] width 72 height 19
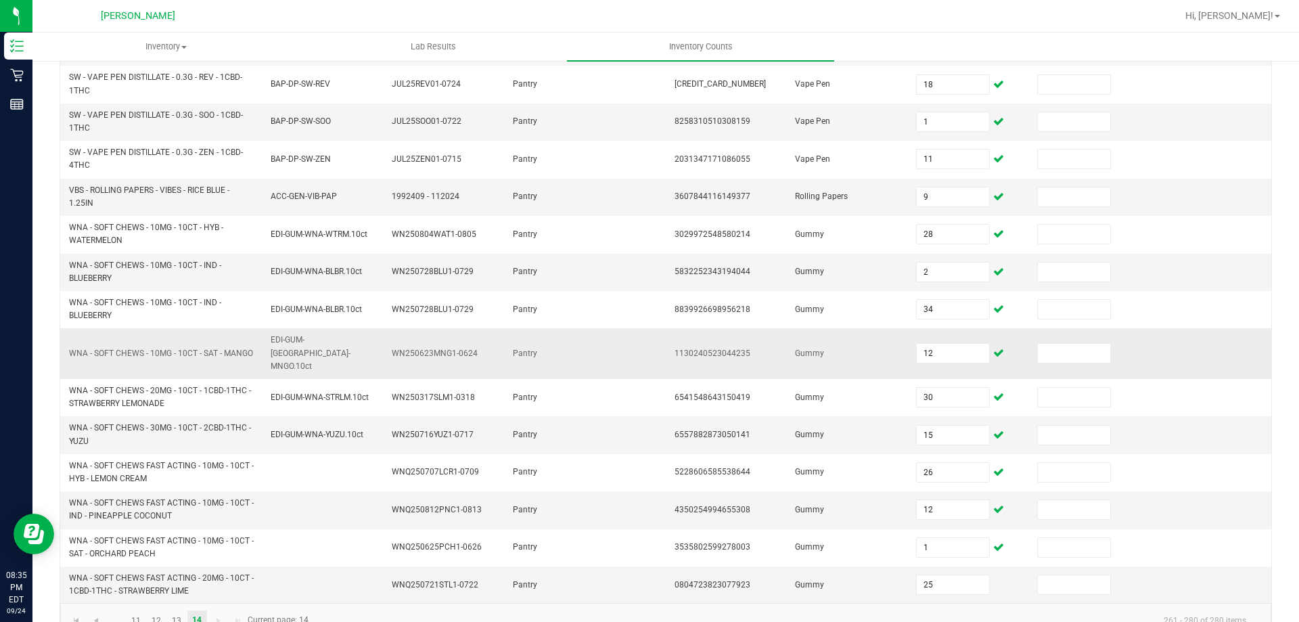
scroll to position [394, 0]
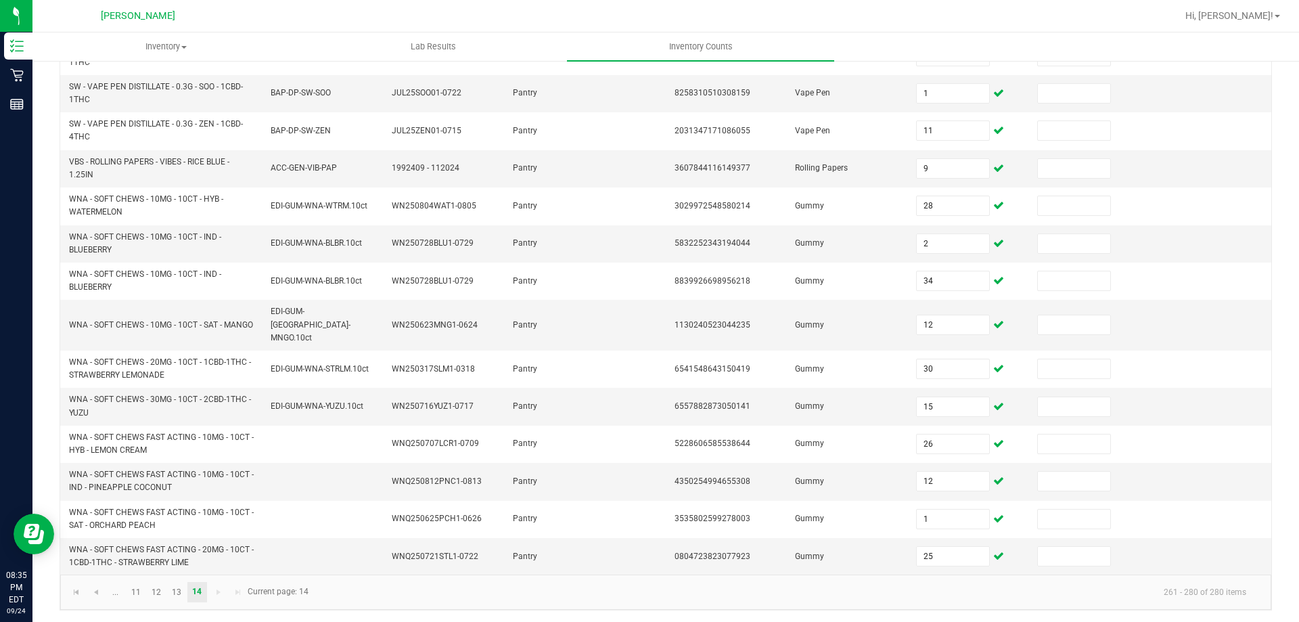
click at [220, 588] on kendo-pager-next-buttons at bounding box center [227, 592] width 39 height 20
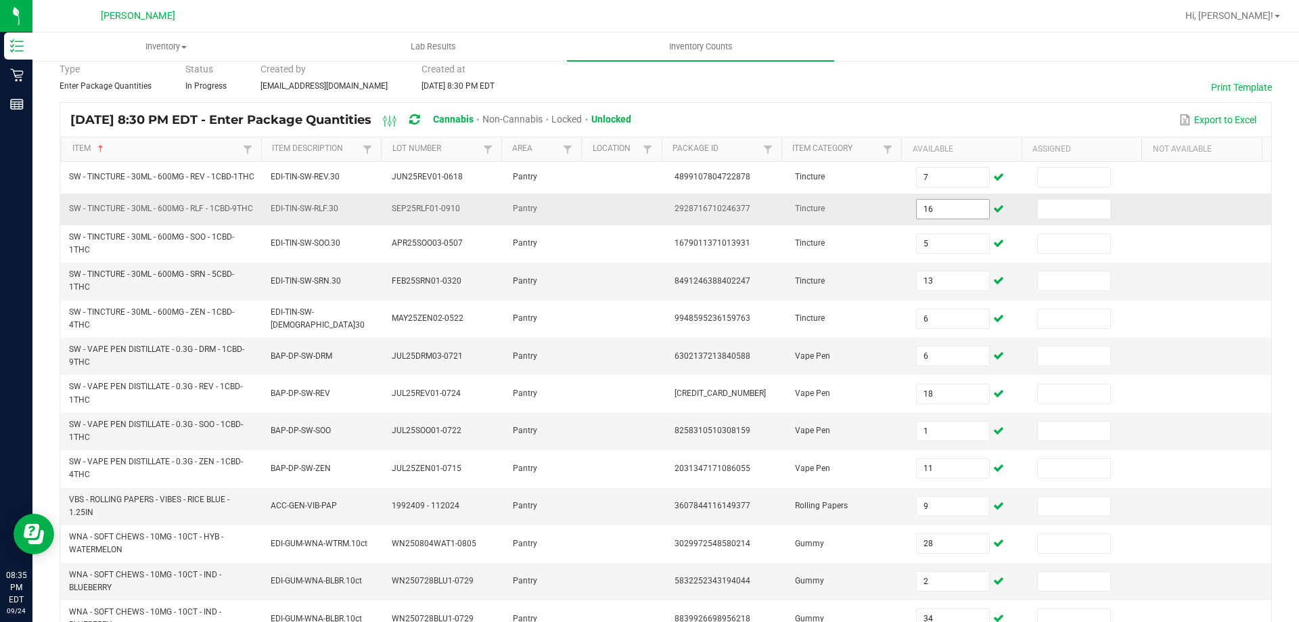
scroll to position [0, 0]
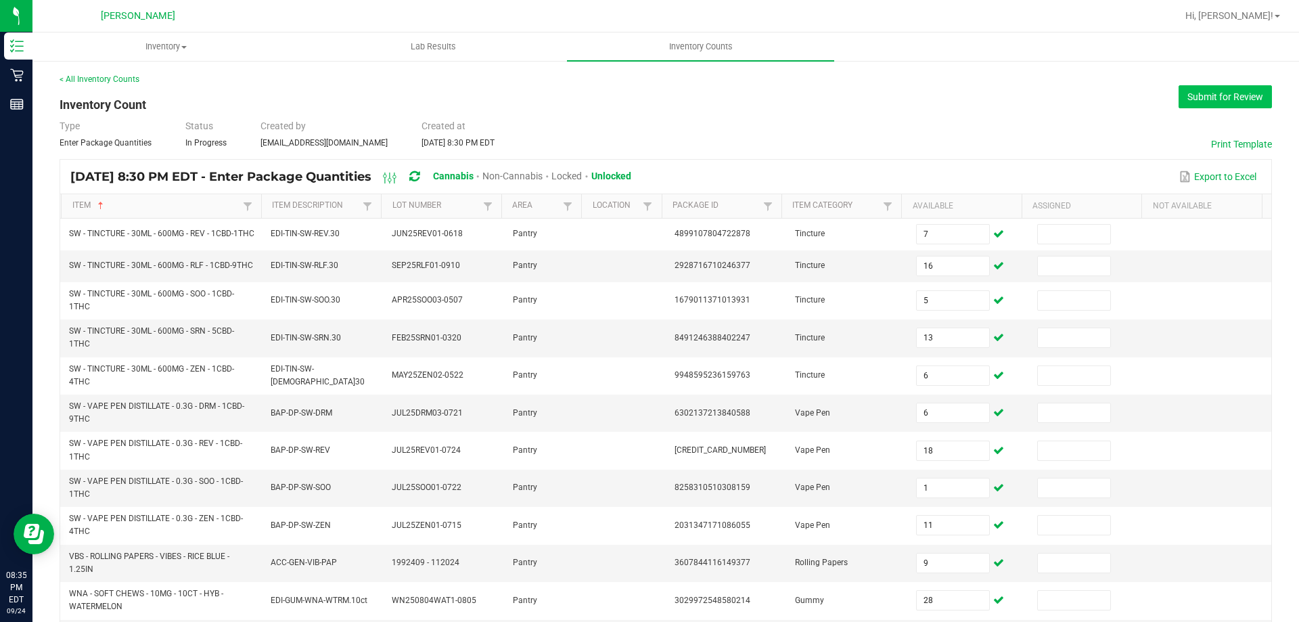
click at [1178, 89] on button "Submit for Review" at bounding box center [1224, 96] width 93 height 23
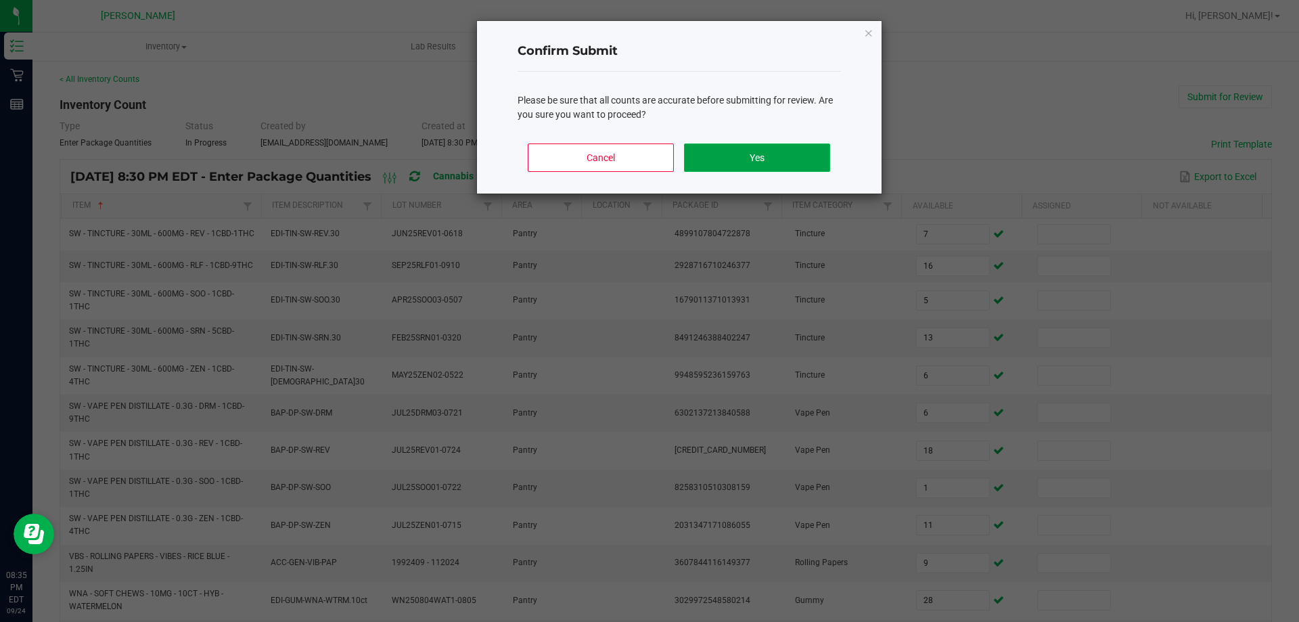
click at [742, 143] on button "Yes" at bounding box center [756, 157] width 145 height 28
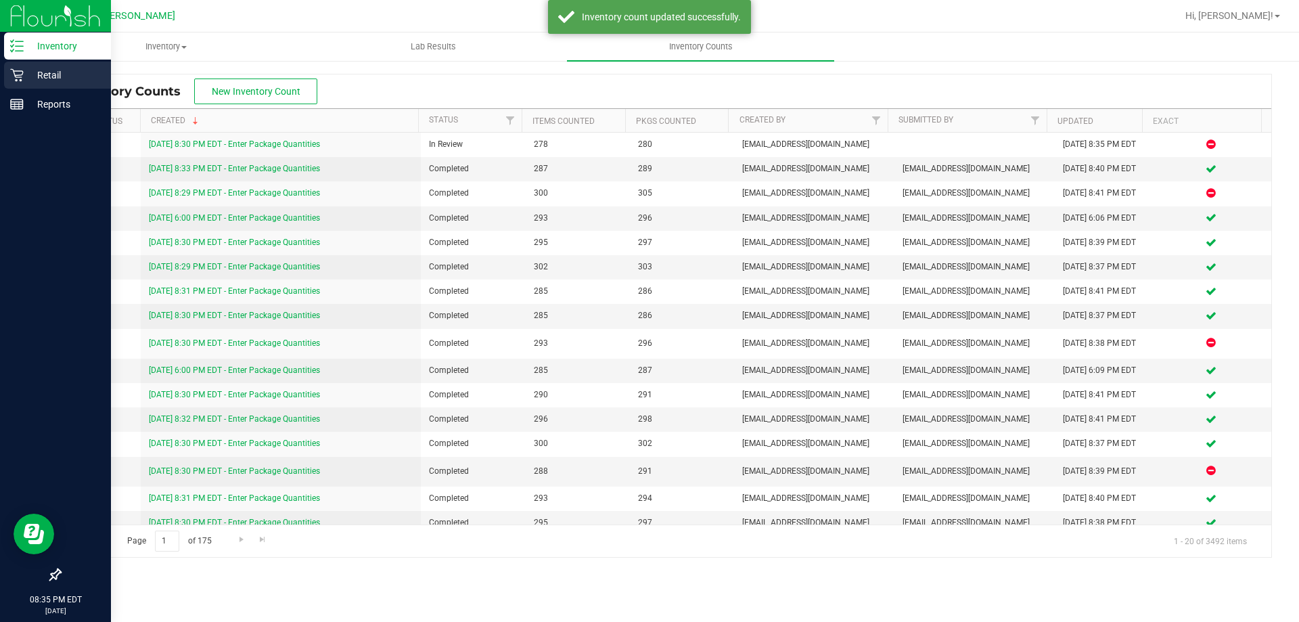
click at [44, 85] on div "Retail" at bounding box center [57, 75] width 107 height 27
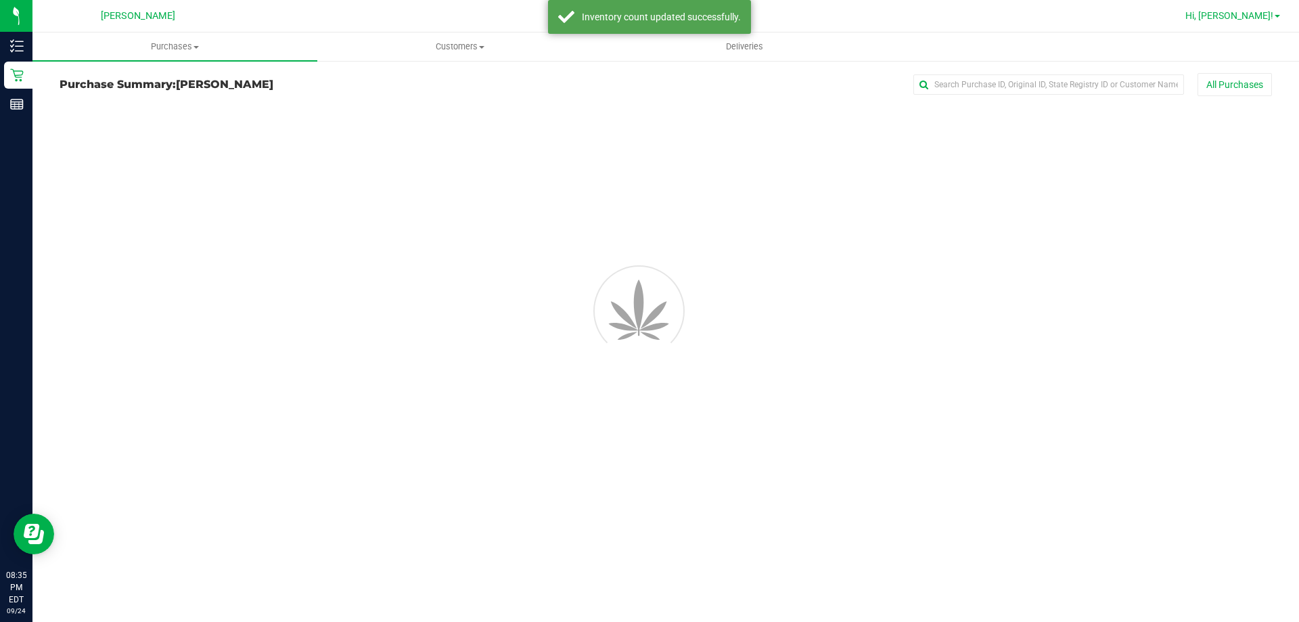
click at [1283, 10] on link "Hi, [PERSON_NAME]!" at bounding box center [1233, 16] width 106 height 14
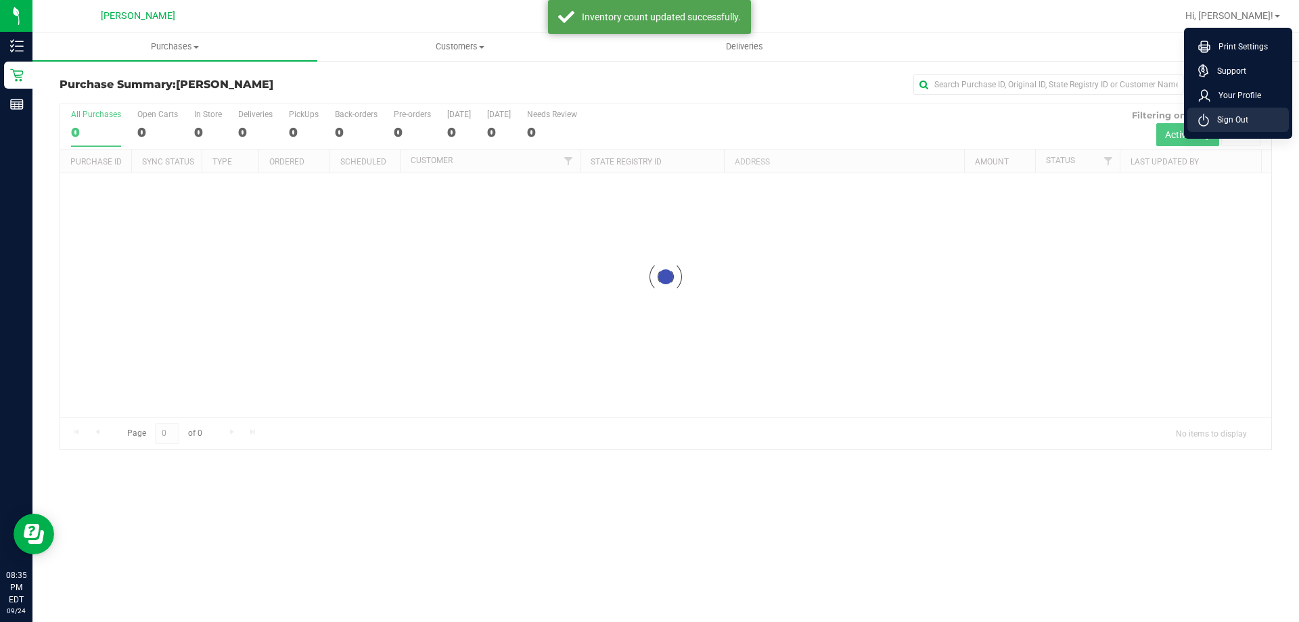
click at [1257, 124] on li "Sign Out" at bounding box center [1237, 120] width 101 height 24
